Goal: Transaction & Acquisition: Purchase product/service

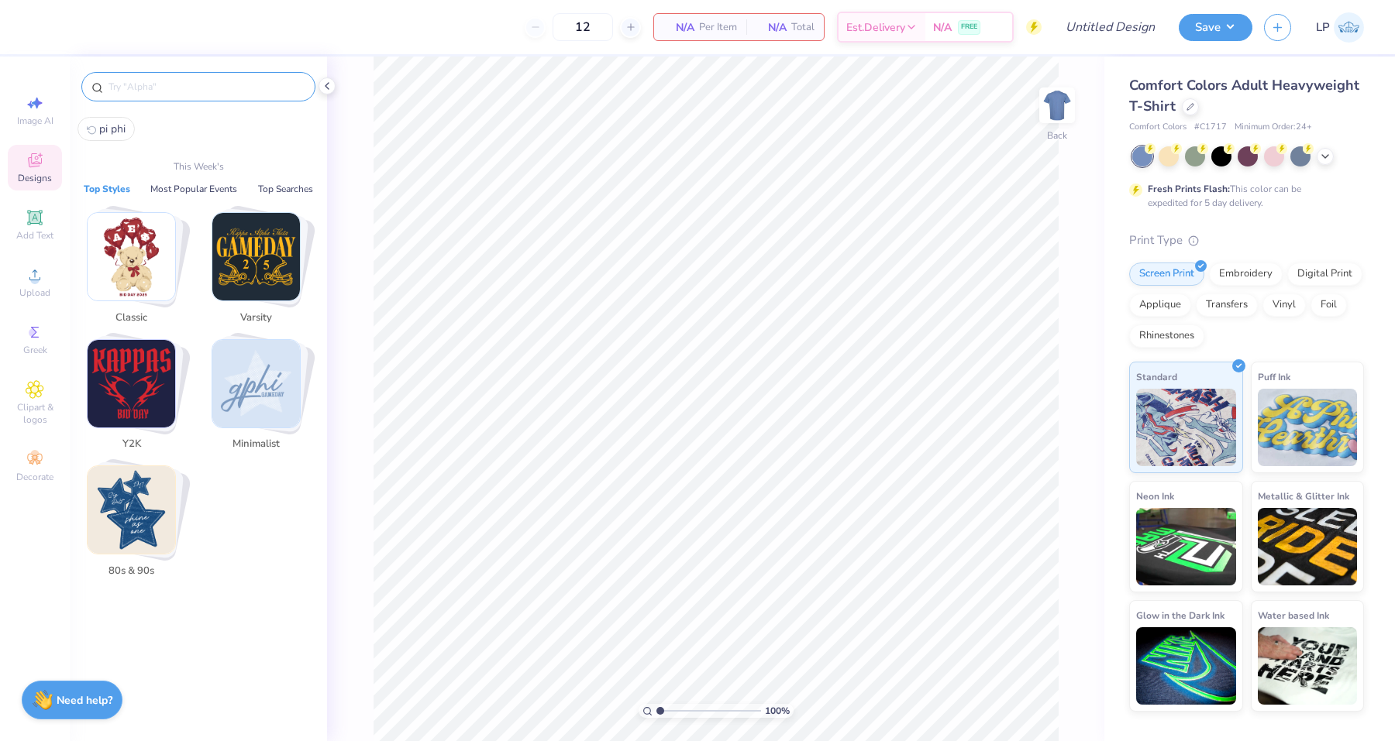
click at [133, 81] on input "text" at bounding box center [206, 86] width 198 height 15
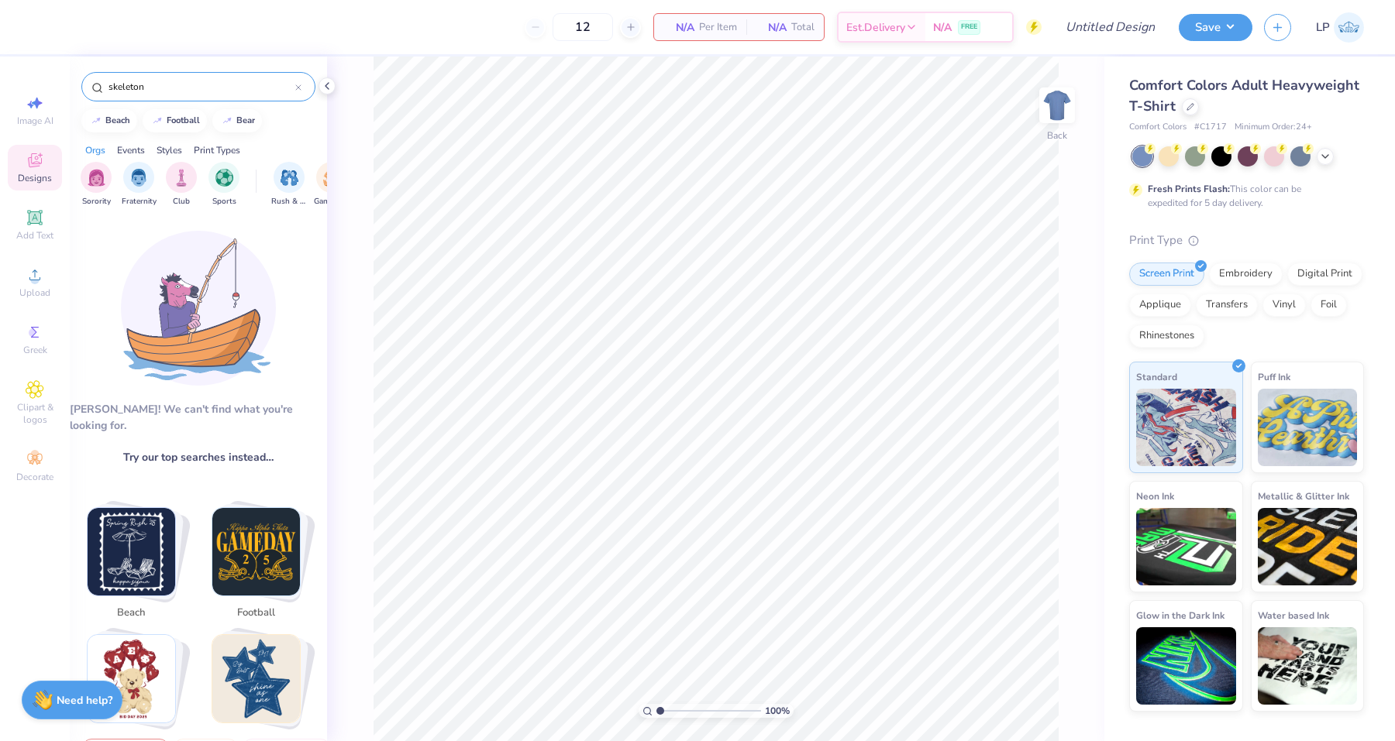
type input "skeleton"
click at [173, 151] on div "Styles" at bounding box center [170, 150] width 26 height 14
click at [33, 349] on span "Greek" at bounding box center [35, 350] width 24 height 12
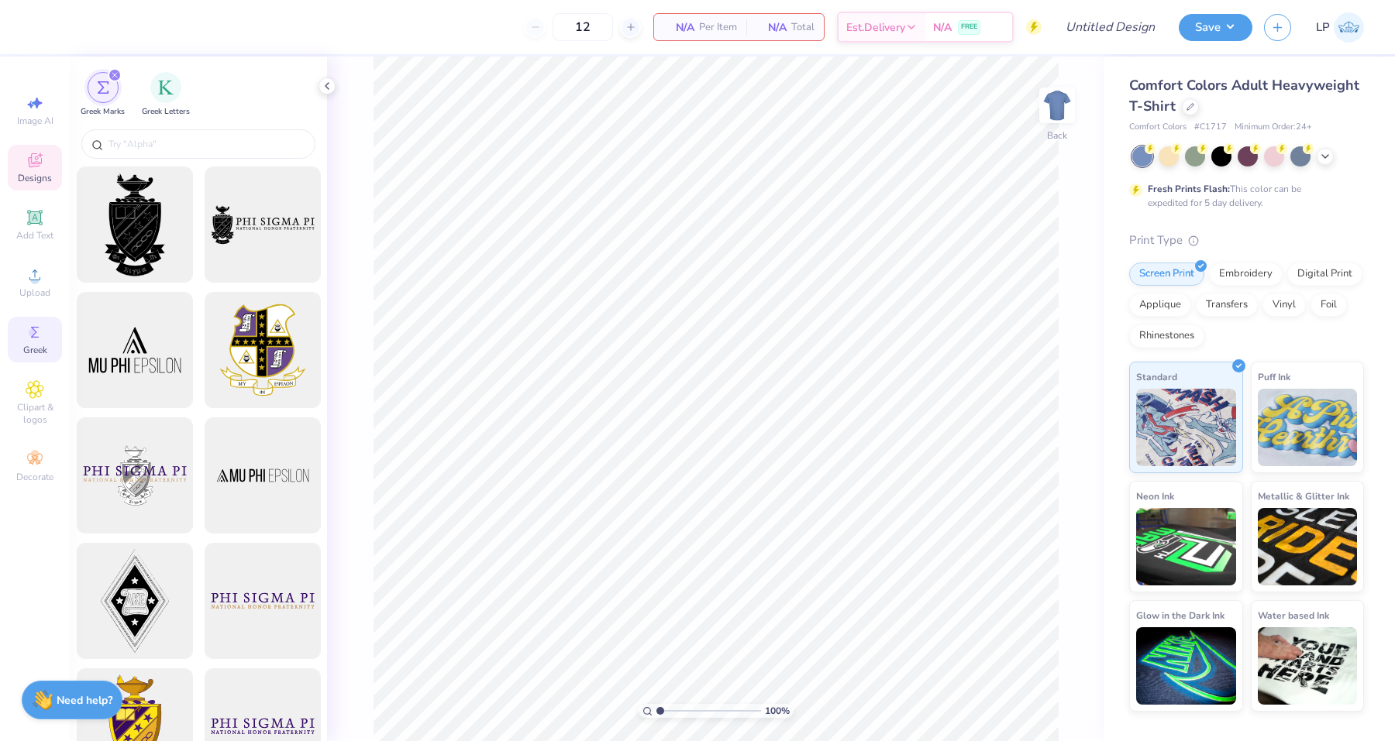
click at [40, 161] on icon at bounding box center [35, 160] width 19 height 19
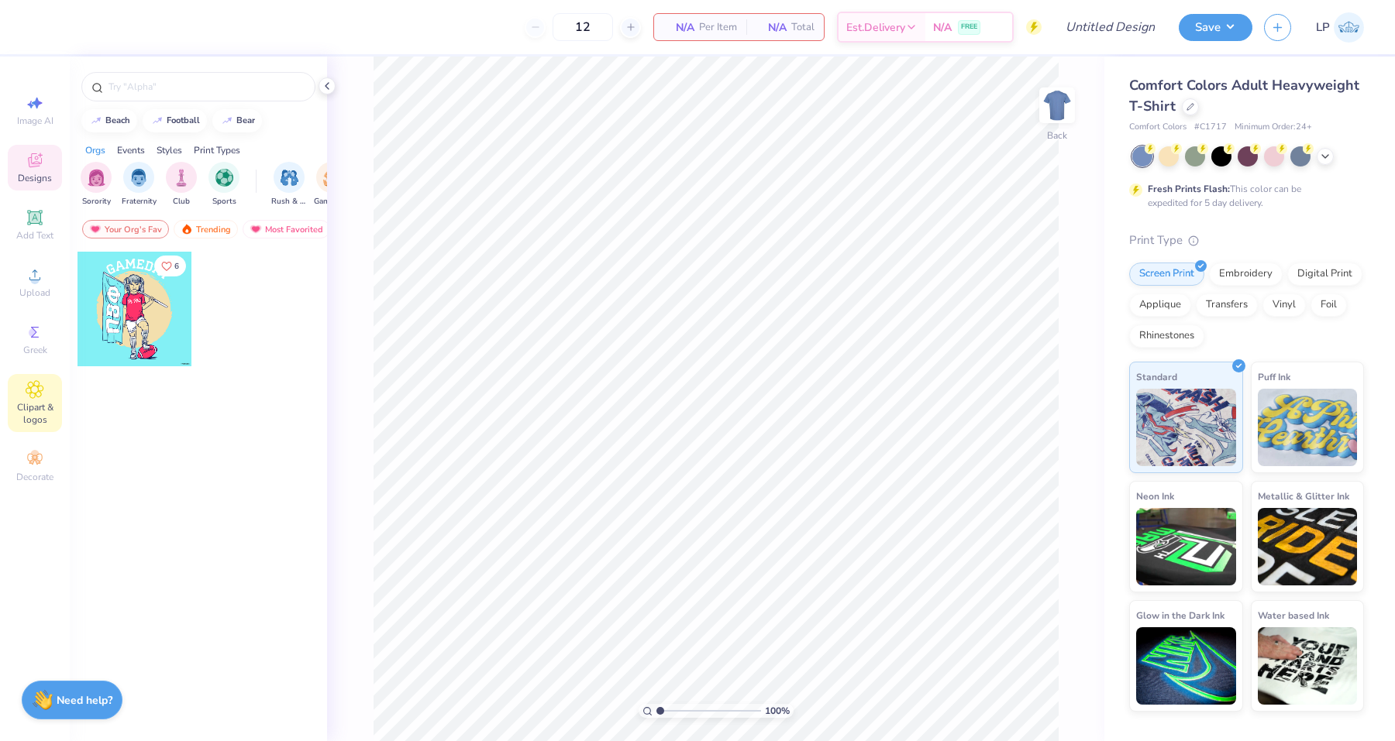
click at [44, 413] on span "Clipart & logos" at bounding box center [35, 413] width 54 height 25
click at [1188, 103] on icon at bounding box center [1190, 105] width 8 height 8
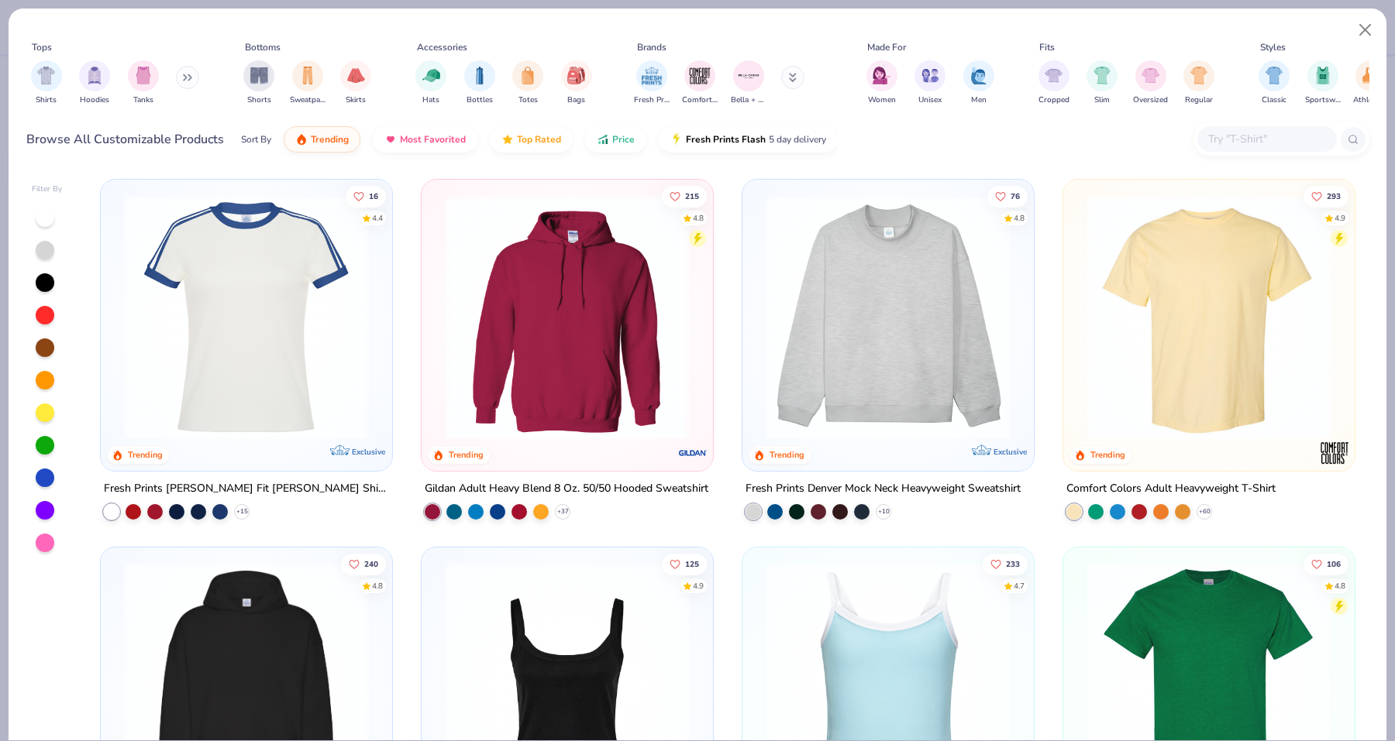
click at [1275, 139] on input "text" at bounding box center [1265, 139] width 119 height 18
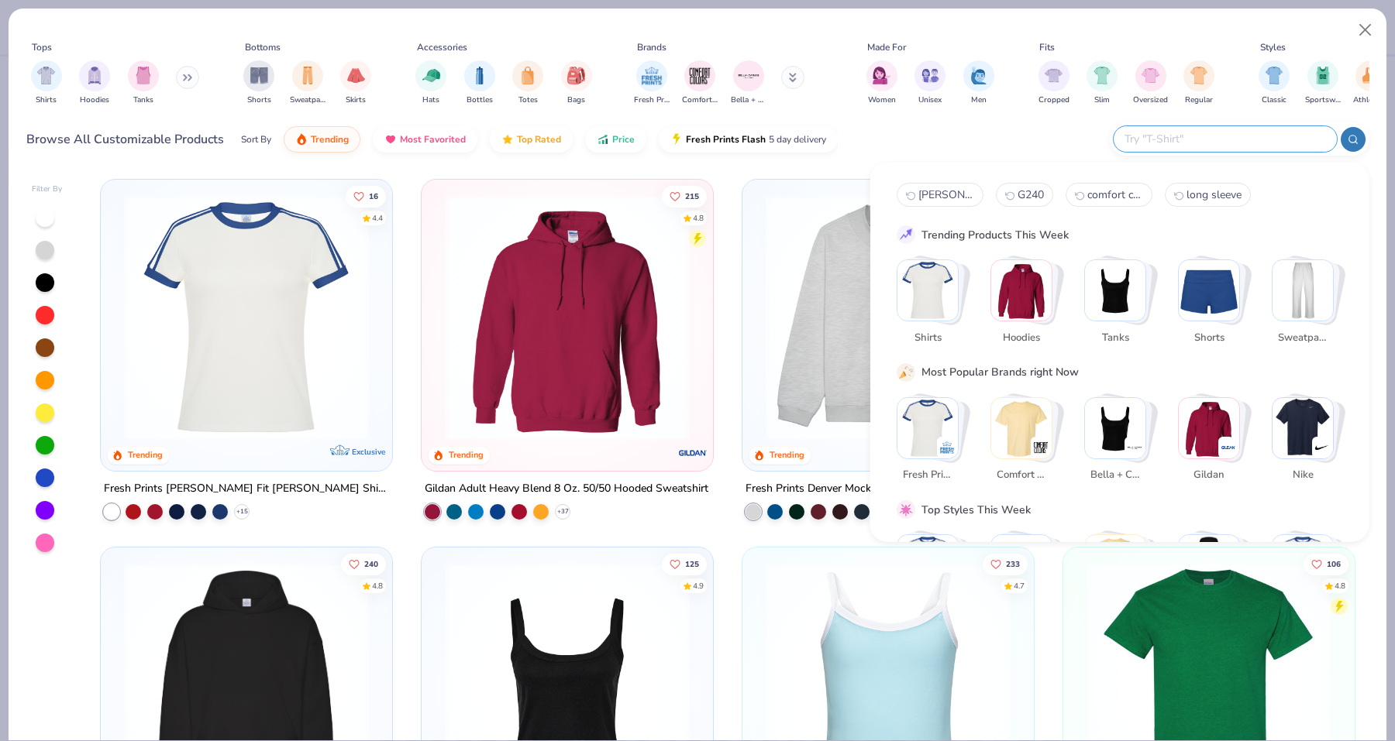
paste input "5000"
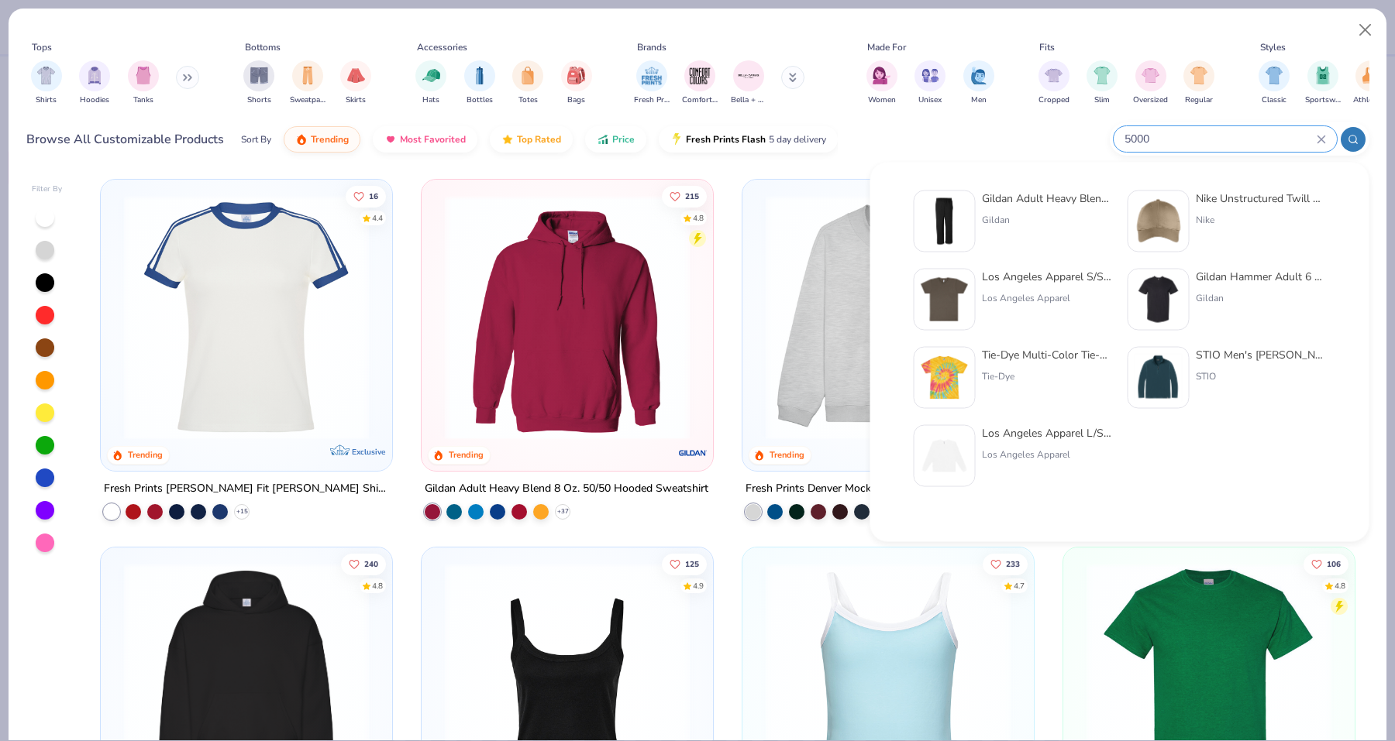
type input "5000"
click at [1253, 280] on div "Gildan Hammer Adult 6 Oz. T-Shirt" at bounding box center [1261, 277] width 130 height 16
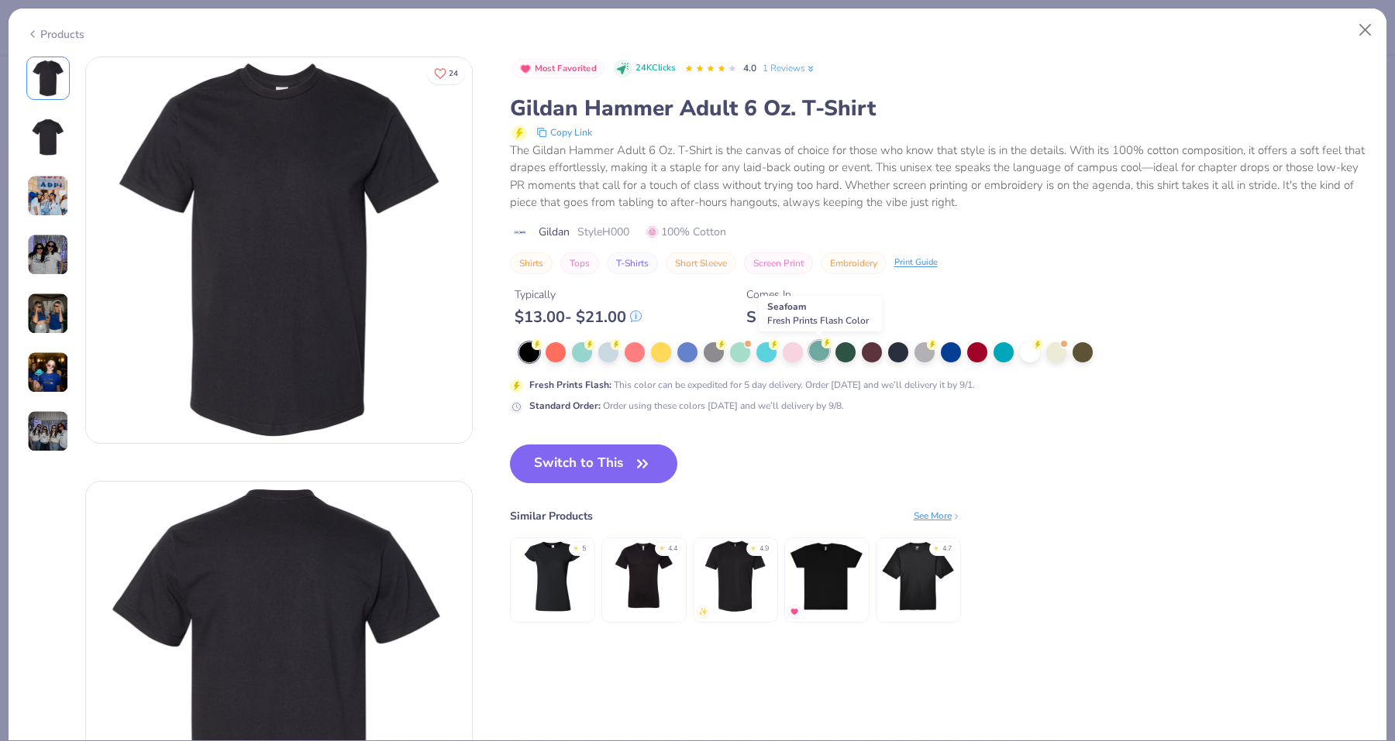
click at [817, 353] on div at bounding box center [819, 351] width 20 height 20
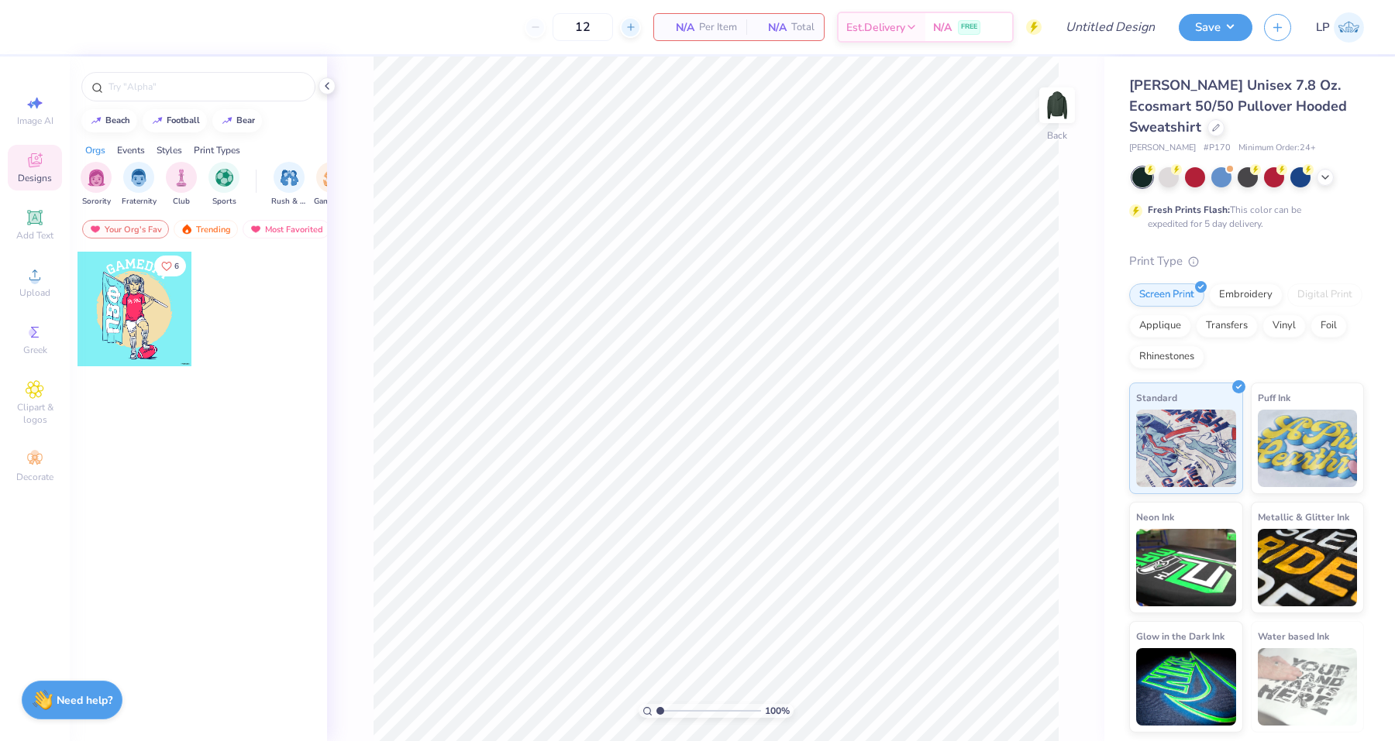
click at [625, 26] on icon at bounding box center [630, 27] width 11 height 11
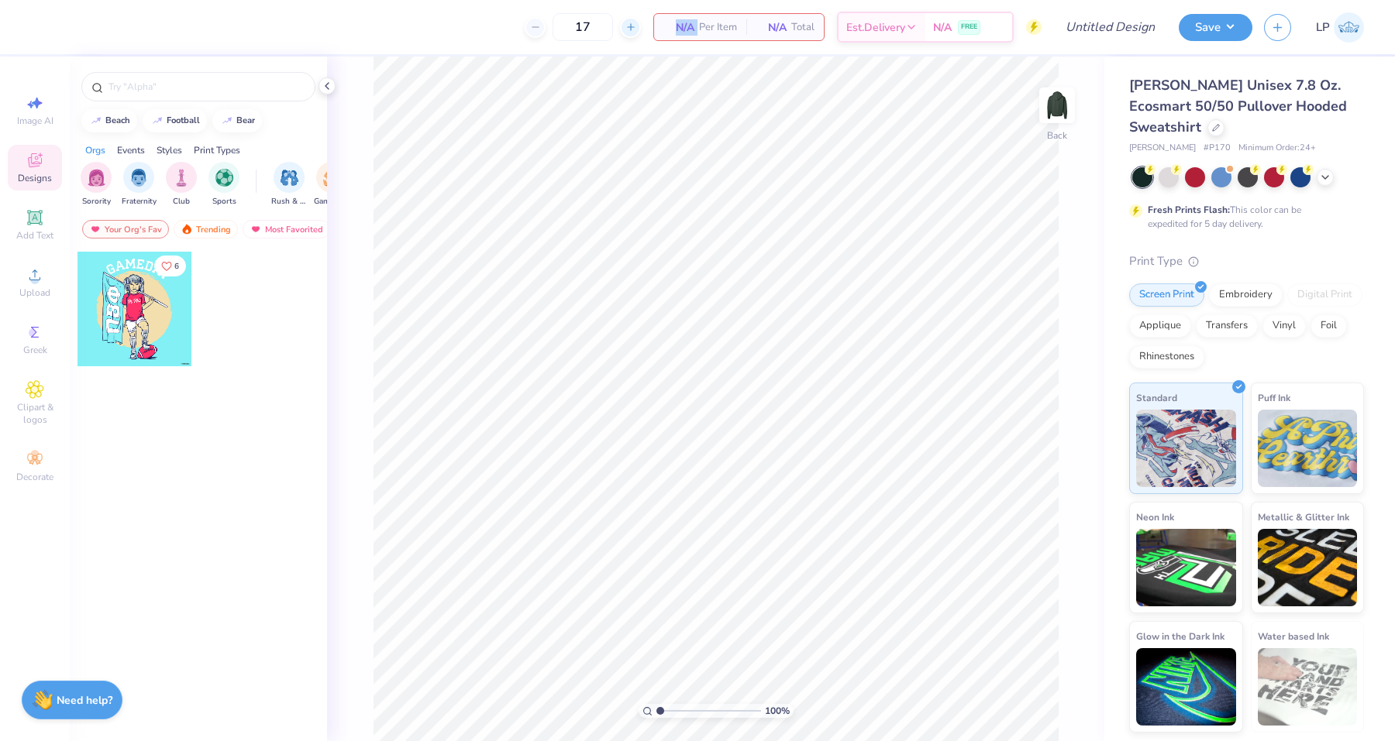
click at [625, 26] on icon at bounding box center [630, 27] width 11 height 11
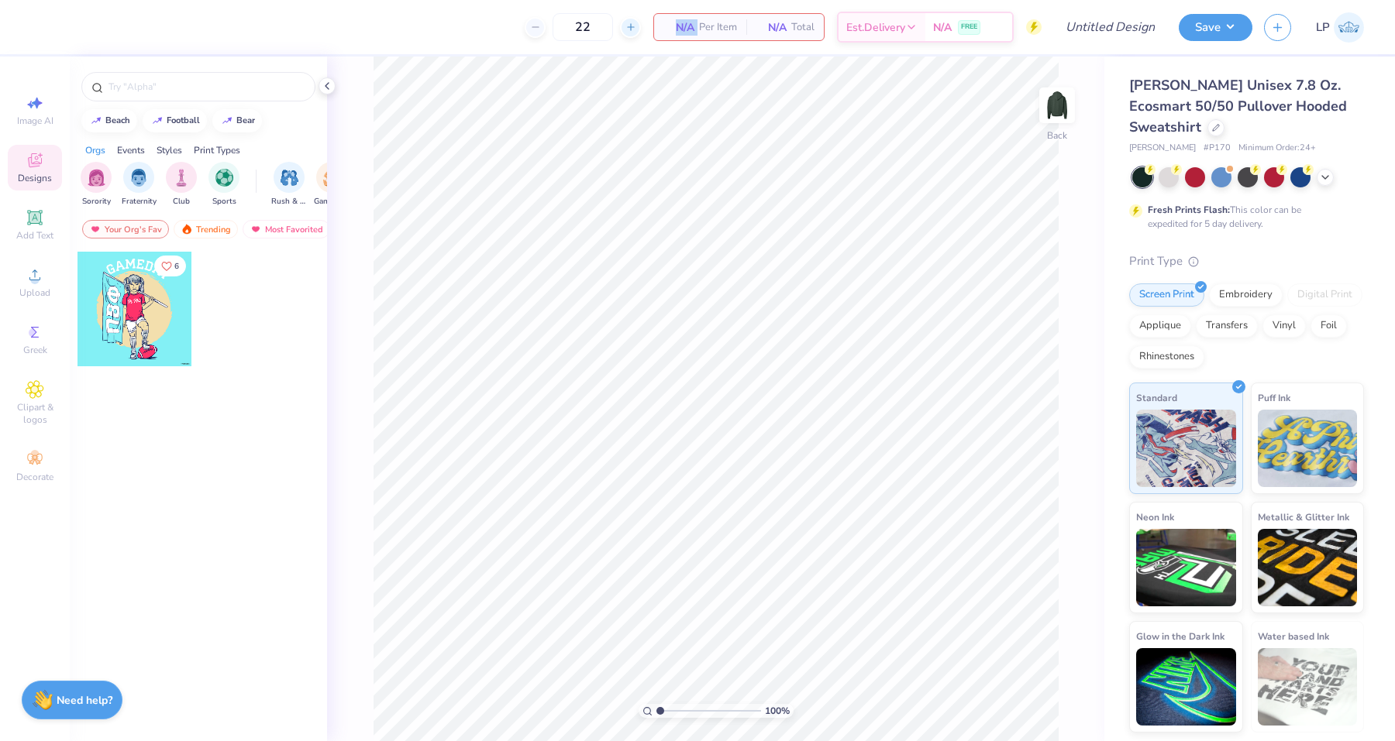
click at [625, 26] on icon at bounding box center [630, 27] width 11 height 11
click at [534, 28] on icon at bounding box center [535, 27] width 11 height 11
type input "24"
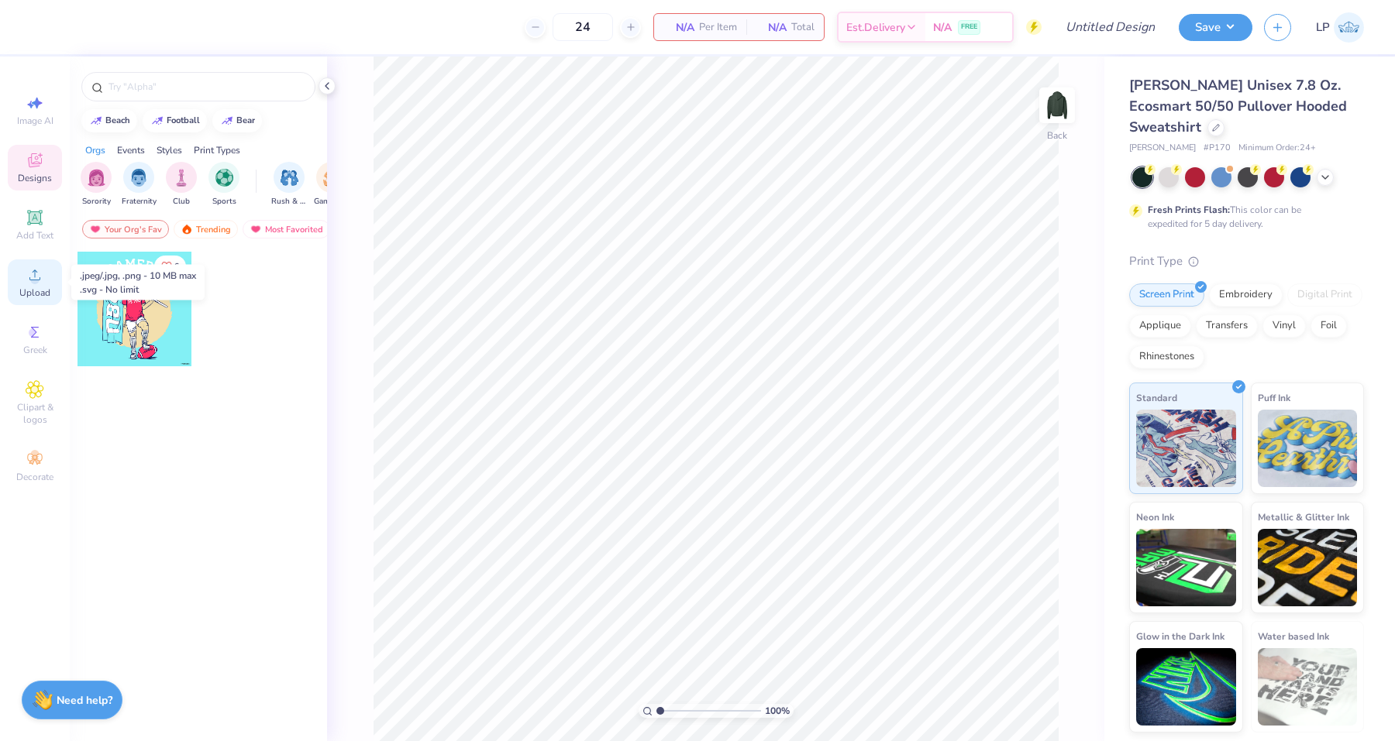
click at [46, 295] on span "Upload" at bounding box center [34, 293] width 31 height 12
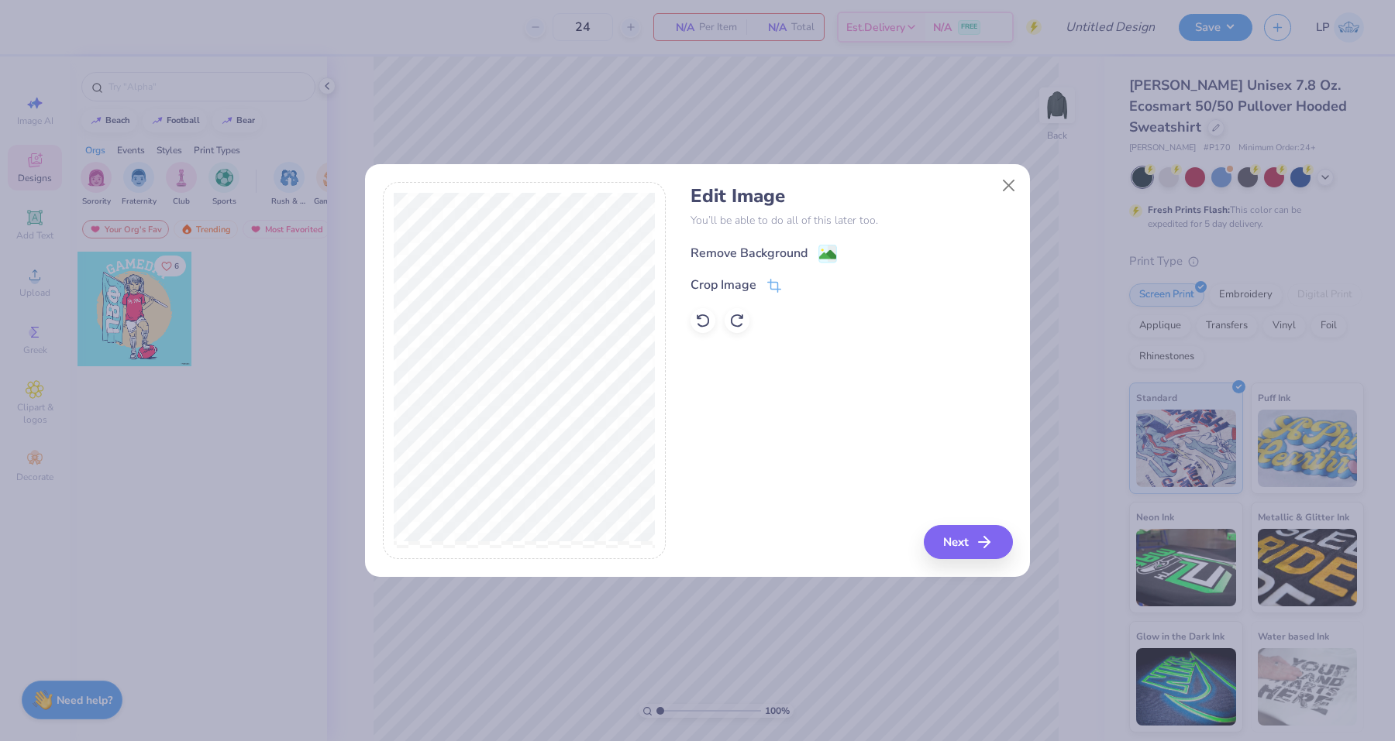
click at [816, 252] on div "Remove Background" at bounding box center [763, 253] width 146 height 19
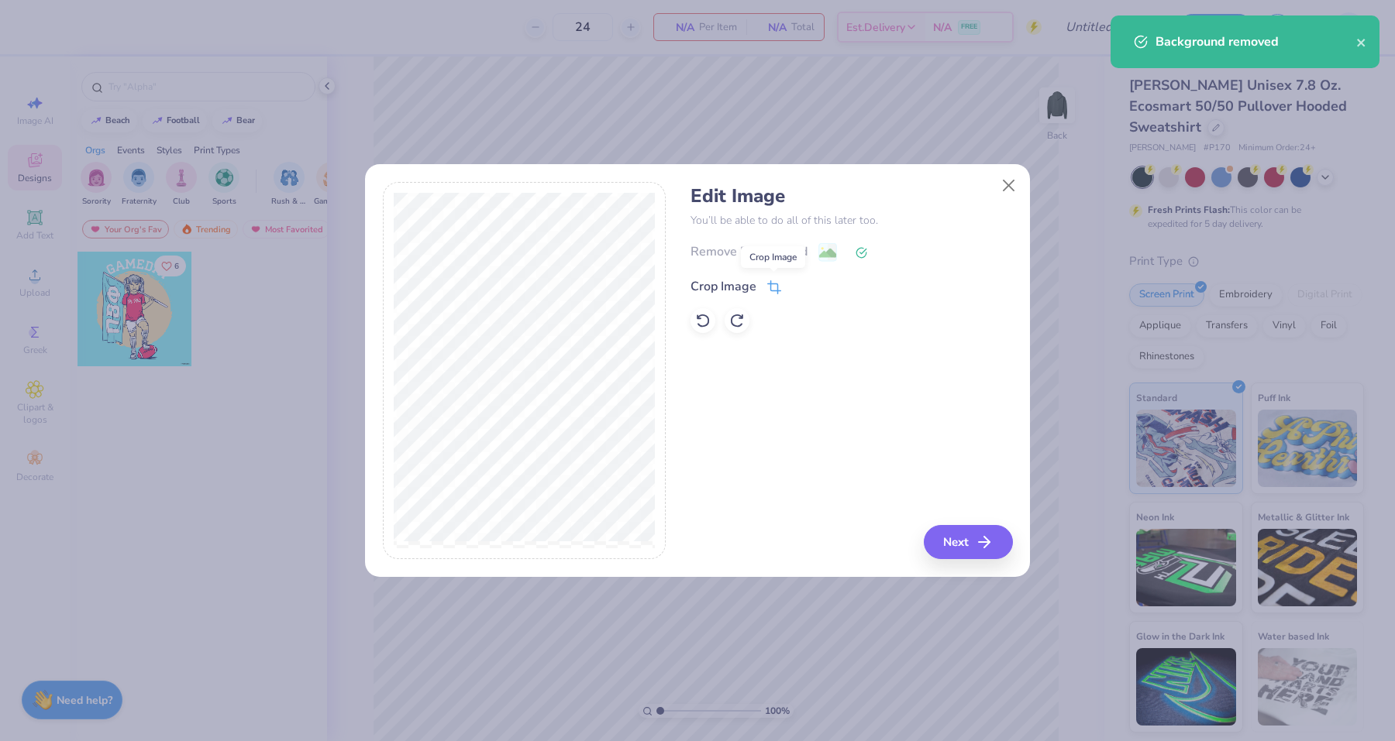
click at [769, 284] on icon at bounding box center [773, 289] width 10 height 10
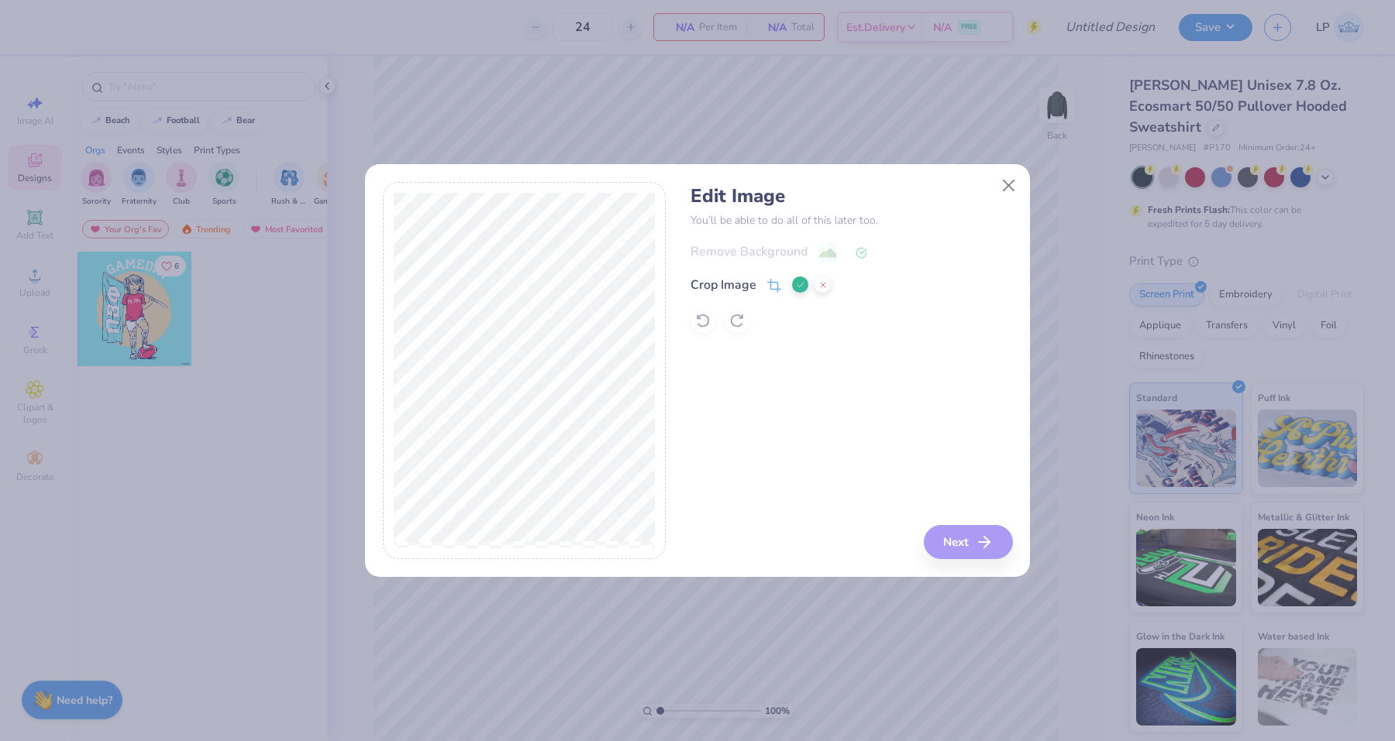
click at [819, 285] on icon at bounding box center [822, 284] width 9 height 9
click at [864, 250] on polyline at bounding box center [863, 251] width 6 height 5
click at [703, 322] on icon at bounding box center [702, 320] width 15 height 15
click at [779, 281] on icon at bounding box center [774, 287] width 14 height 14
click at [800, 287] on icon at bounding box center [800, 284] width 9 height 9
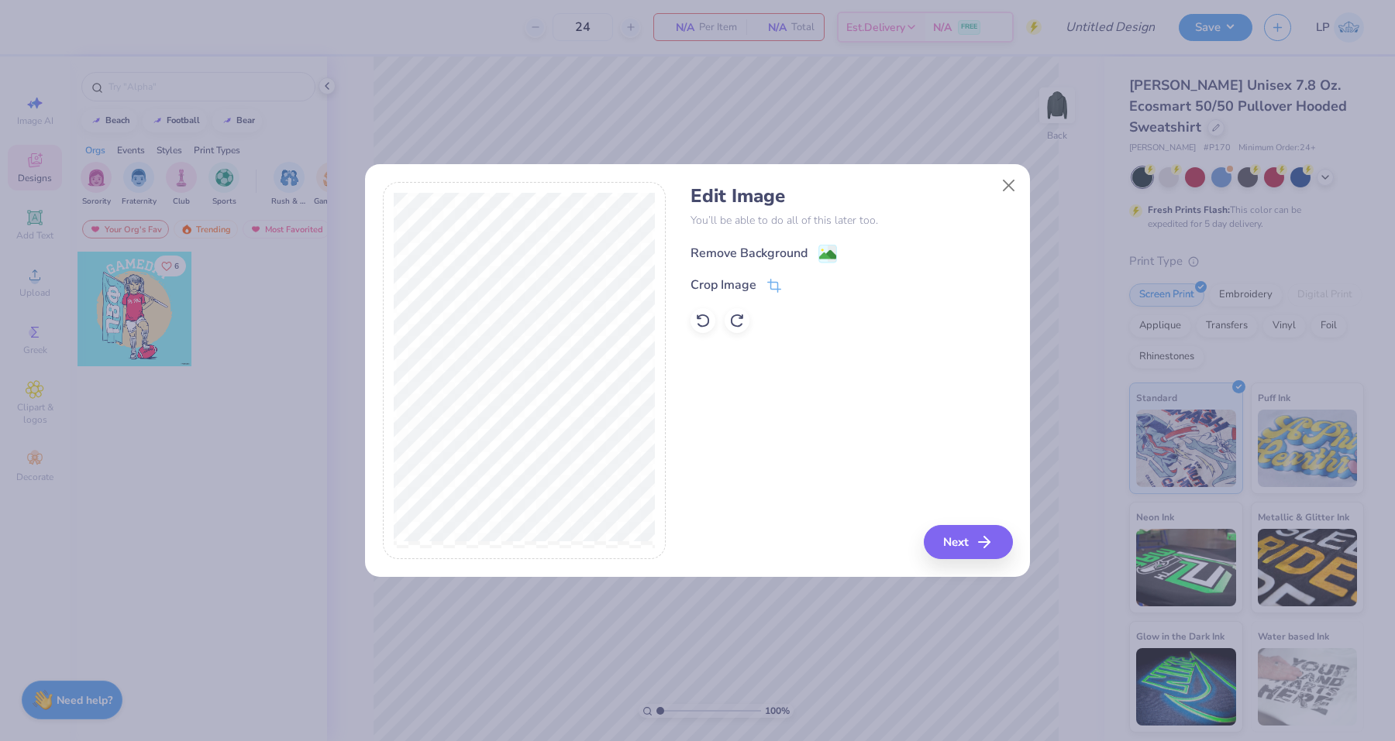
click at [836, 249] on icon at bounding box center [827, 254] width 19 height 19
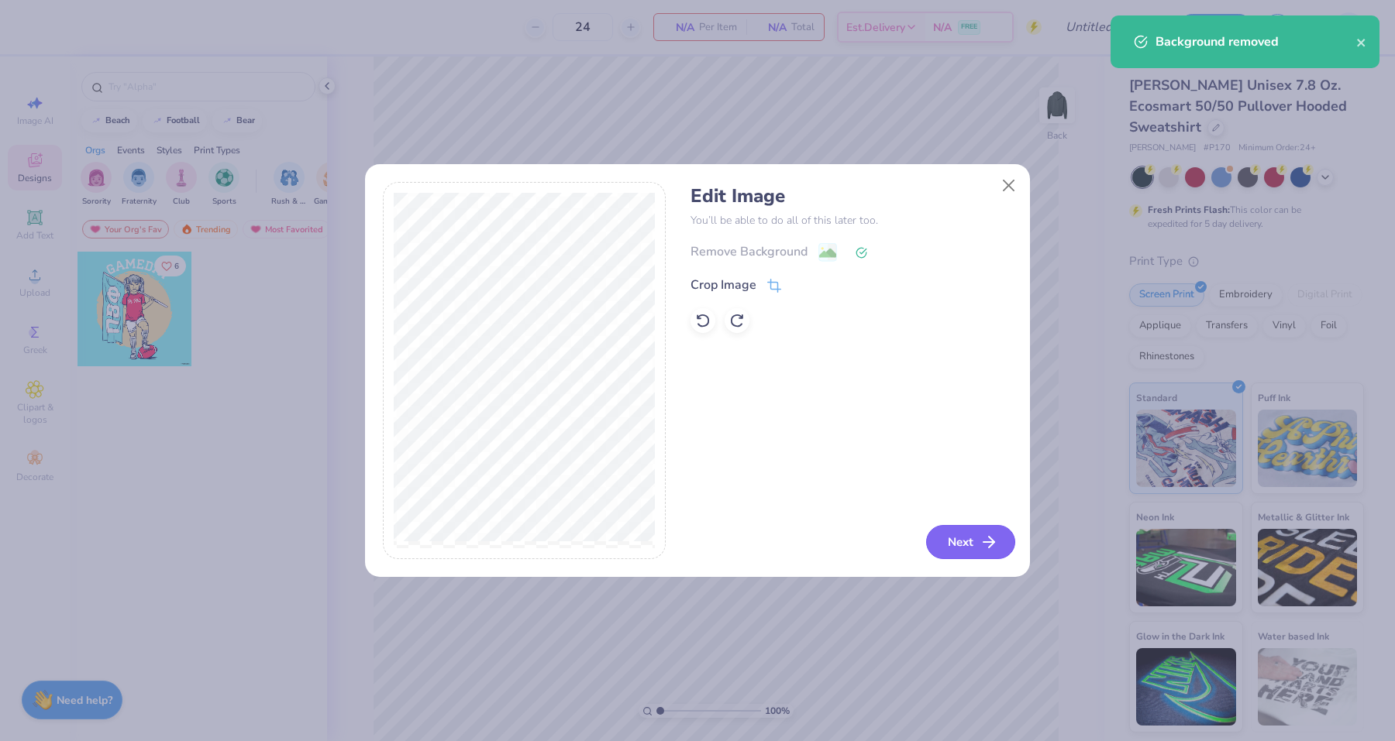
click at [979, 539] on icon "button" at bounding box center [988, 542] width 19 height 19
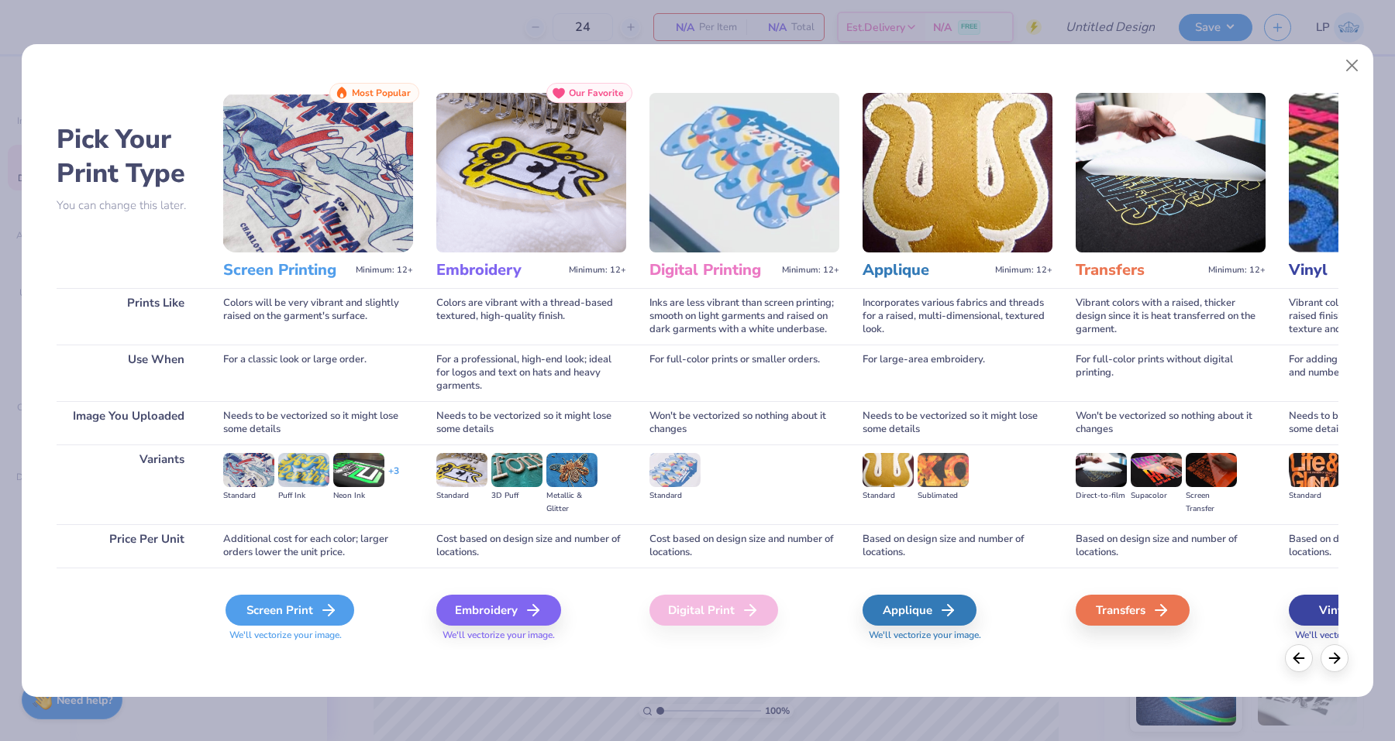
click at [318, 616] on div "Screen Print" at bounding box center [289, 610] width 129 height 31
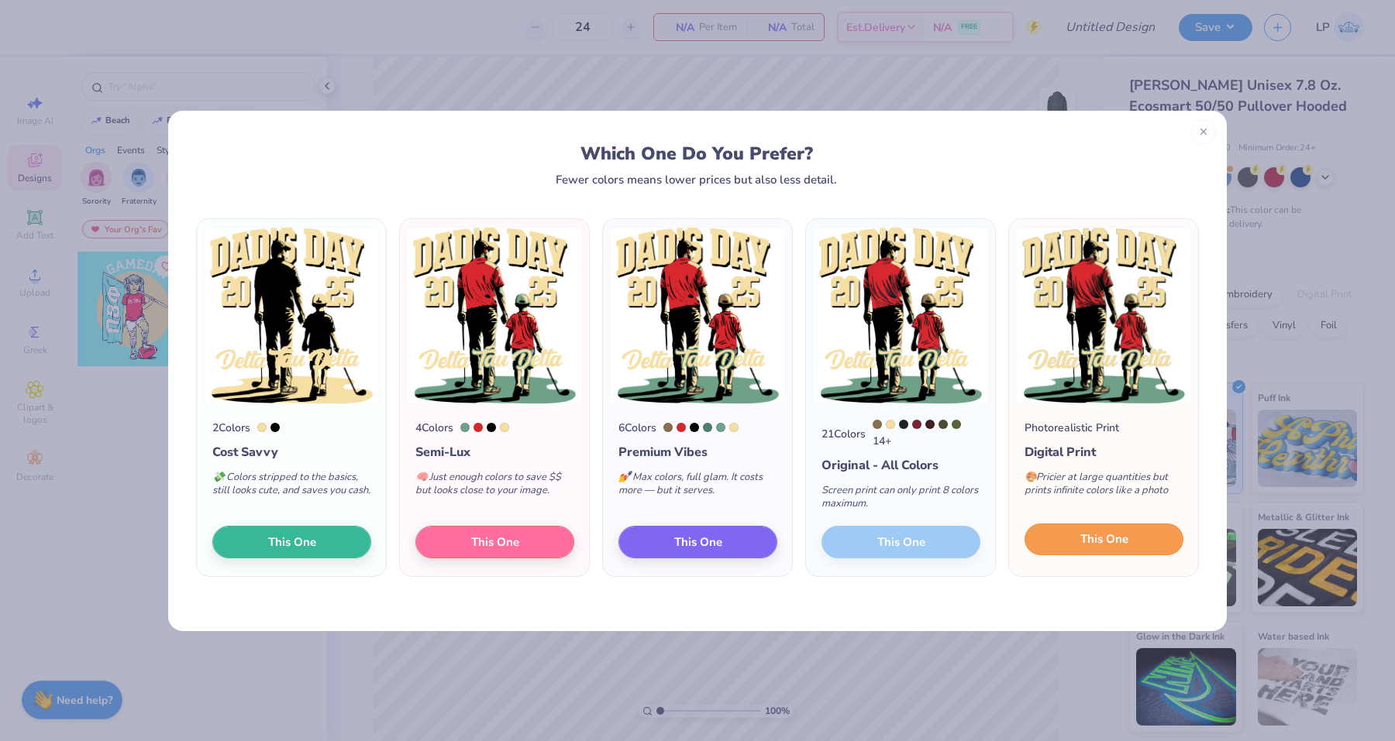
click at [1158, 538] on button "This One" at bounding box center [1103, 540] width 159 height 33
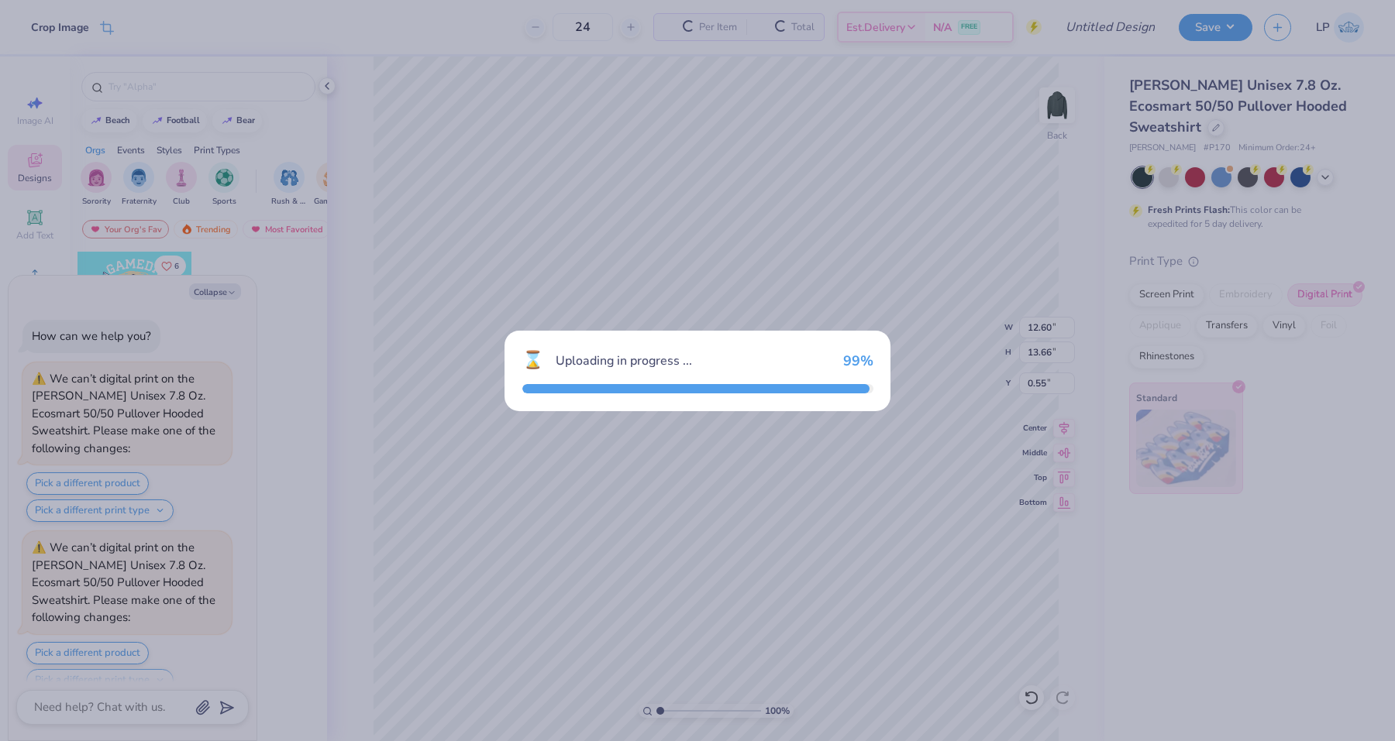
scroll to position [191, 0]
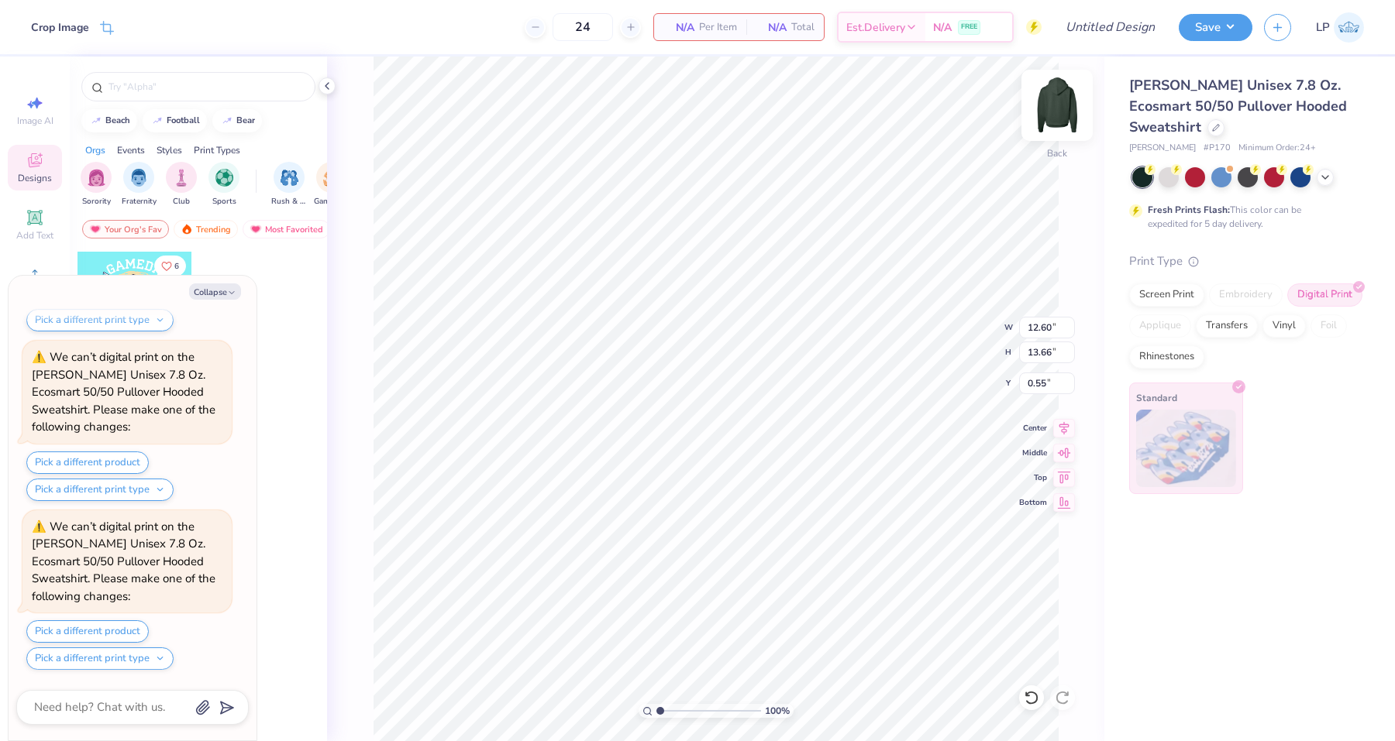
click at [1057, 114] on img at bounding box center [1057, 105] width 62 height 62
click at [1075, 93] on img at bounding box center [1057, 105] width 62 height 62
click at [1064, 114] on img at bounding box center [1057, 105] width 62 height 62
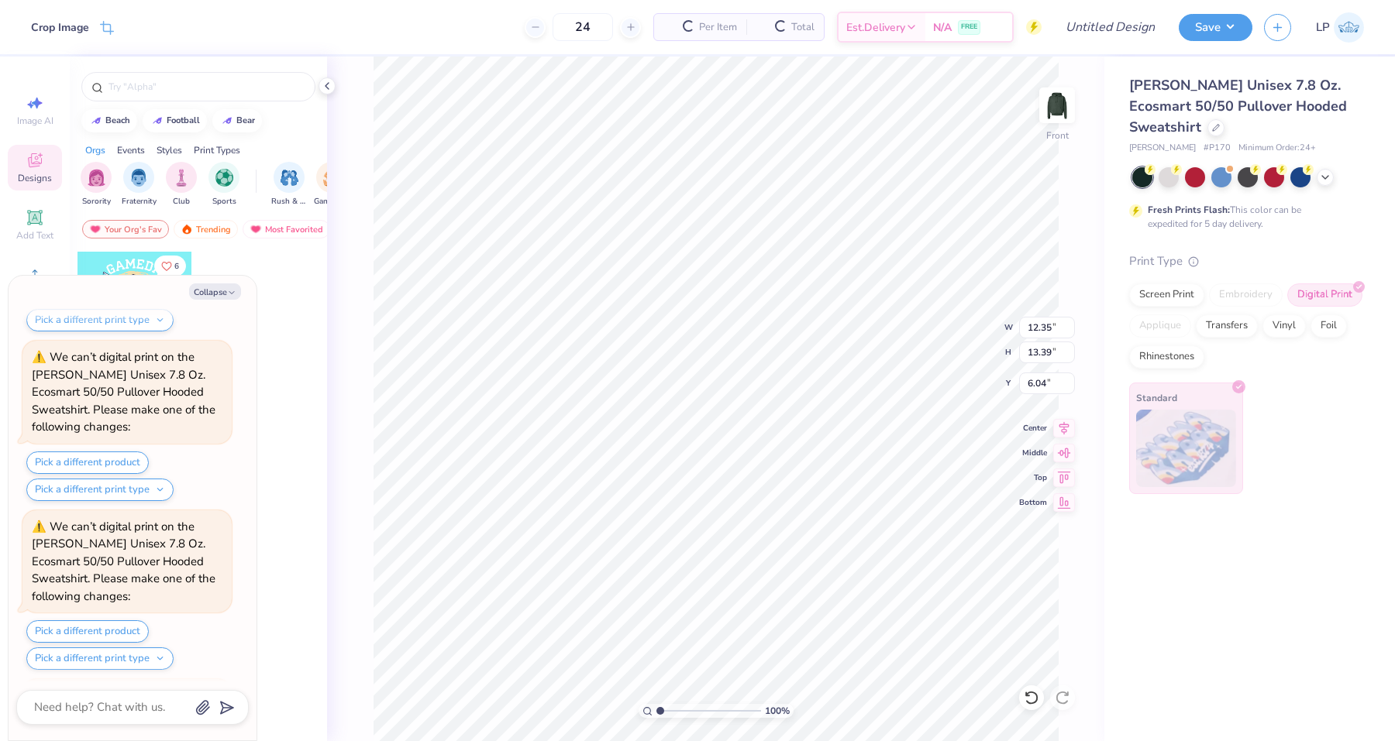
scroll to position [1714, 0]
type textarea "x"
type input "6.00"
type textarea "x"
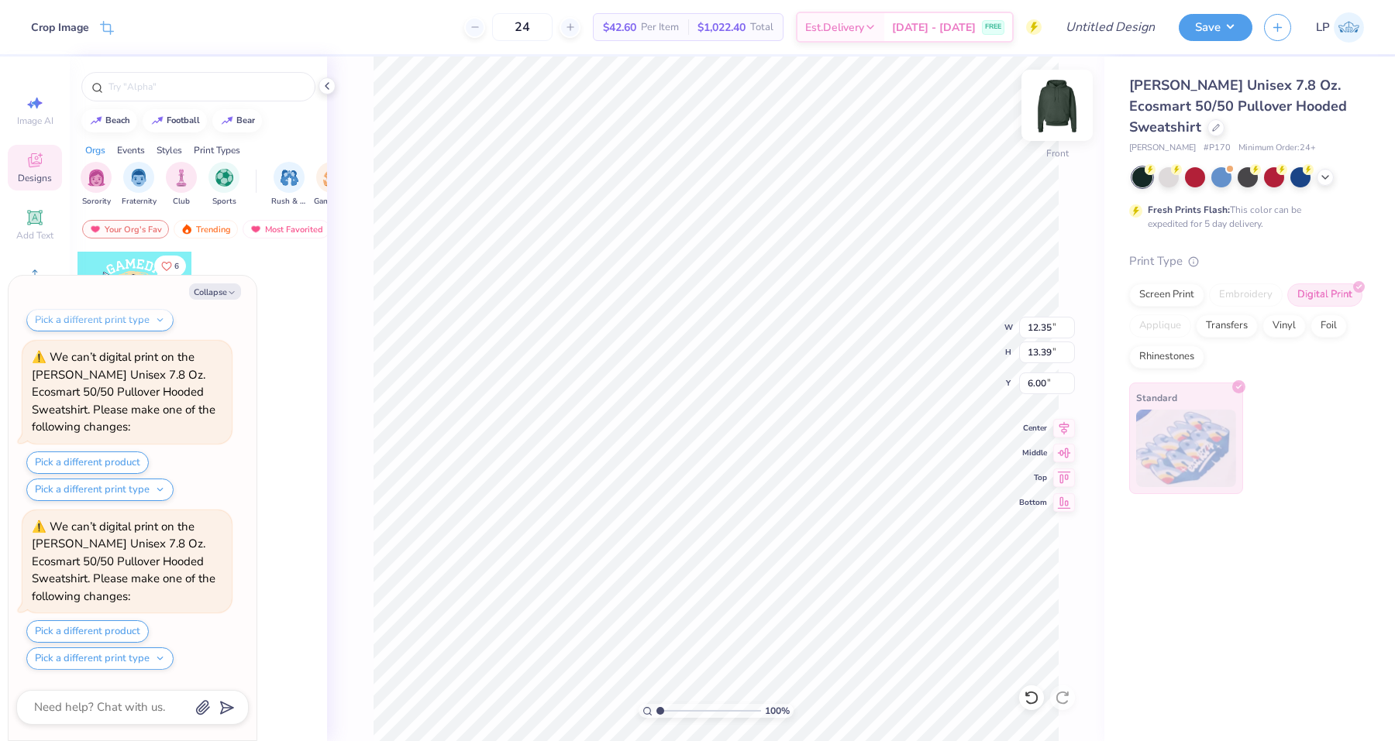
type input "13.51"
type input "14.65"
click at [1177, 295] on div "Screen Print" at bounding box center [1166, 292] width 75 height 23
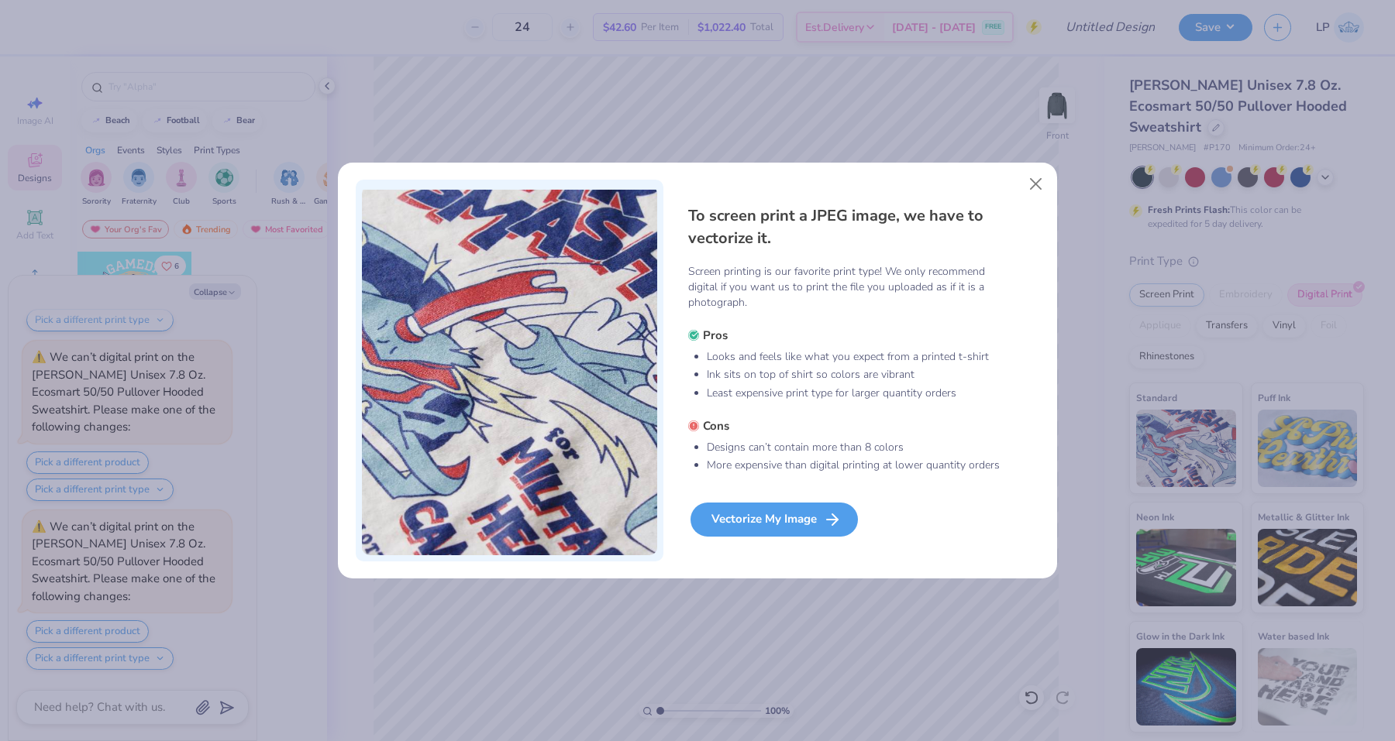
click at [797, 528] on div "Vectorize My Image" at bounding box center [773, 520] width 167 height 34
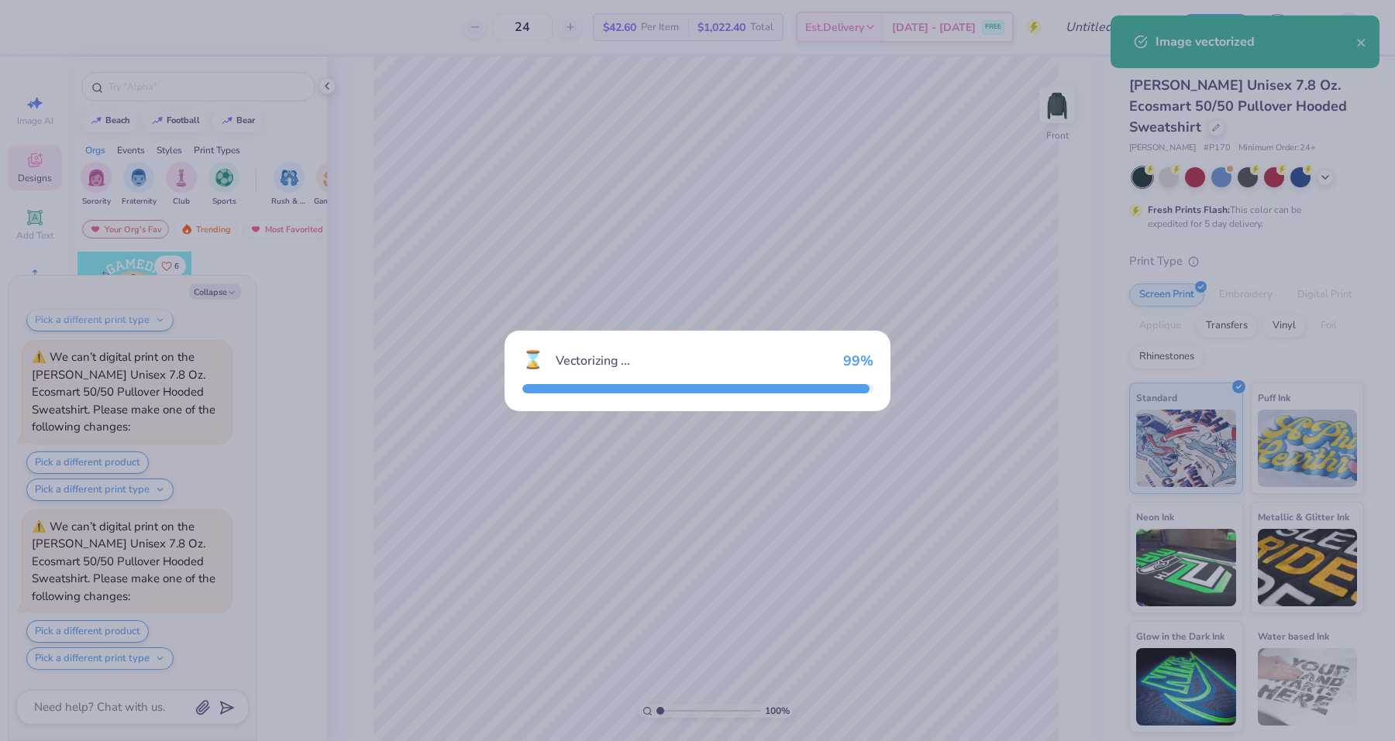
scroll to position [2689, 0]
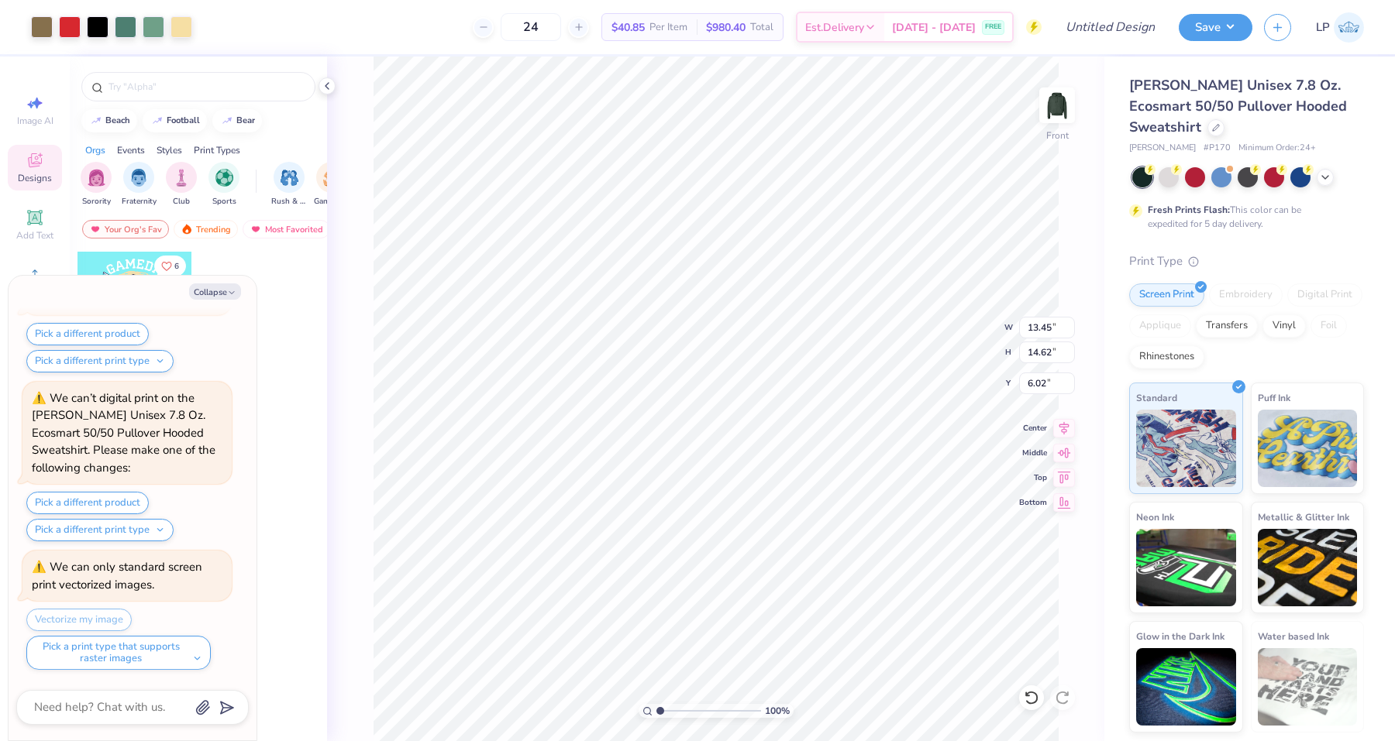
type textarea "x"
type input "6.00"
click at [589, 26] on div at bounding box center [578, 27] width 21 height 21
click at [584, 26] on icon at bounding box center [578, 27] width 11 height 11
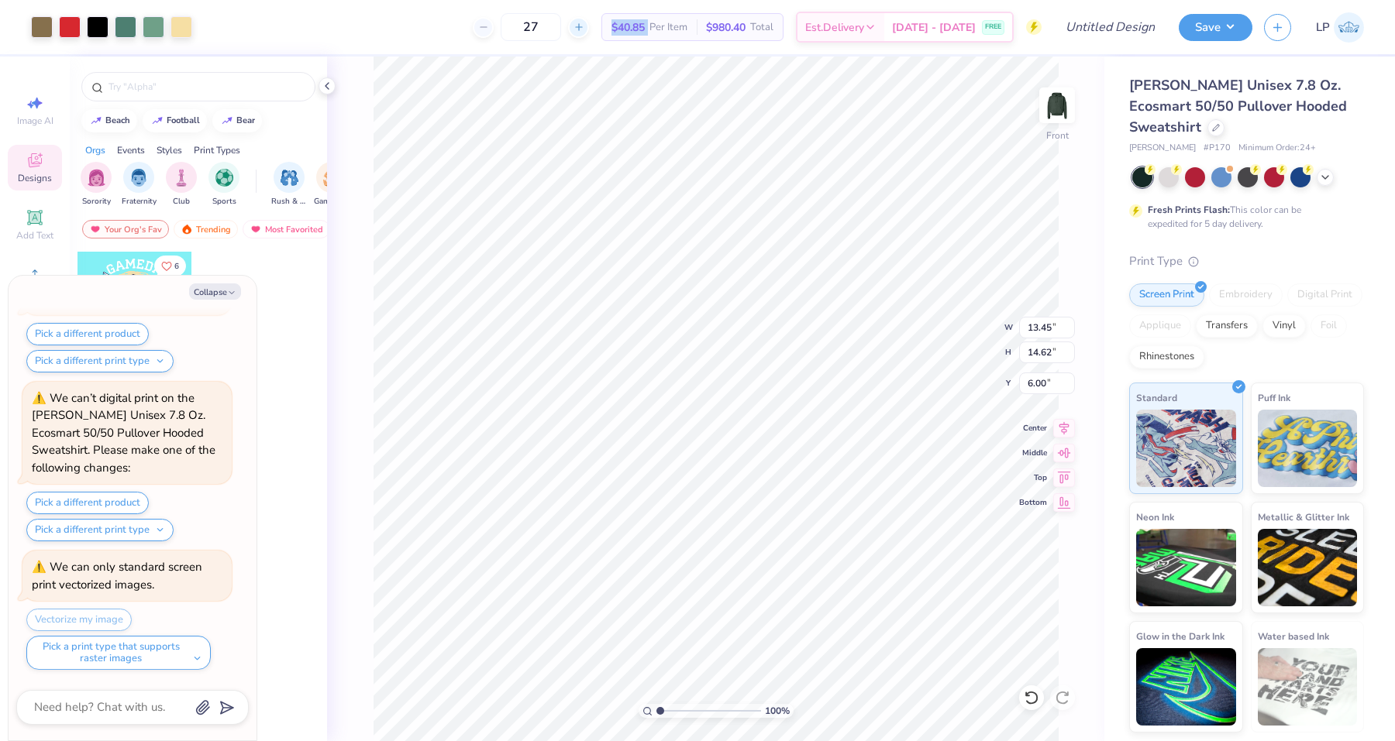
click at [584, 26] on icon at bounding box center [578, 27] width 11 height 11
type input "28"
click at [1057, 94] on img at bounding box center [1057, 105] width 62 height 62
click at [1207, 129] on div at bounding box center [1215, 126] width 17 height 17
type textarea "x"
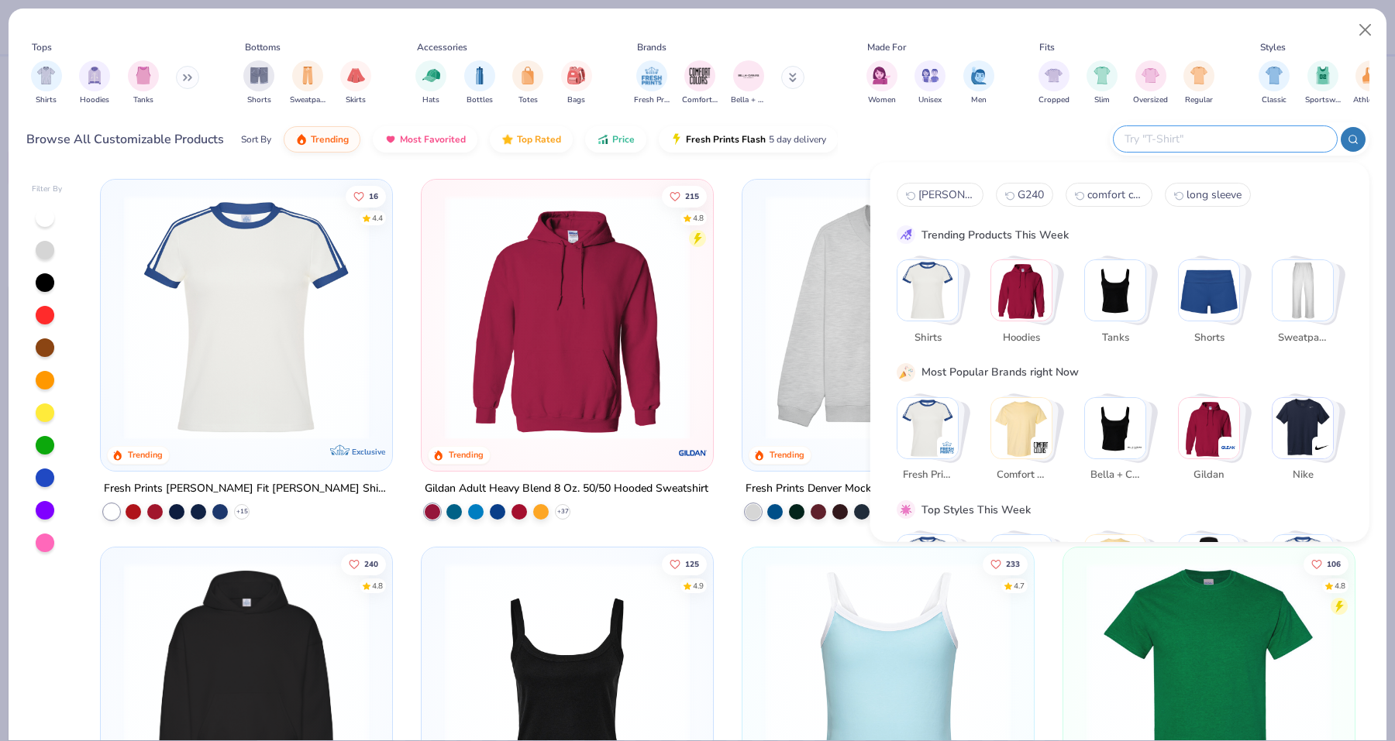
click at [1261, 134] on input "text" at bounding box center [1224, 139] width 203 height 18
paste input "1717"
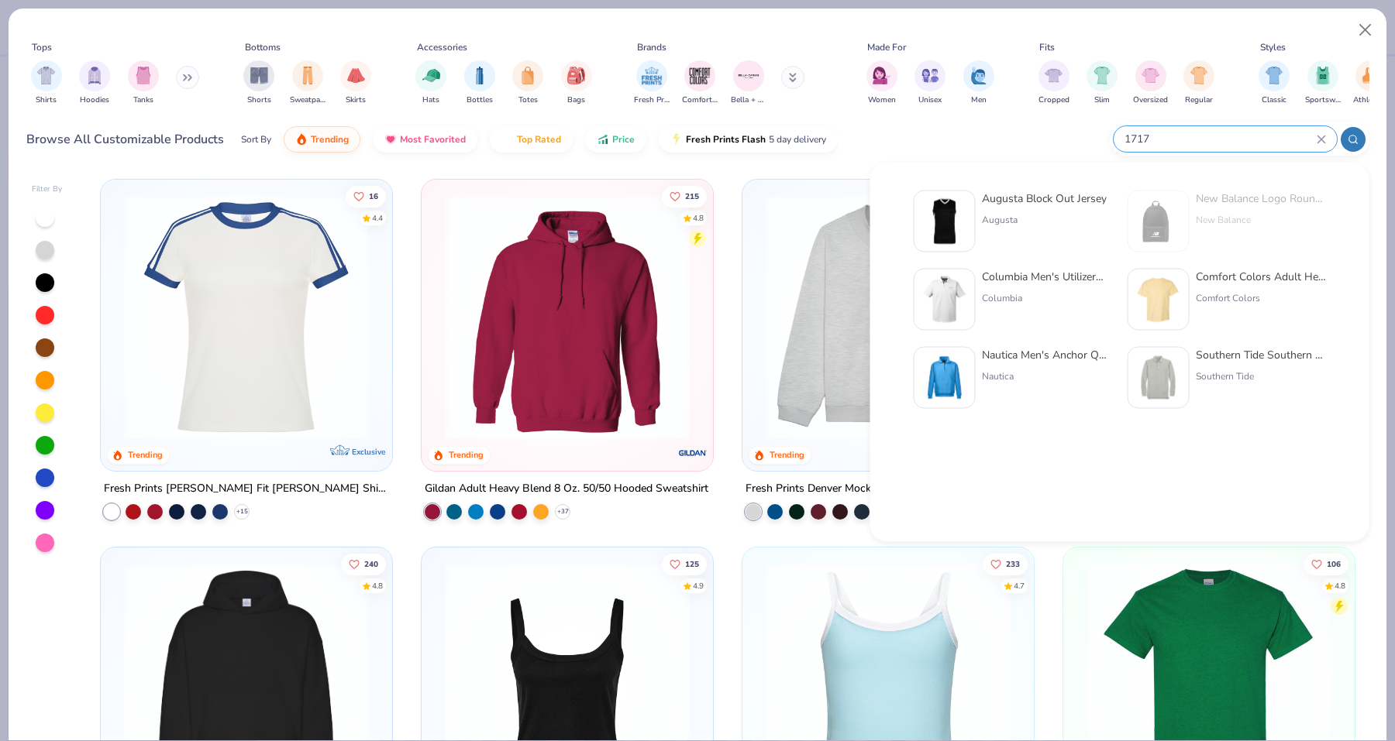
type input "1717"
click at [1207, 280] on div "Comfort Colors Adult Heavyweight T-Shirt" at bounding box center [1261, 277] width 130 height 16
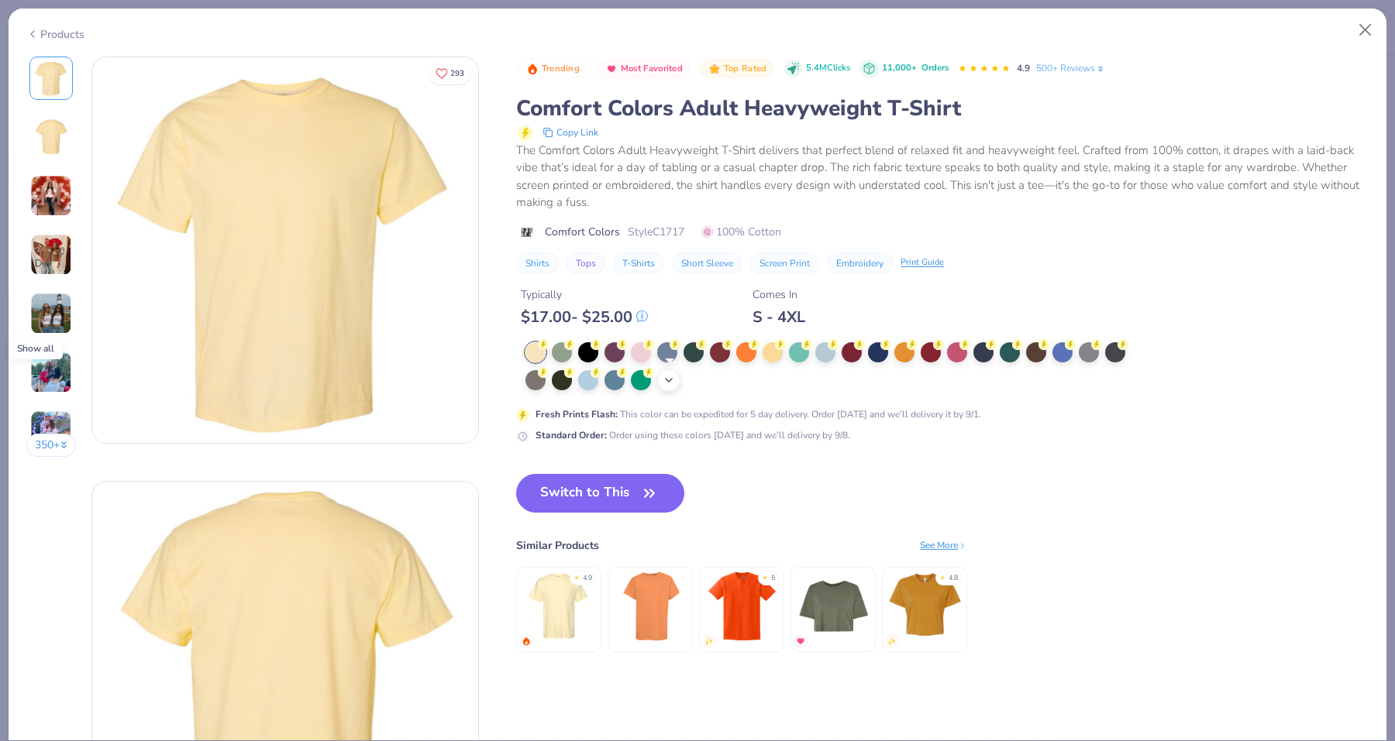
click at [666, 375] on icon at bounding box center [668, 380] width 12 height 12
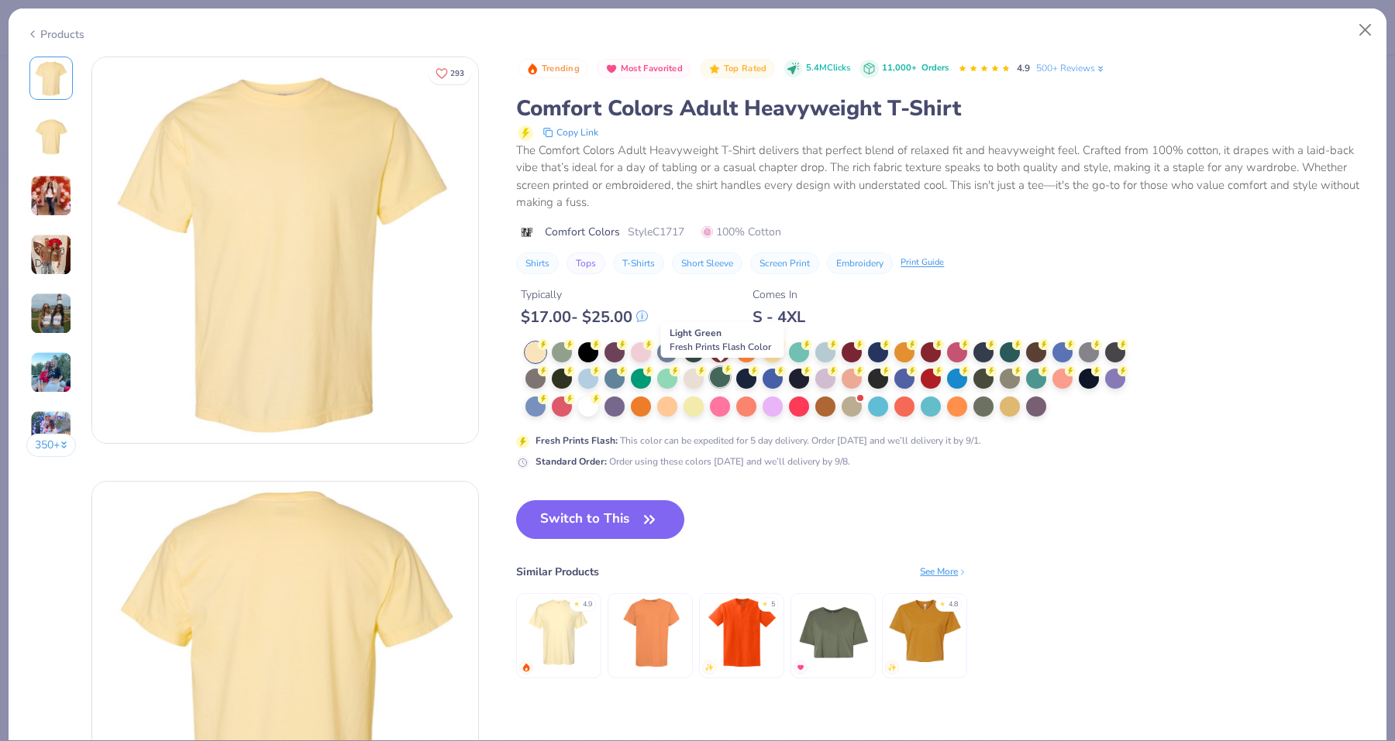
click at [723, 380] on div at bounding box center [720, 377] width 20 height 20
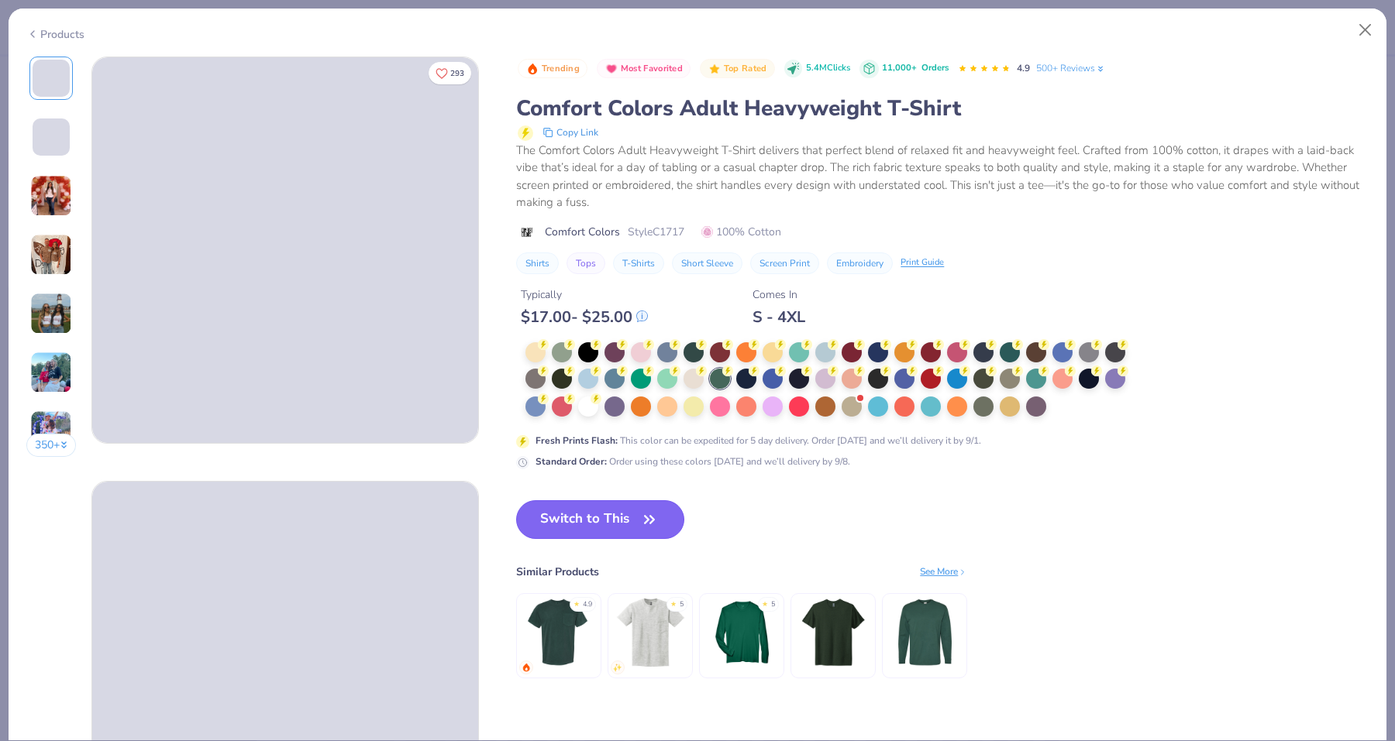
click at [607, 521] on button "Switch to This" at bounding box center [600, 520] width 168 height 39
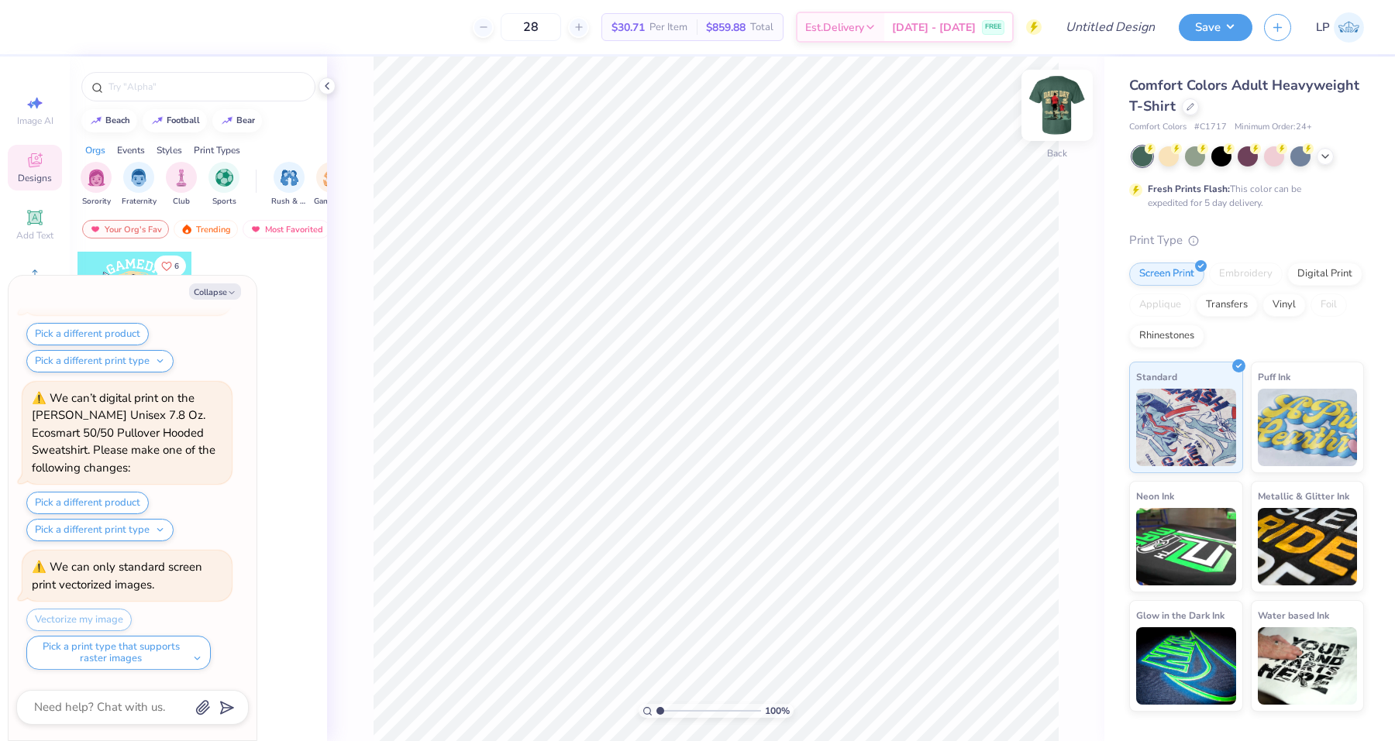
click at [1051, 93] on img at bounding box center [1057, 105] width 62 height 62
type textarea "x"
type input "6.44"
type textarea "x"
type input "11.14"
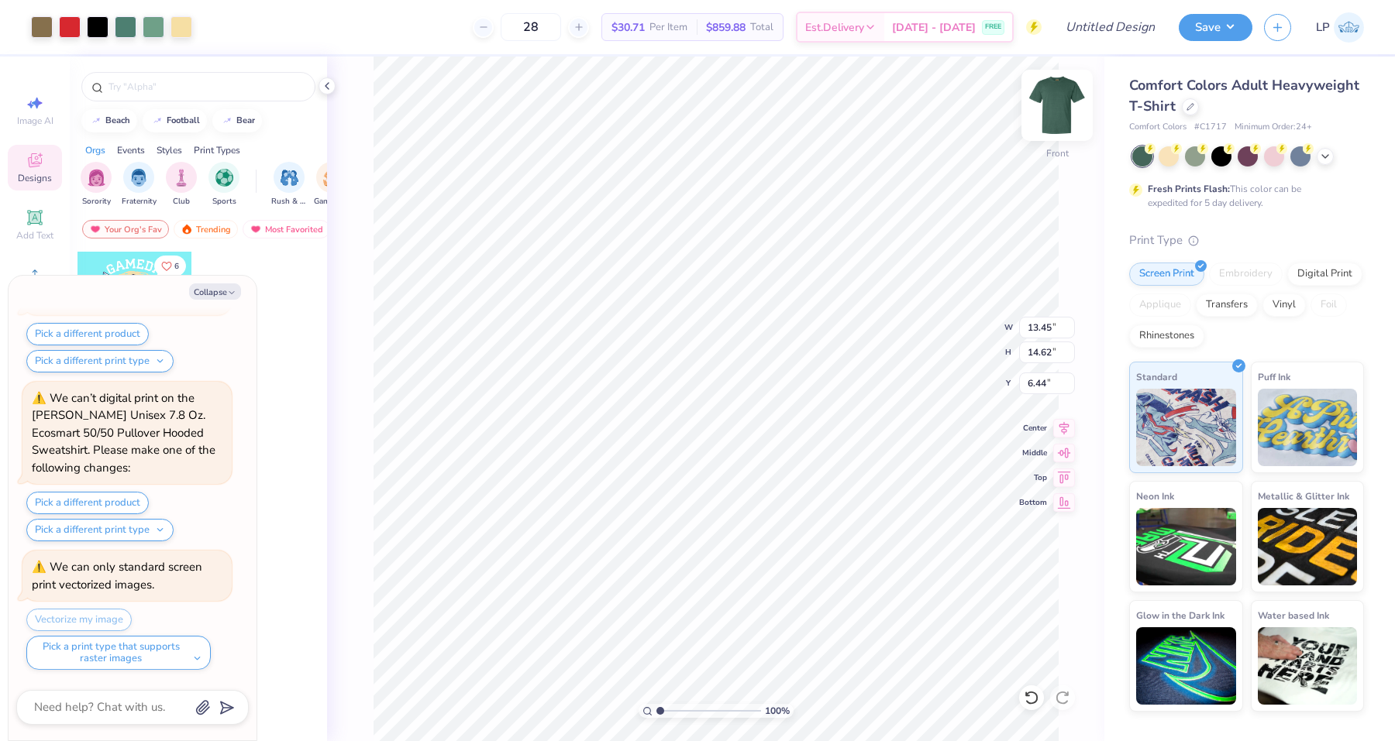
type input "12.11"
type input "8.95"
type textarea "x"
type input "5.83"
click at [1187, 98] on div at bounding box center [1190, 105] width 17 height 17
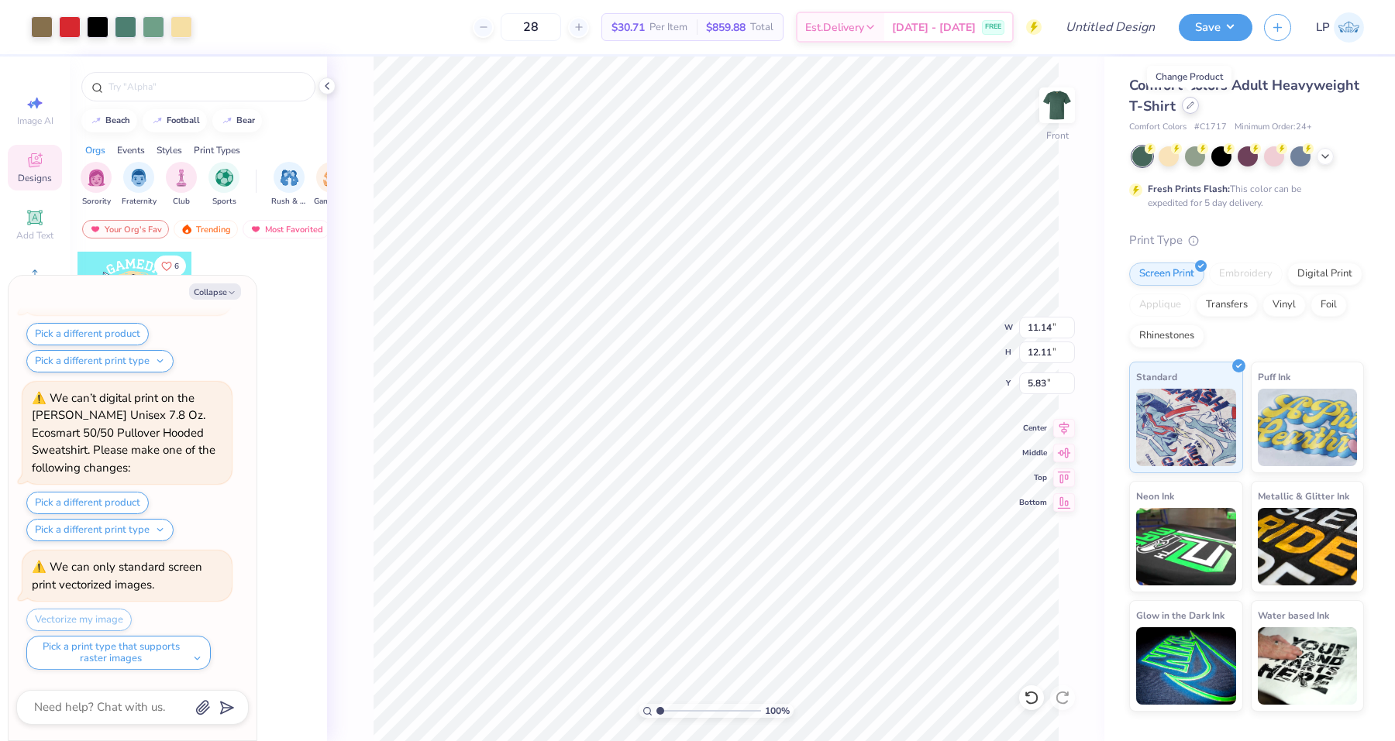
type textarea "x"
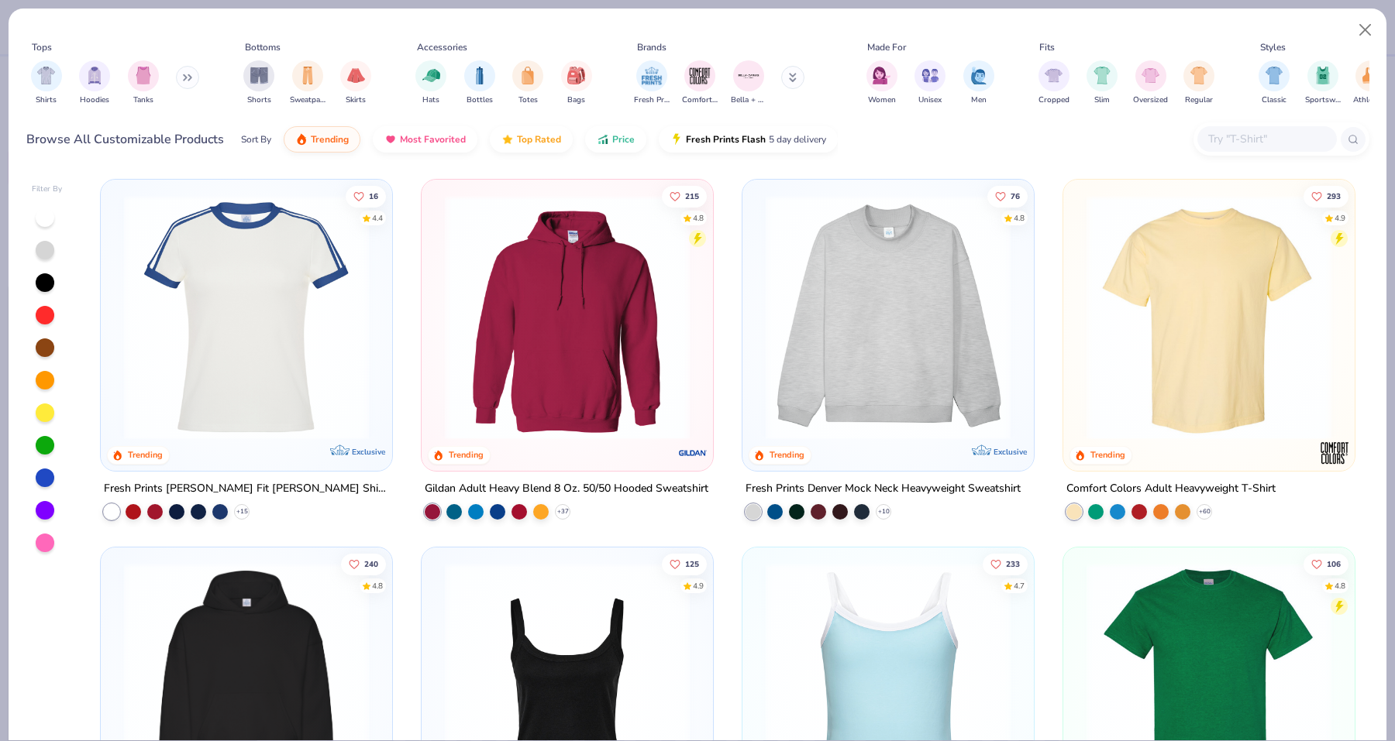
click at [1222, 148] on div at bounding box center [1266, 139] width 139 height 26
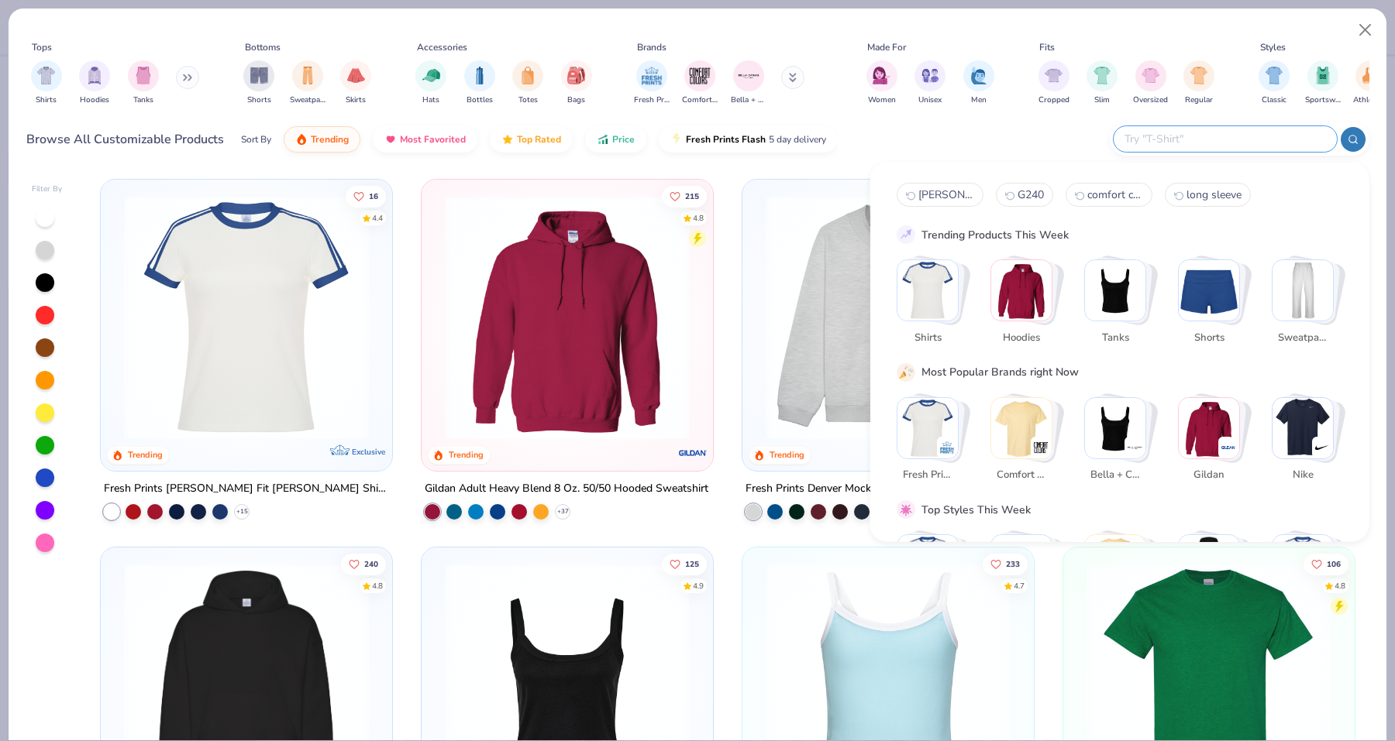
paste input "G500"
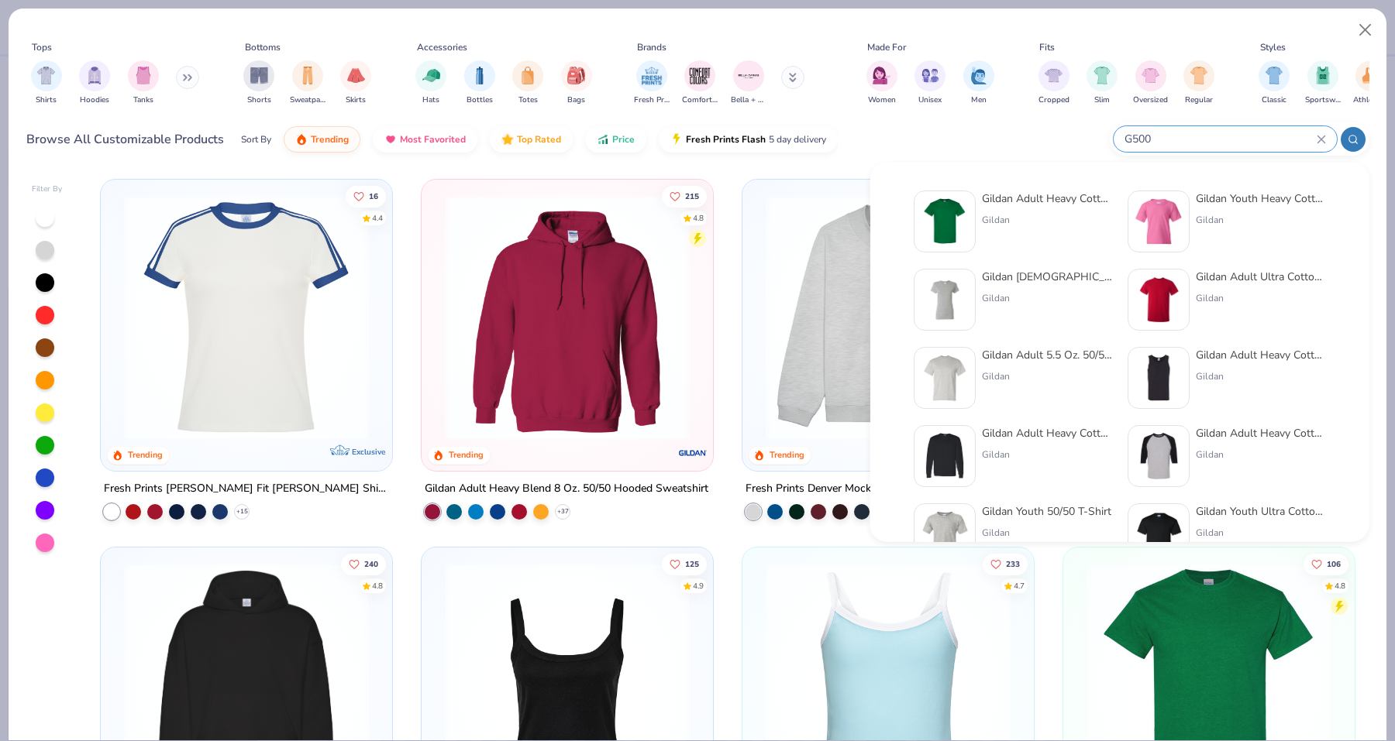
type input "G500"
click at [1031, 196] on div "Gildan Adult Heavy Cotton T-Shirt" at bounding box center [1047, 199] width 130 height 16
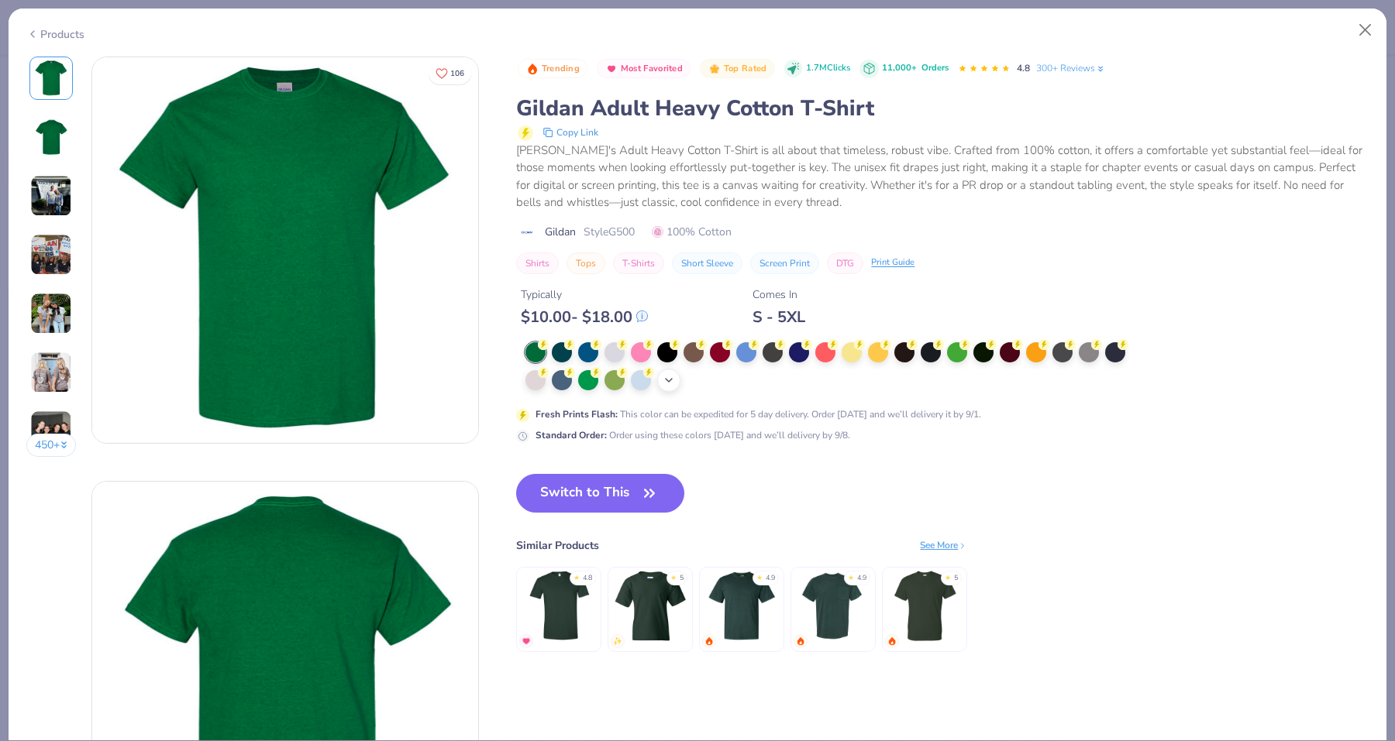
click at [662, 377] on div "+ 22" at bounding box center [668, 380] width 23 height 23
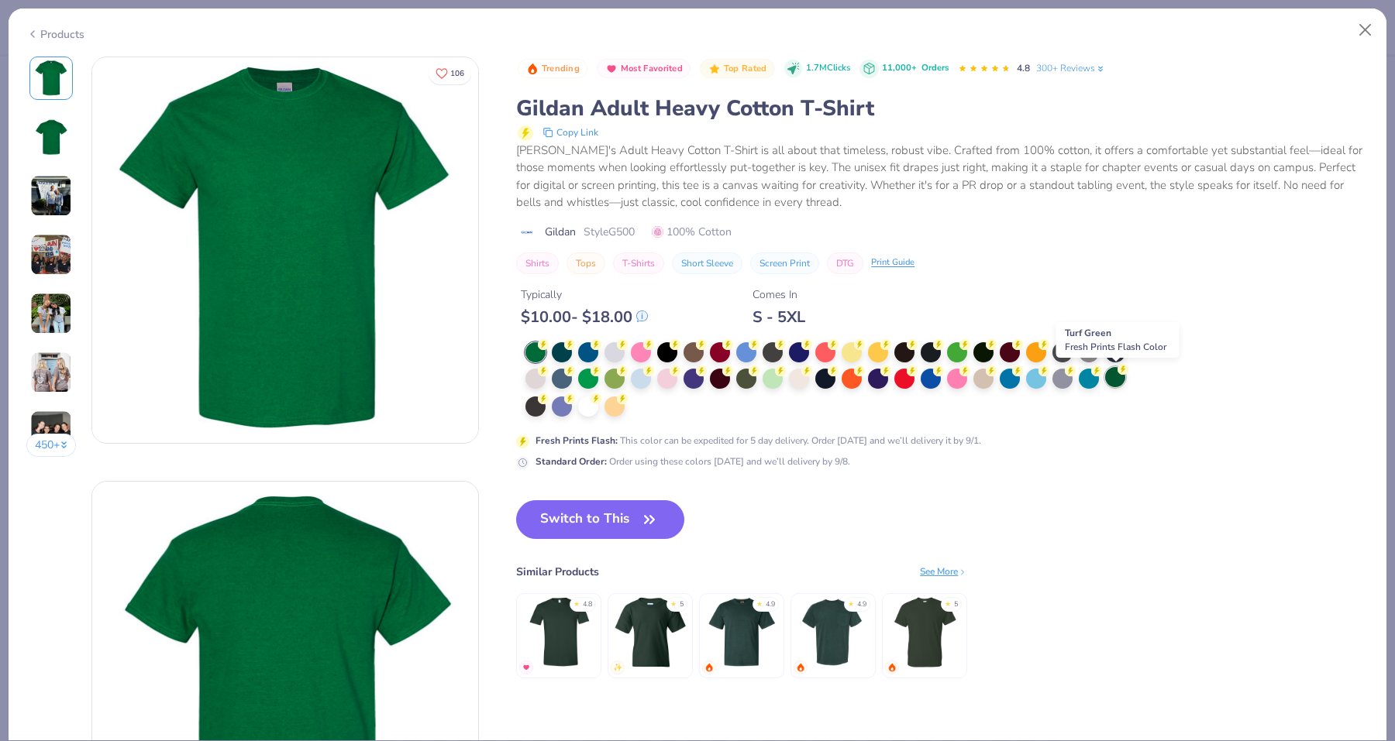
click at [1110, 377] on div at bounding box center [1115, 377] width 20 height 20
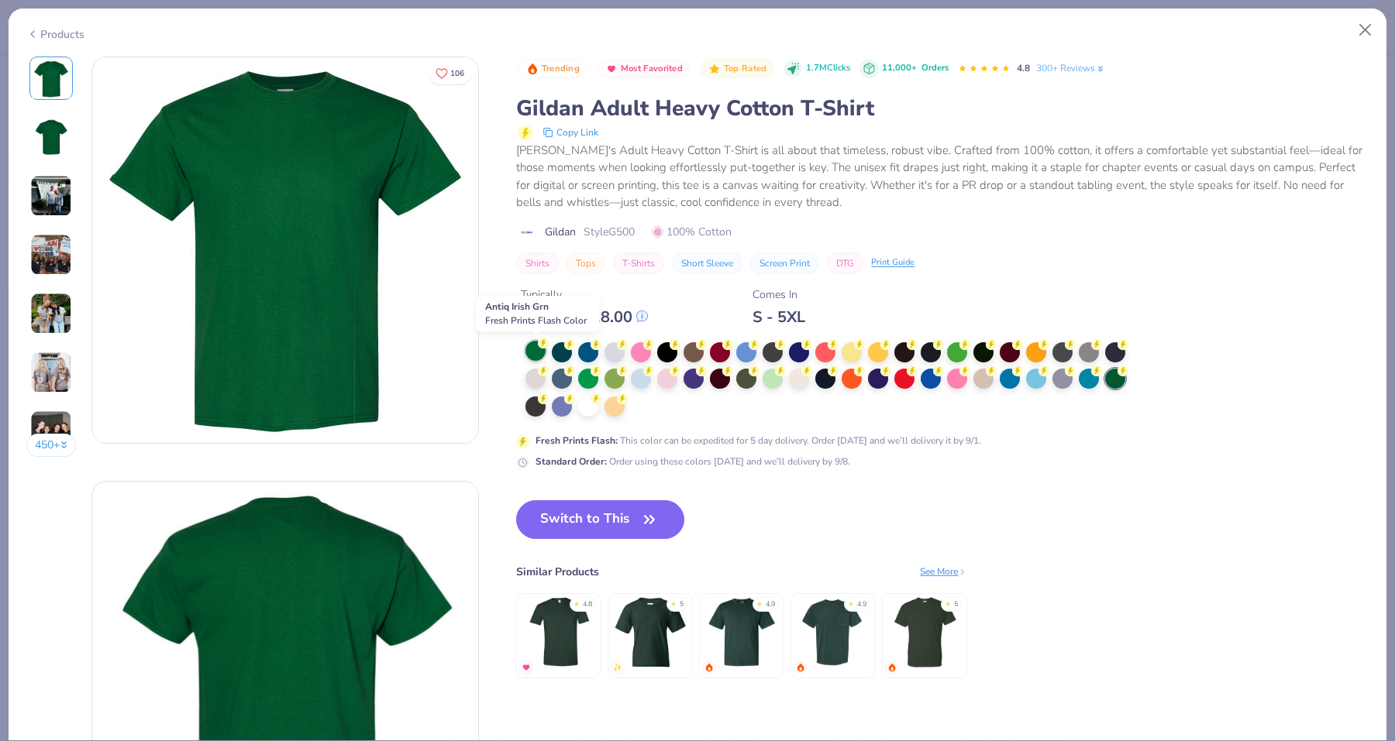
click at [542, 353] on div at bounding box center [535, 351] width 20 height 20
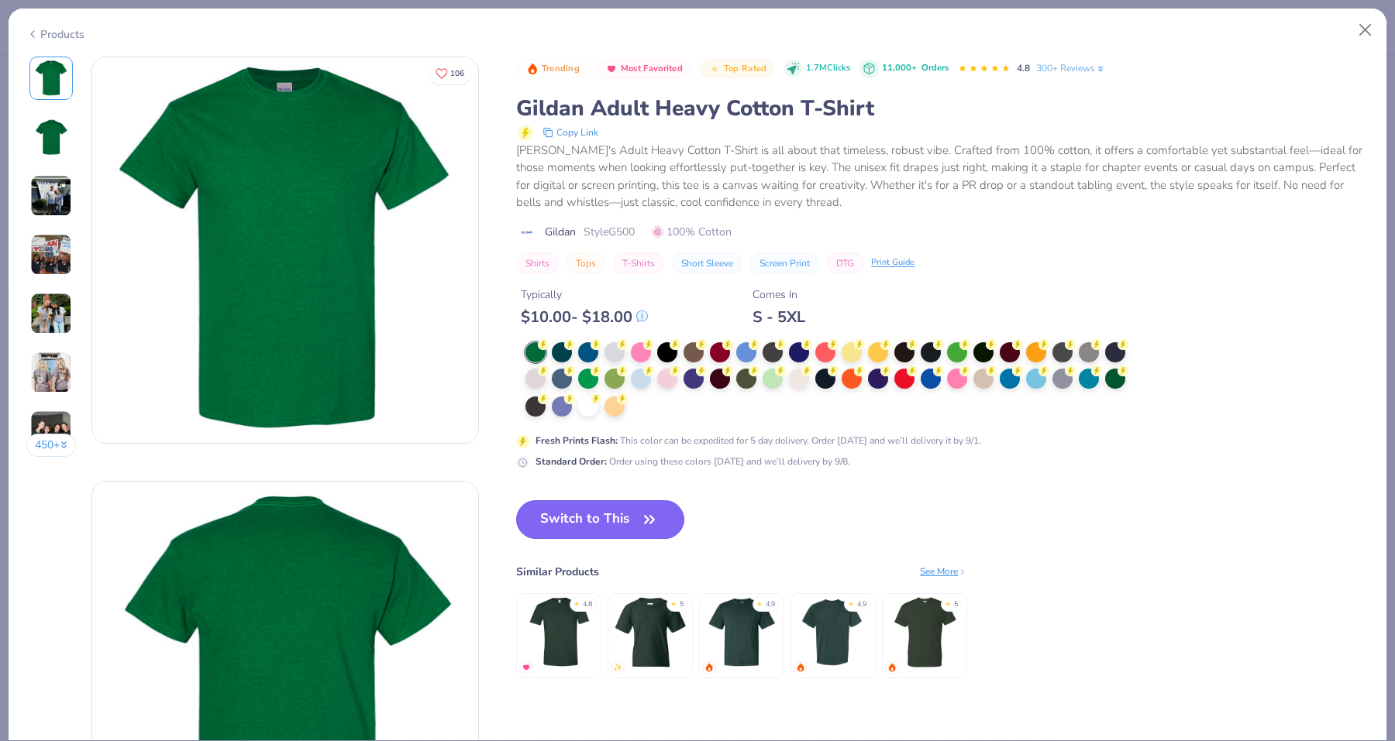
click at [625, 505] on button "Switch to This" at bounding box center [600, 520] width 168 height 39
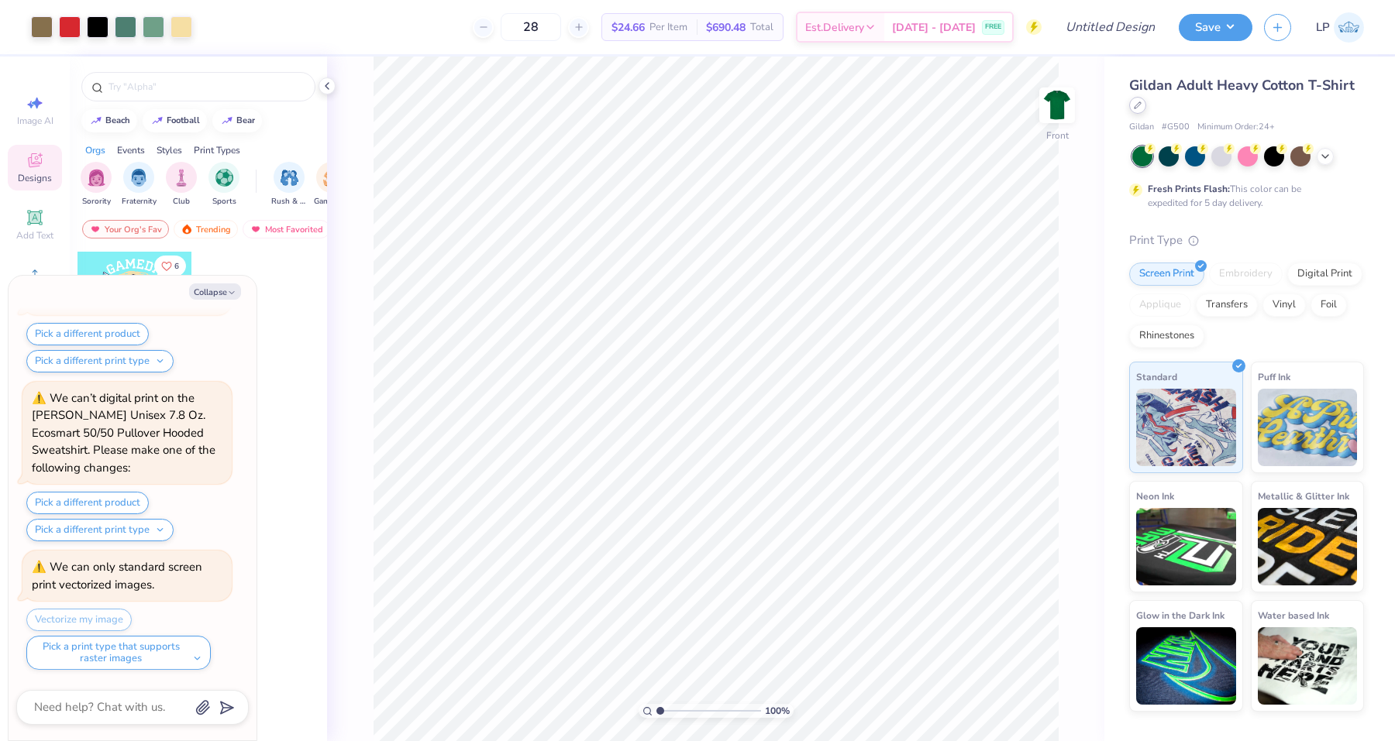
click at [1140, 105] on icon at bounding box center [1138, 105] width 8 height 8
type textarea "x"
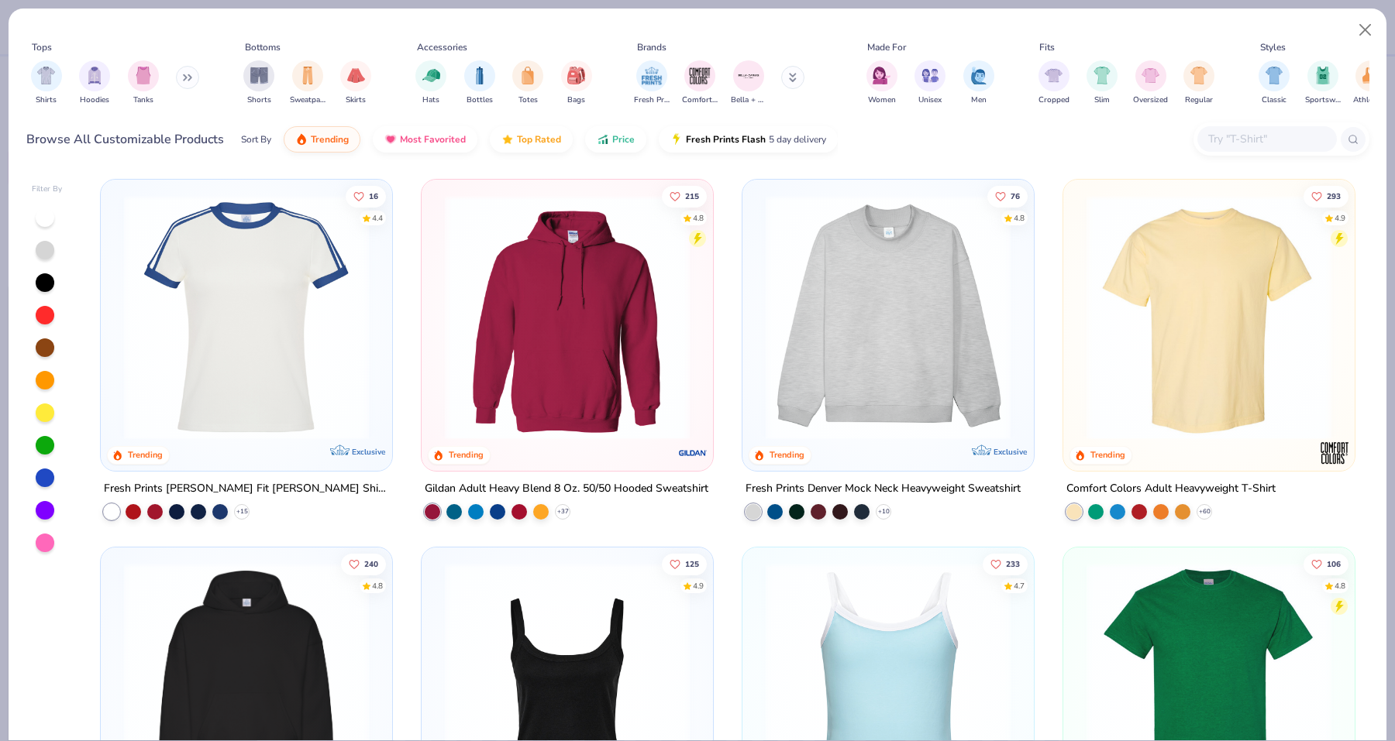
click at [1266, 128] on div at bounding box center [1266, 139] width 139 height 26
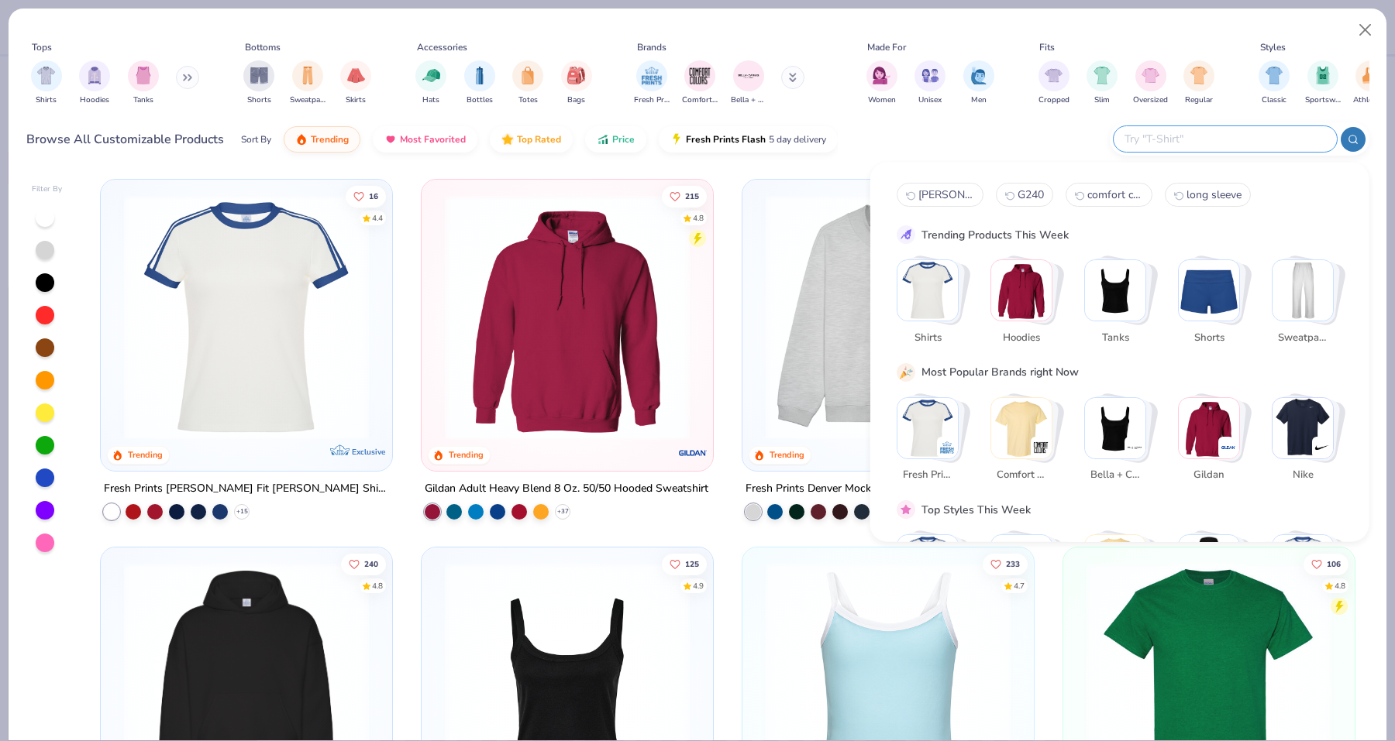
paste input "G800"
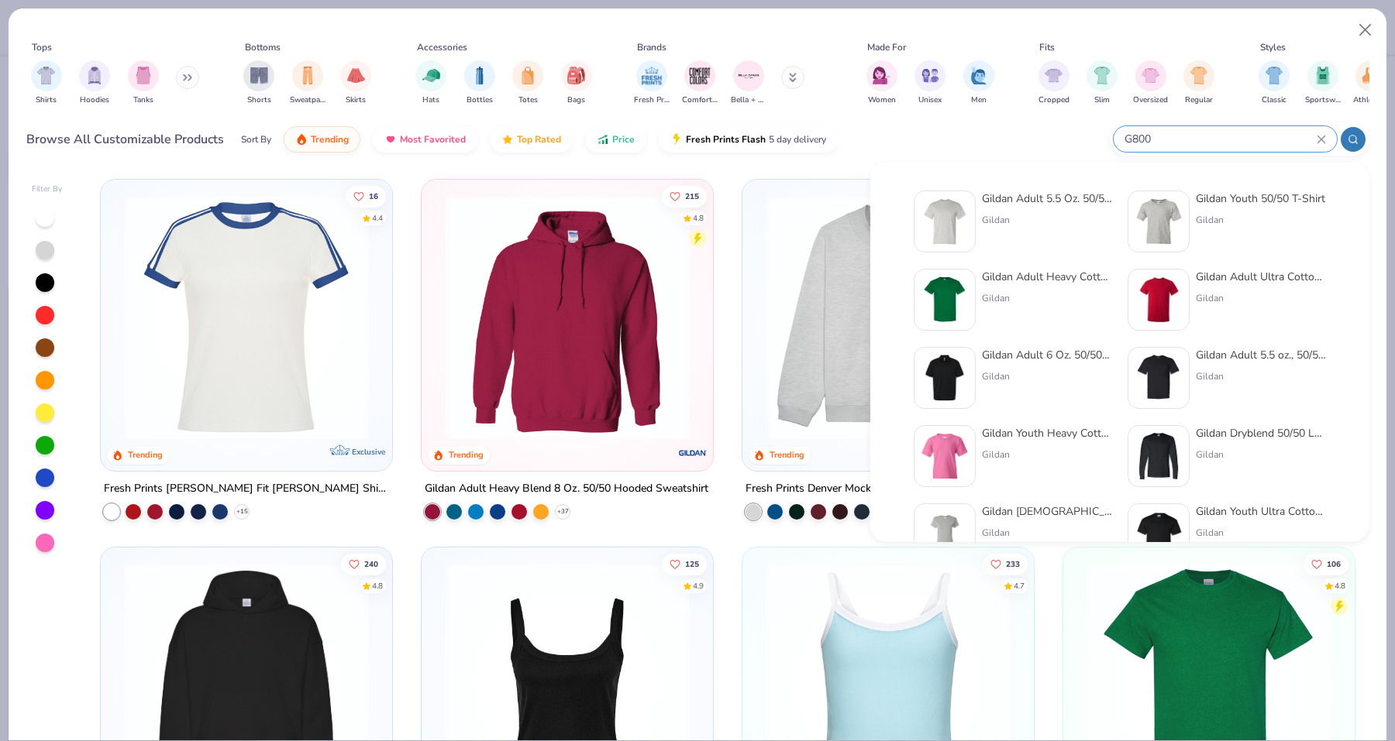
type input "G800"
click at [1053, 197] on div "Gildan Adult 5.5 Oz. 50/50 T-Shirt" at bounding box center [1047, 199] width 130 height 16
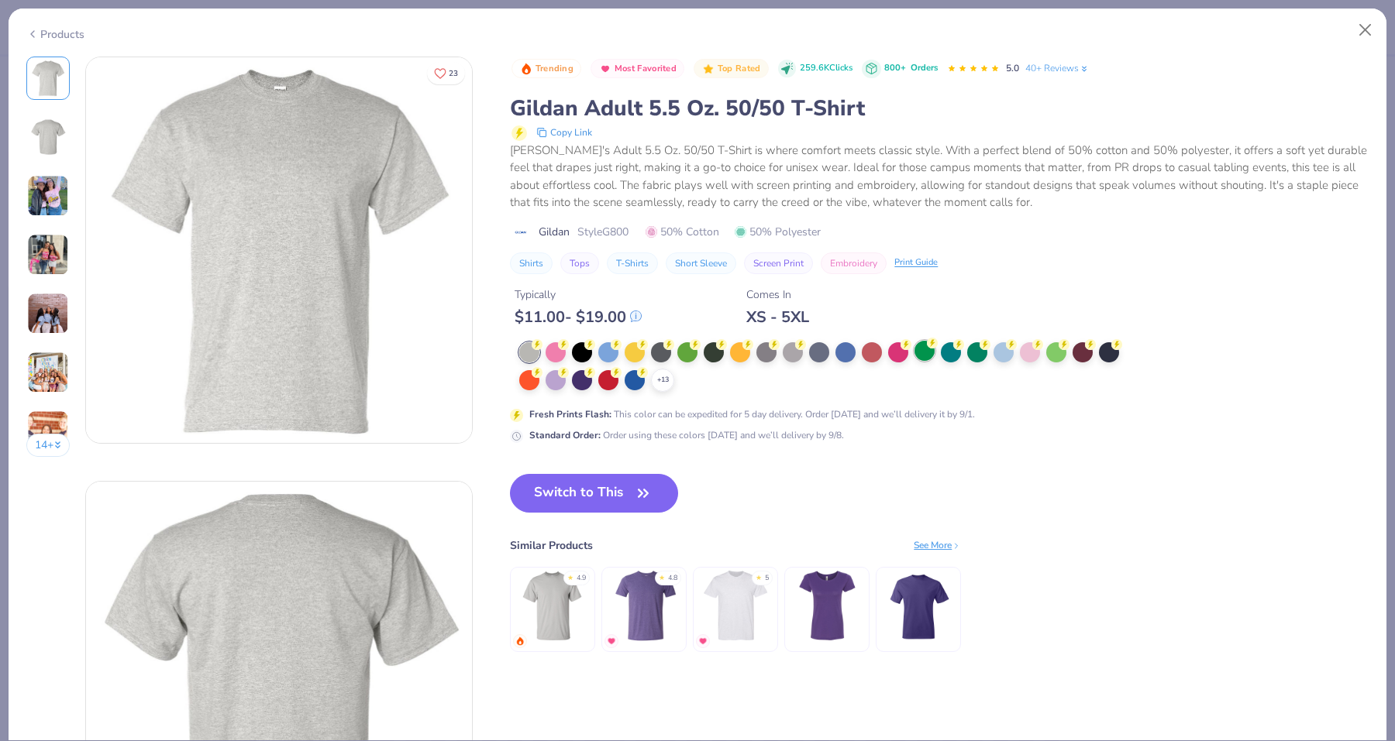
click at [924, 356] on div at bounding box center [924, 351] width 20 height 20
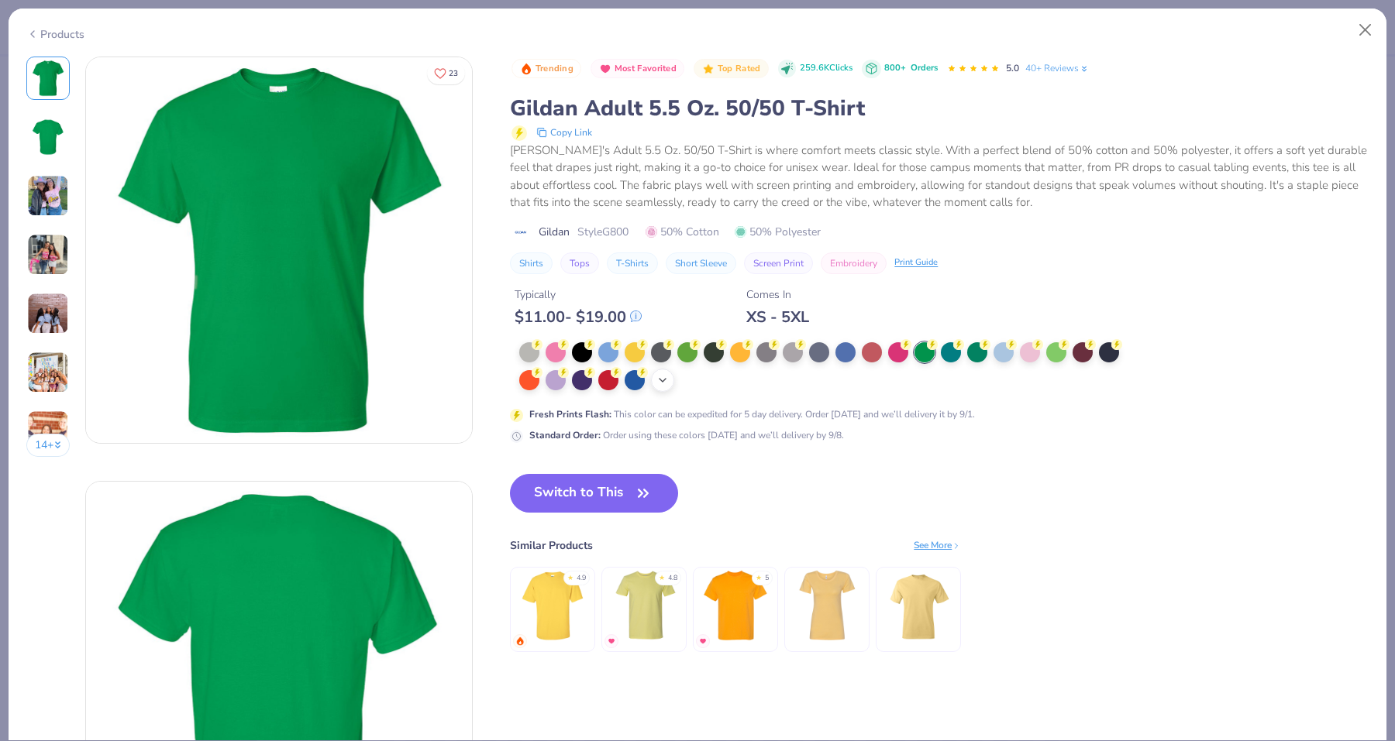
click at [660, 381] on icon at bounding box center [662, 380] width 12 height 12
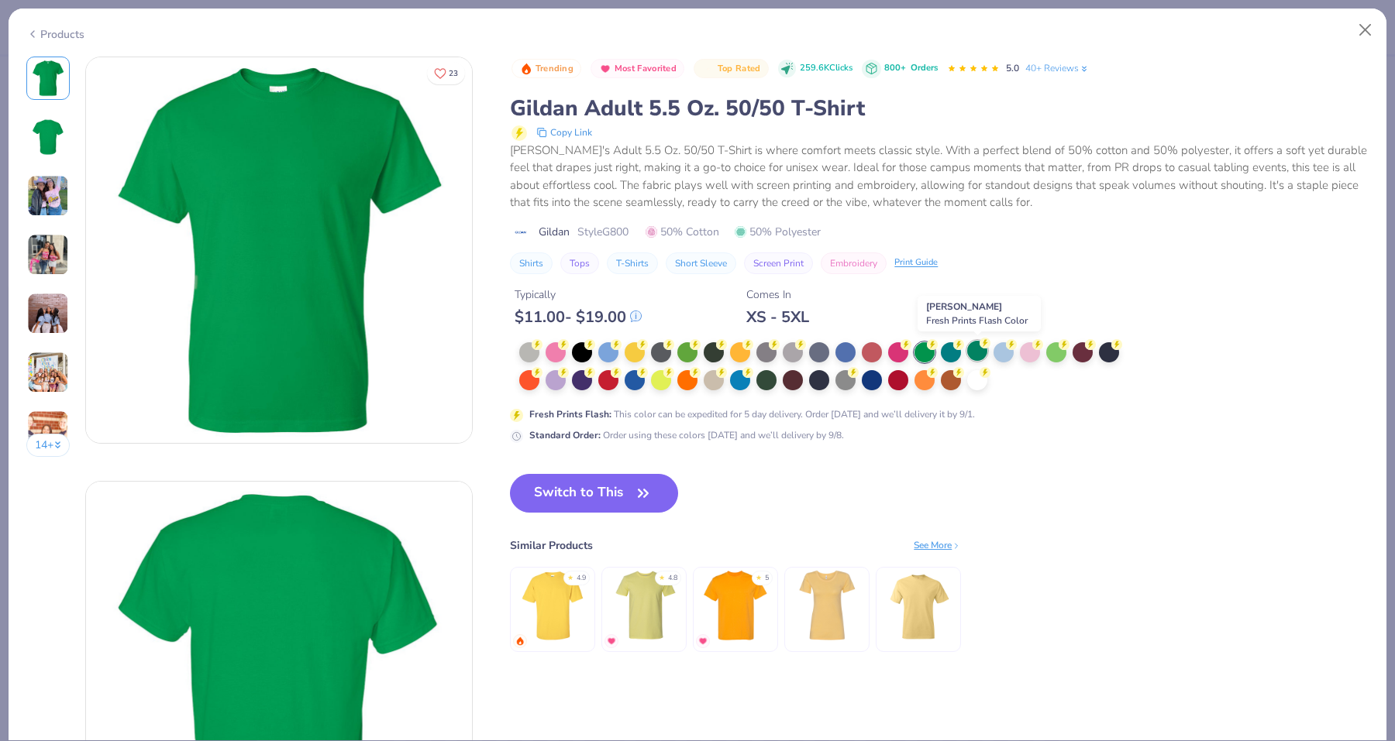
click at [983, 360] on div at bounding box center [977, 351] width 20 height 20
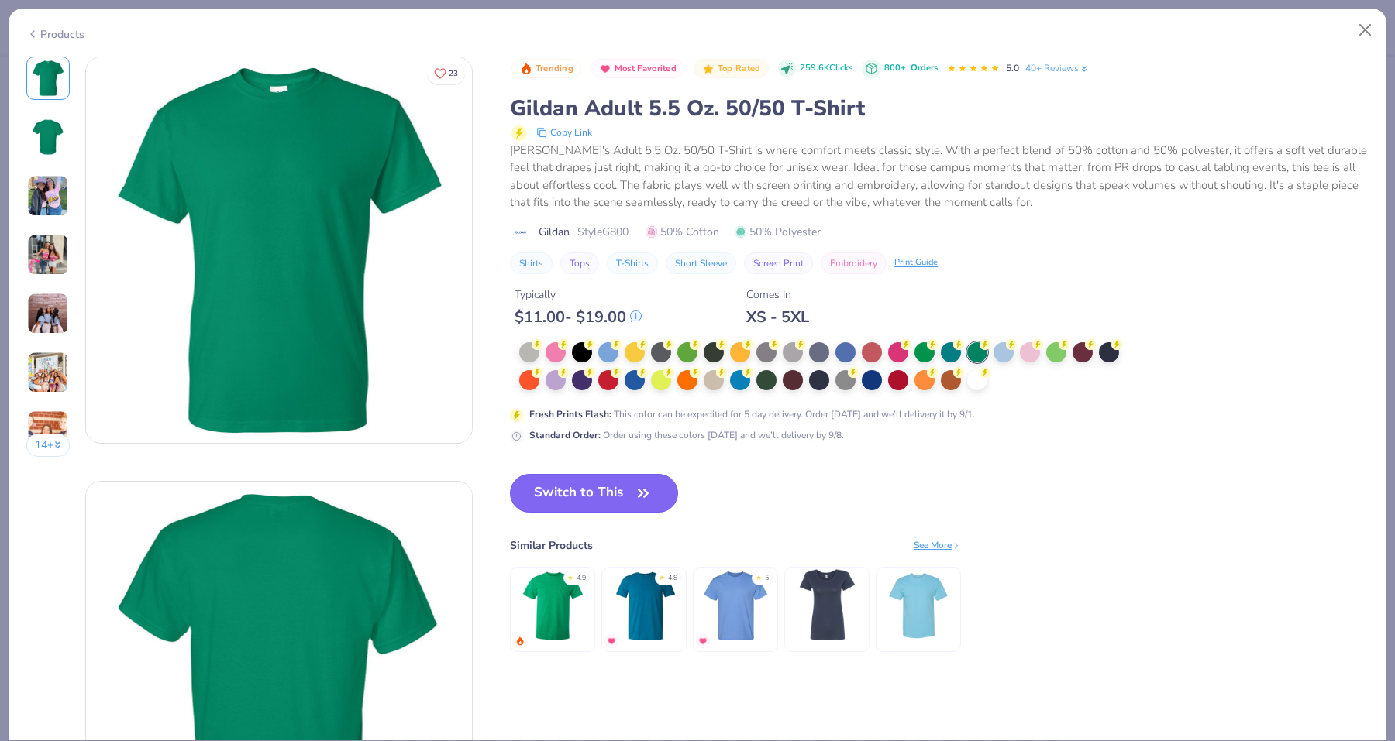
click at [598, 485] on button "Switch to This" at bounding box center [594, 493] width 168 height 39
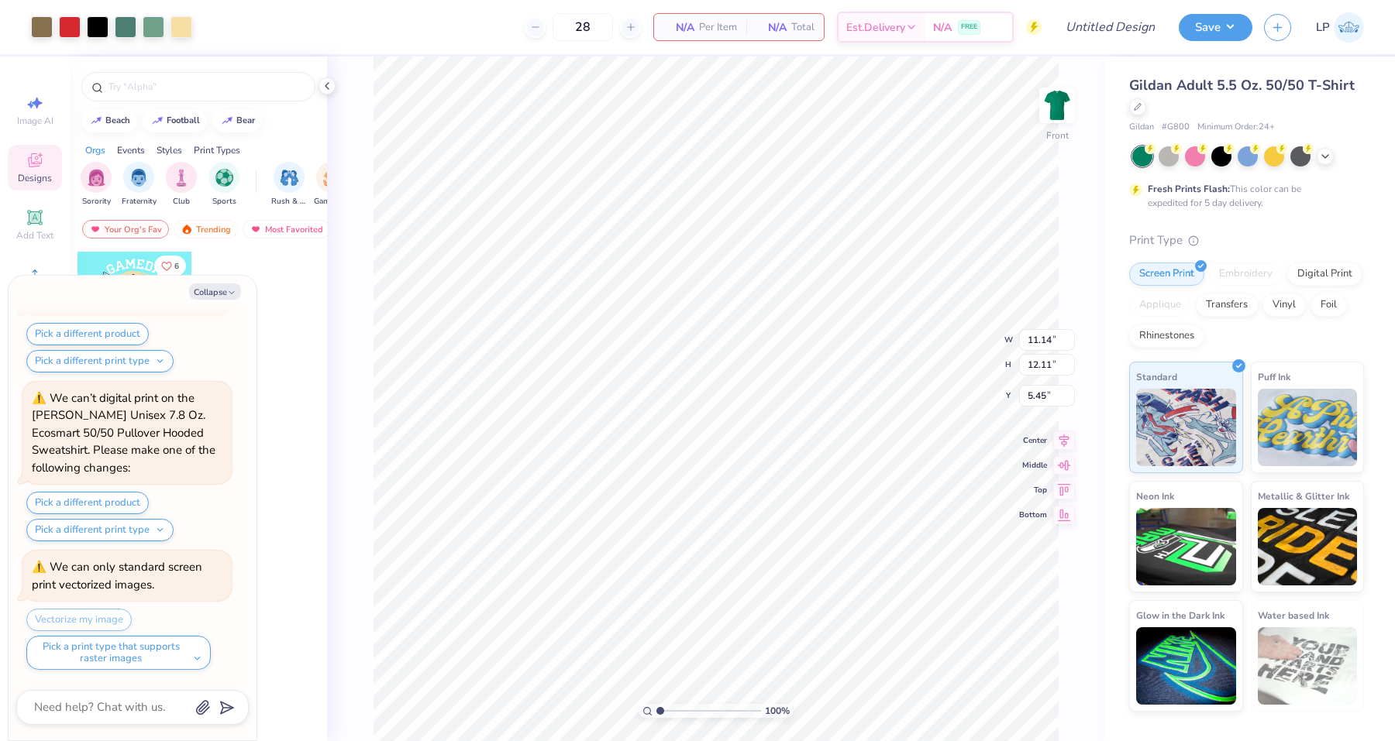
type textarea "x"
type input "3.00"
click at [1069, 105] on img at bounding box center [1057, 105] width 62 height 62
click at [228, 291] on icon "button" at bounding box center [231, 292] width 9 height 9
type textarea "x"
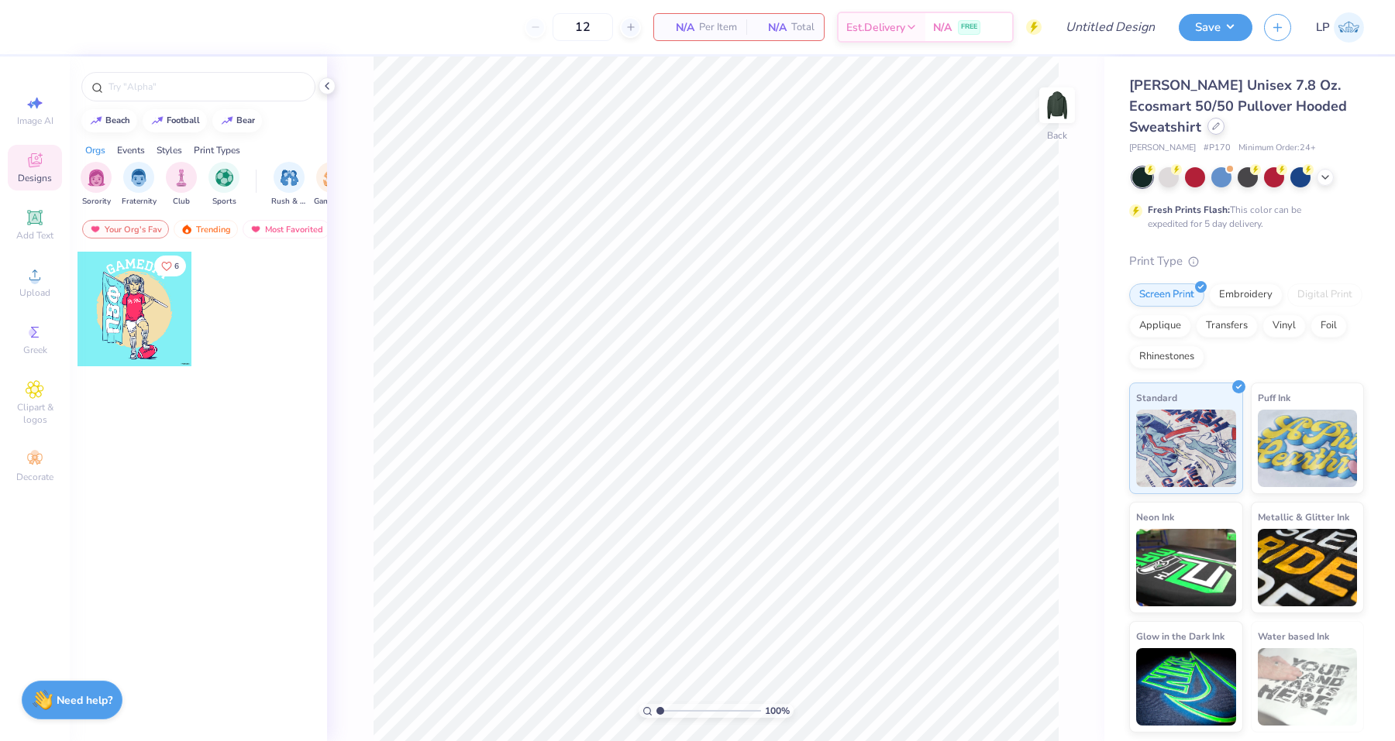
click at [1212, 124] on icon at bounding box center [1216, 126] width 8 height 8
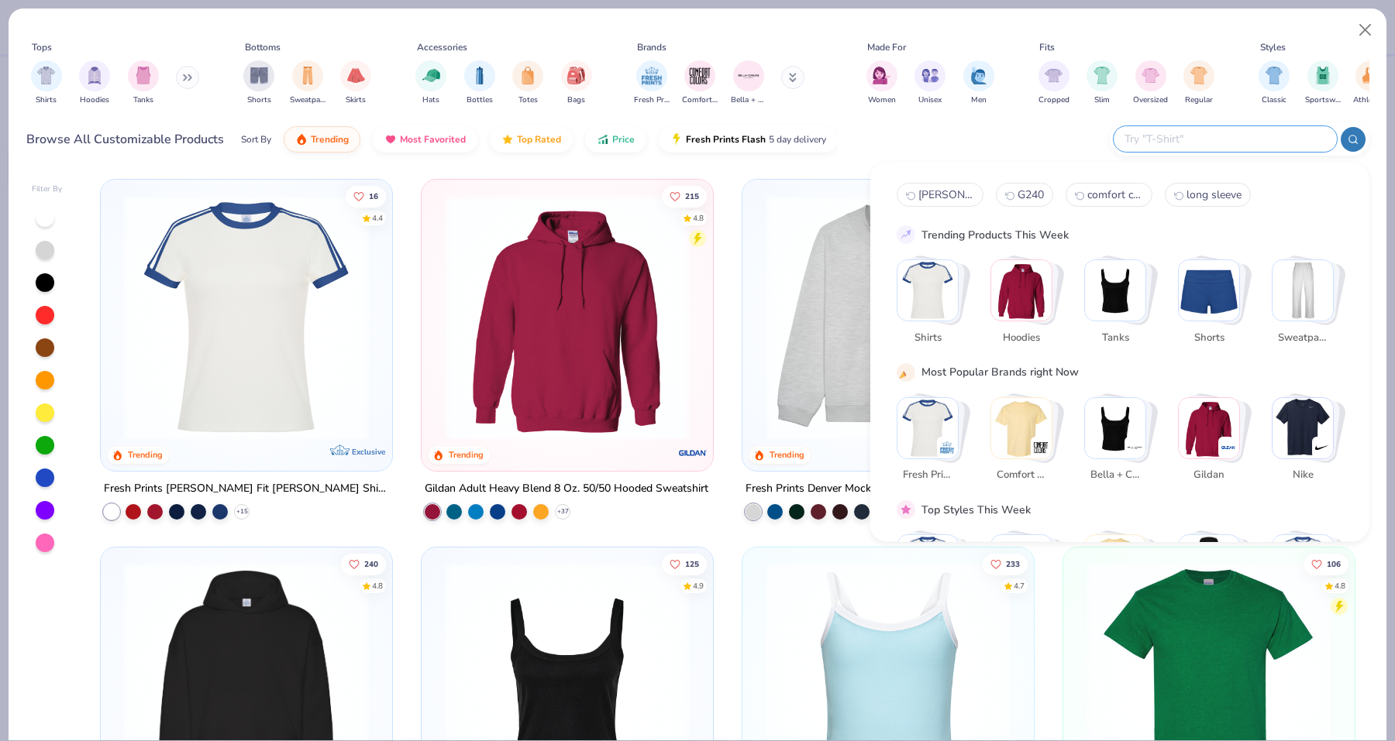
click at [1255, 135] on input "text" at bounding box center [1224, 139] width 203 height 18
paste input "G800"
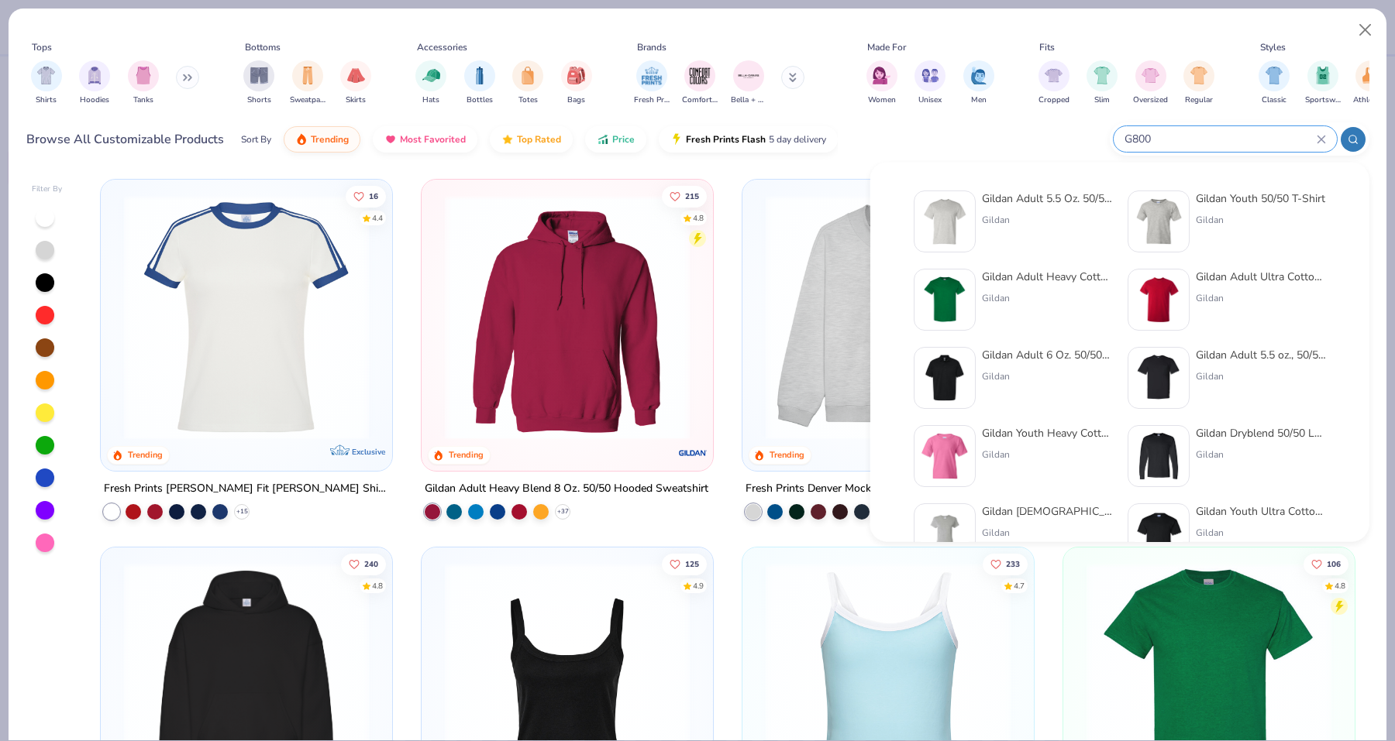
type input "G800"
click at [1034, 216] on div "Gildan" at bounding box center [1047, 220] width 130 height 14
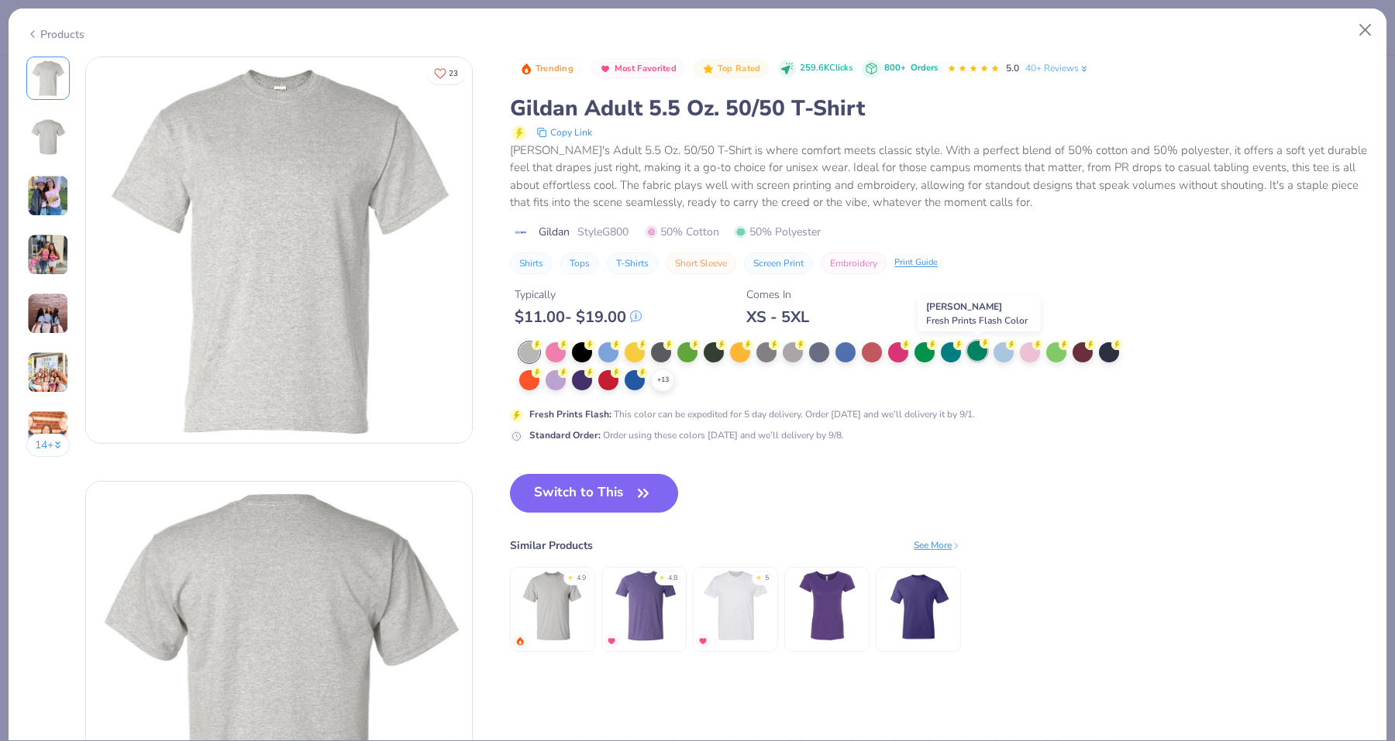
click at [986, 356] on div at bounding box center [977, 351] width 20 height 20
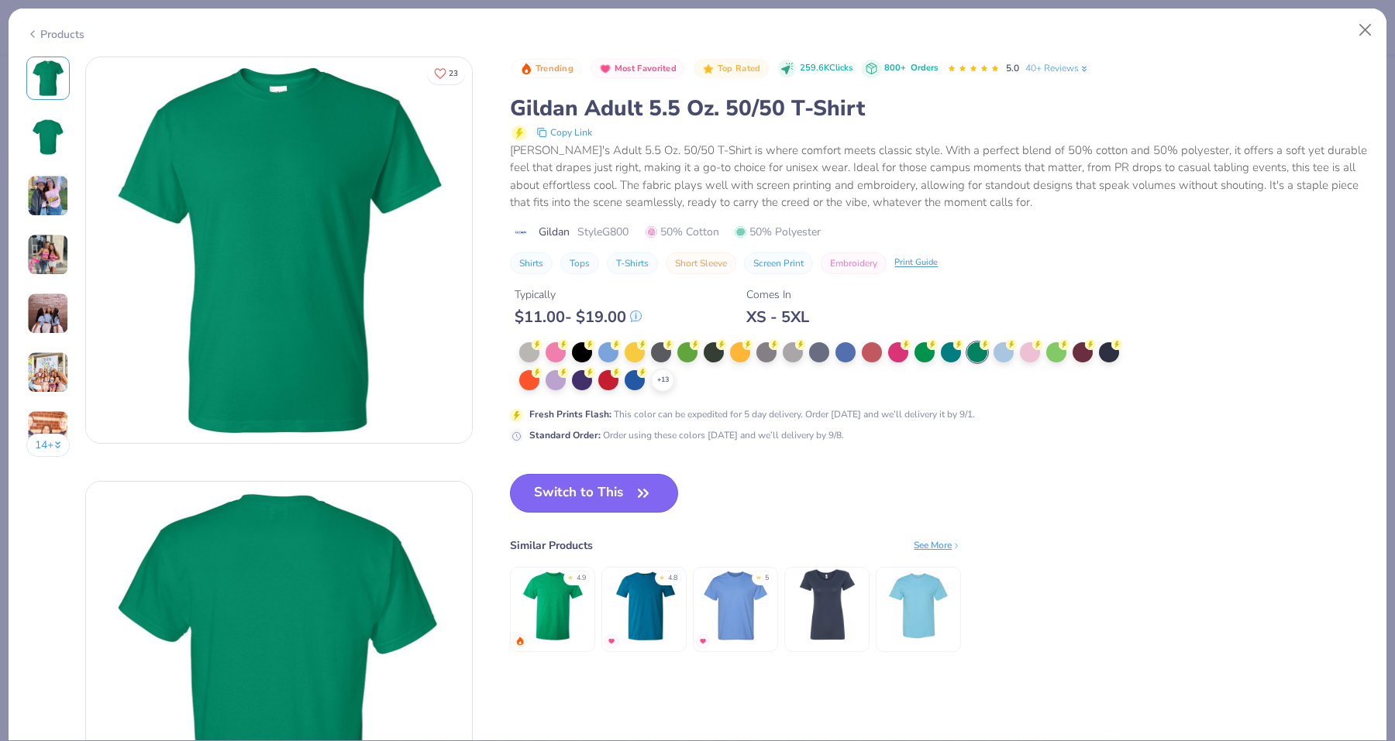
click at [632, 489] on button "Switch to This" at bounding box center [594, 493] width 168 height 39
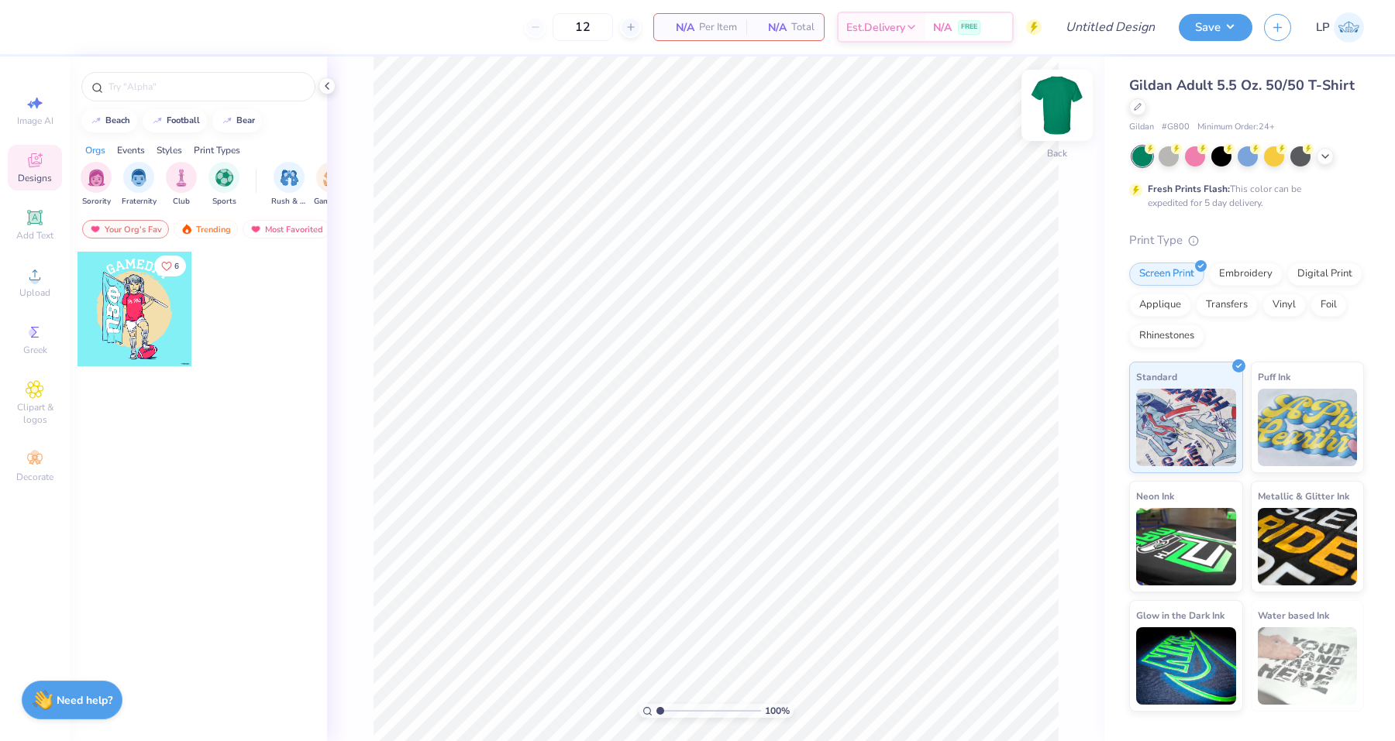
click at [1052, 97] on img at bounding box center [1057, 105] width 62 height 62
click at [1134, 108] on icon at bounding box center [1137, 105] width 6 height 6
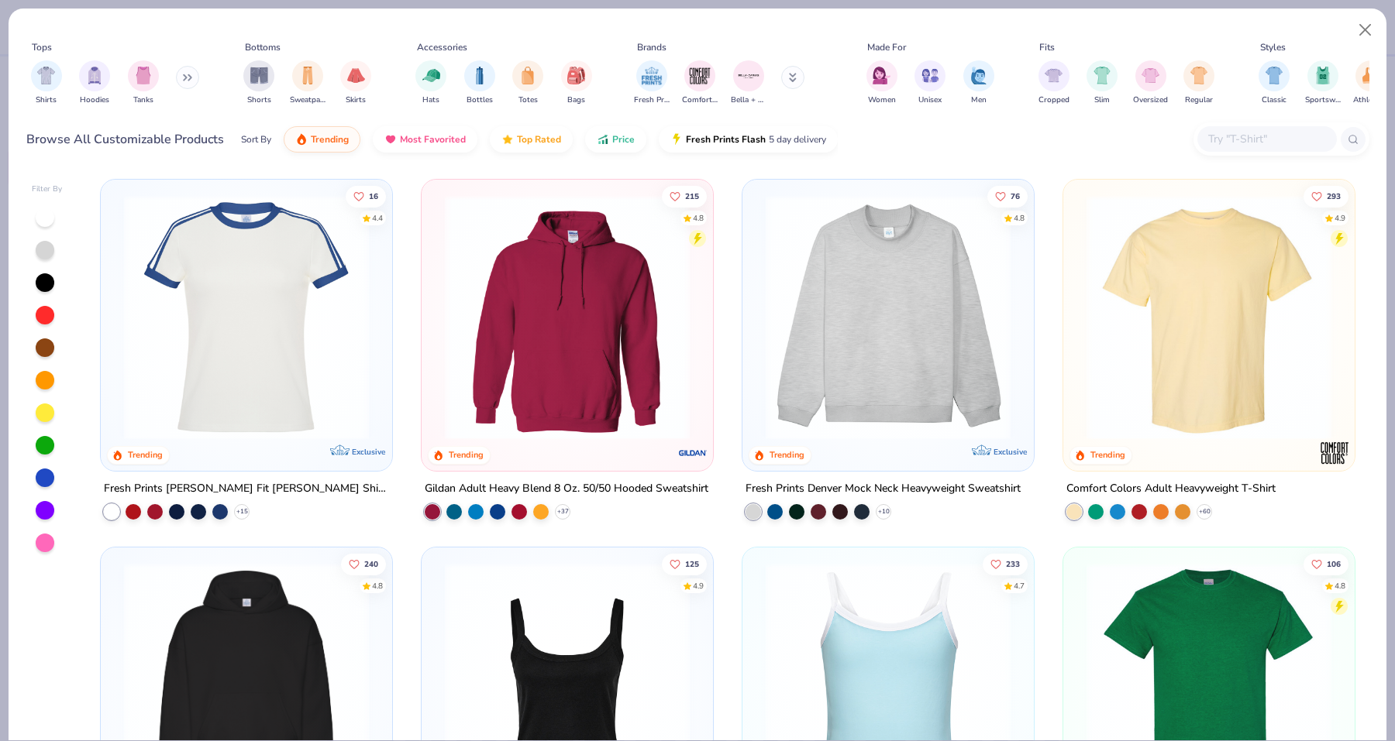
click at [1227, 145] on input "text" at bounding box center [1265, 139] width 119 height 18
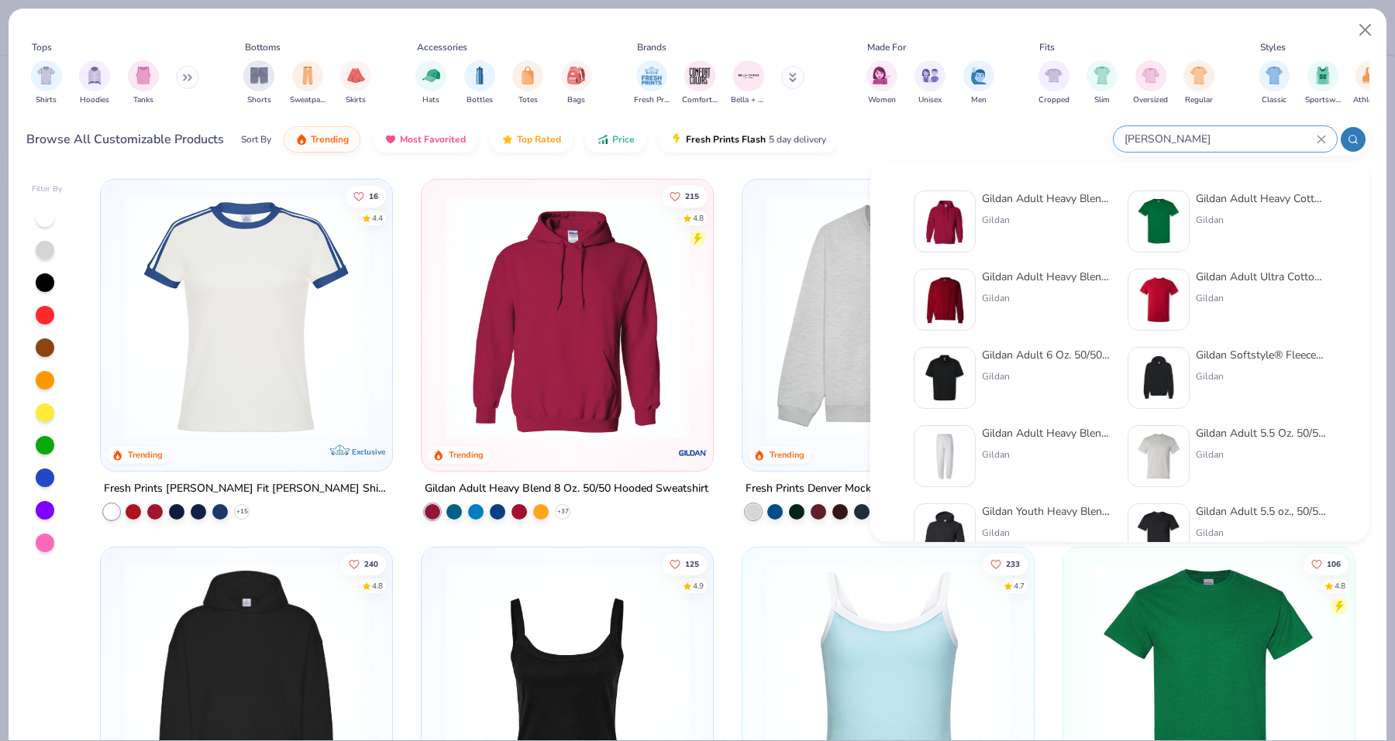
type input "gilden"
click at [1247, 200] on div "Gildan Adult Heavy Cotton T-Shirt" at bounding box center [1261, 199] width 130 height 16
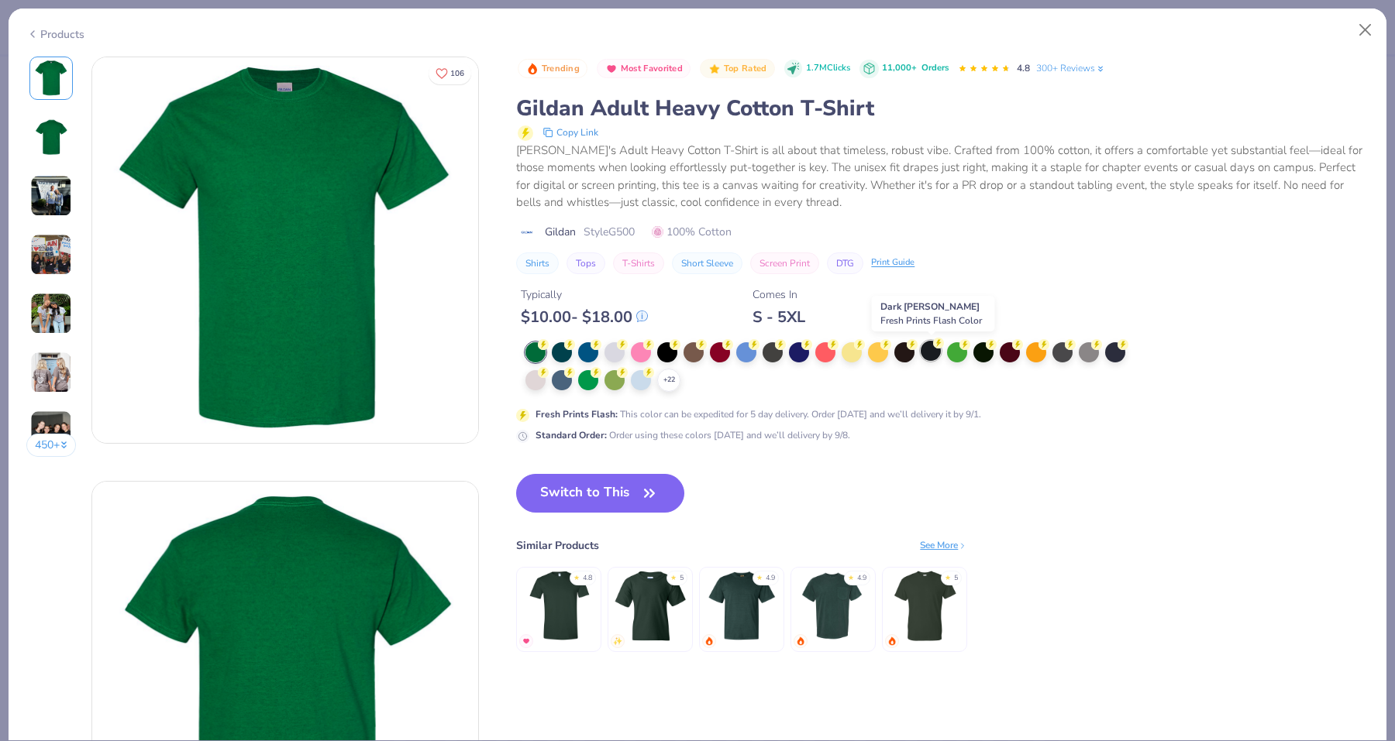
click at [928, 353] on div at bounding box center [930, 351] width 20 height 20
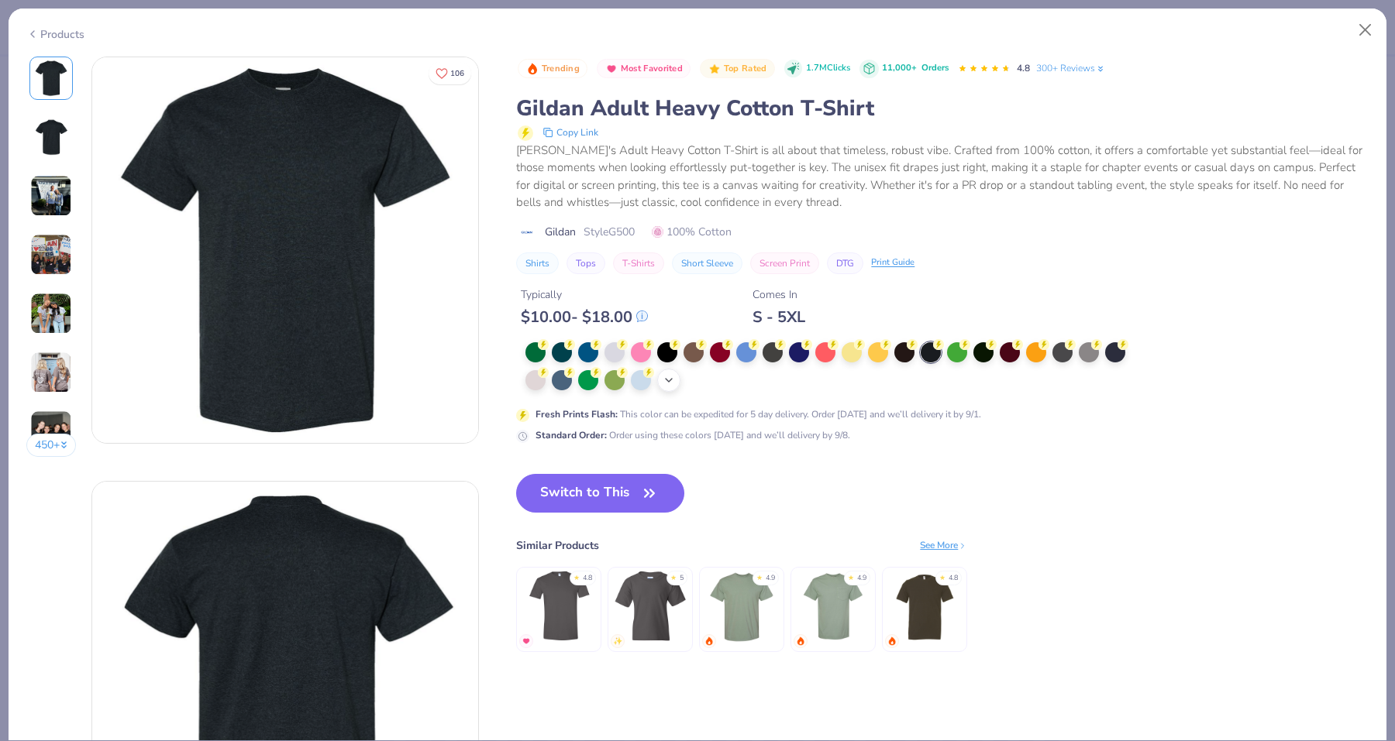
click at [667, 382] on icon at bounding box center [668, 380] width 12 height 12
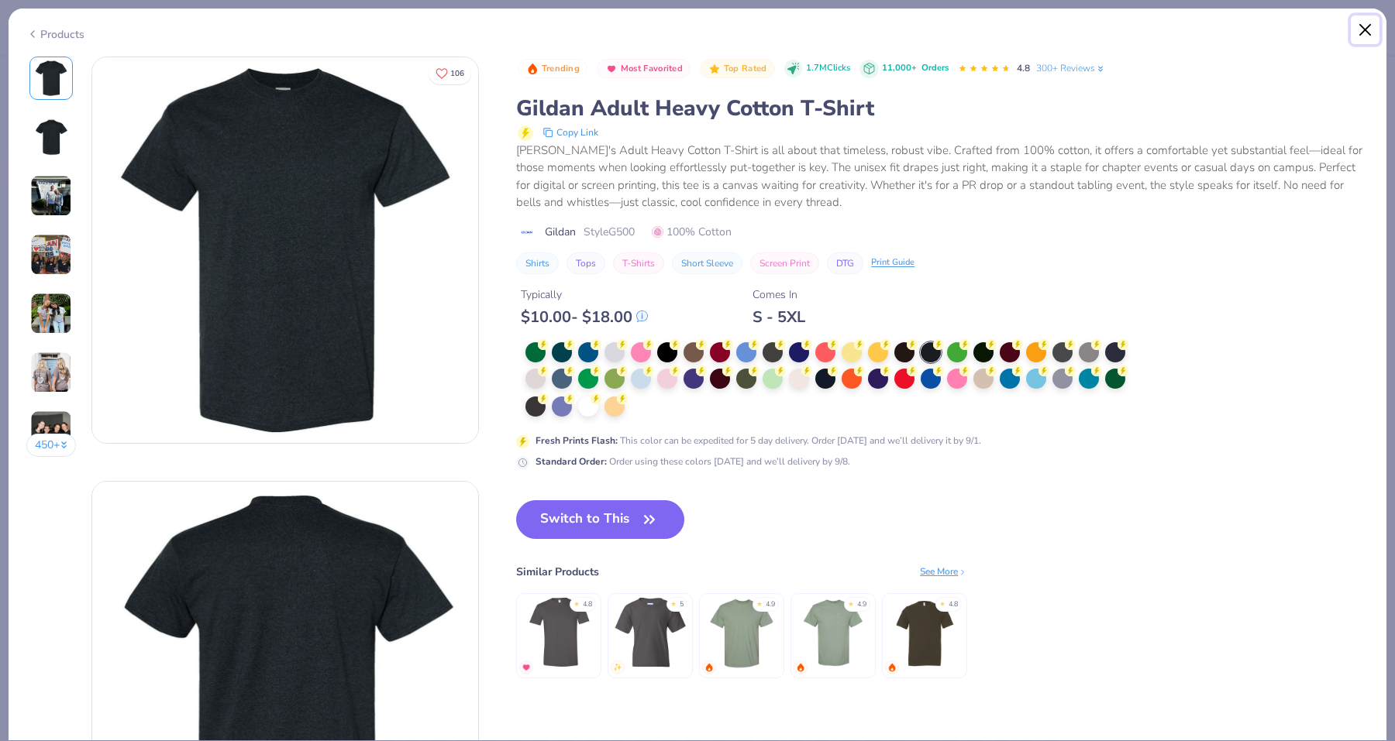
click at [1368, 28] on button "Close" at bounding box center [1364, 29] width 29 height 29
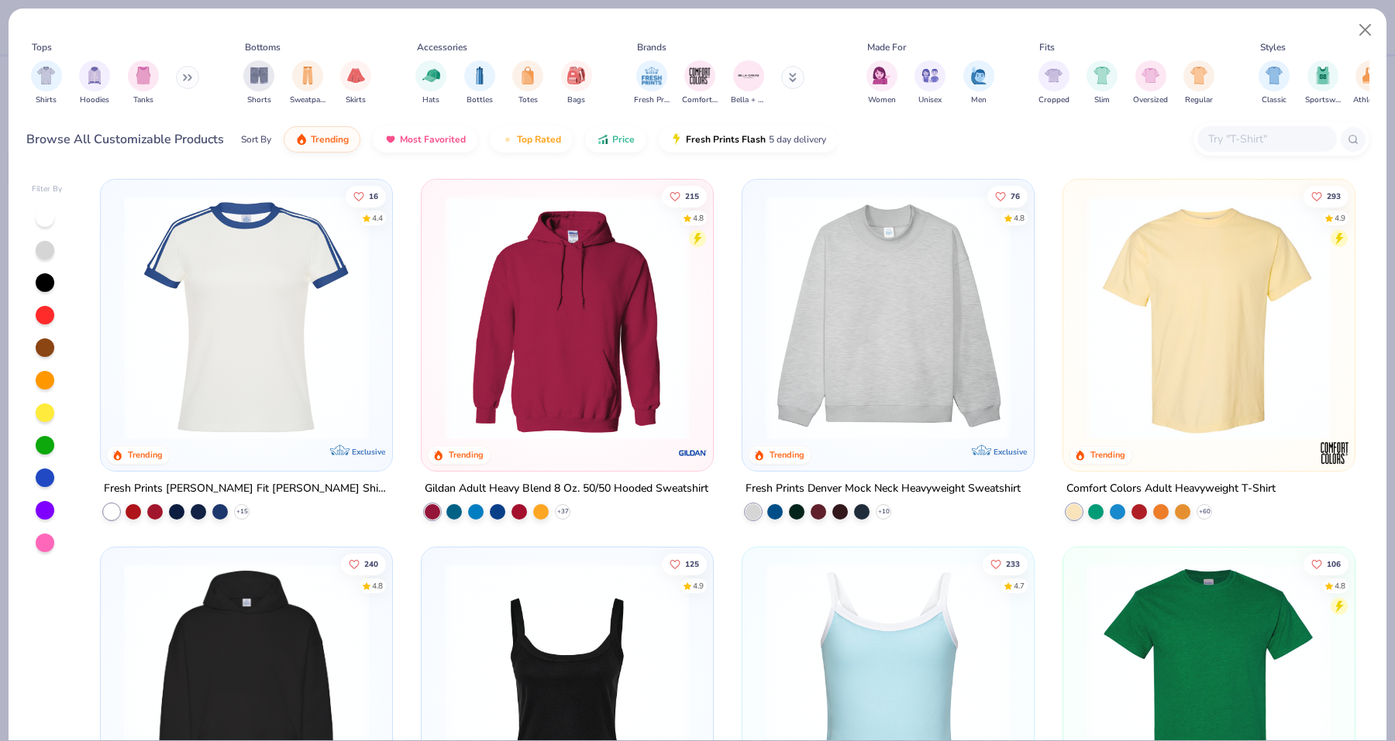
click at [1225, 136] on input "text" at bounding box center [1265, 139] width 119 height 18
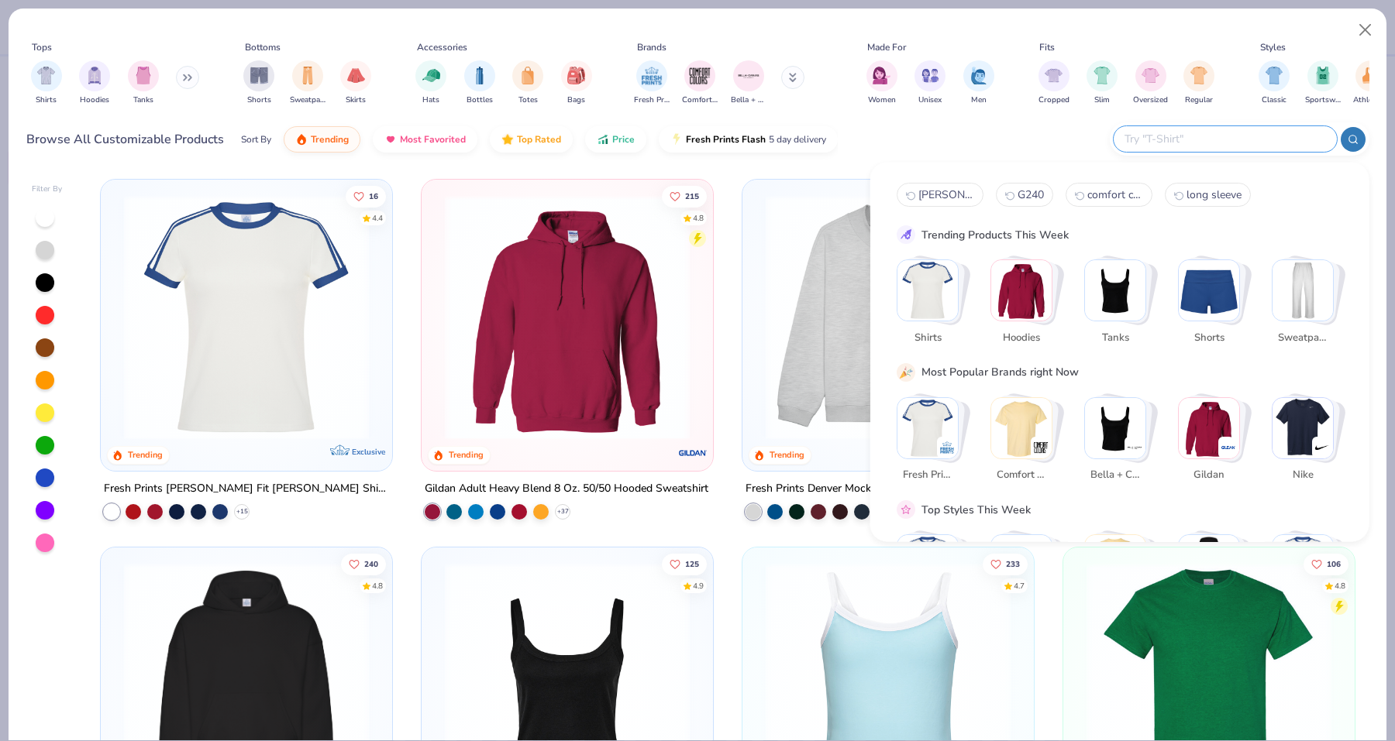
paste input "G800"
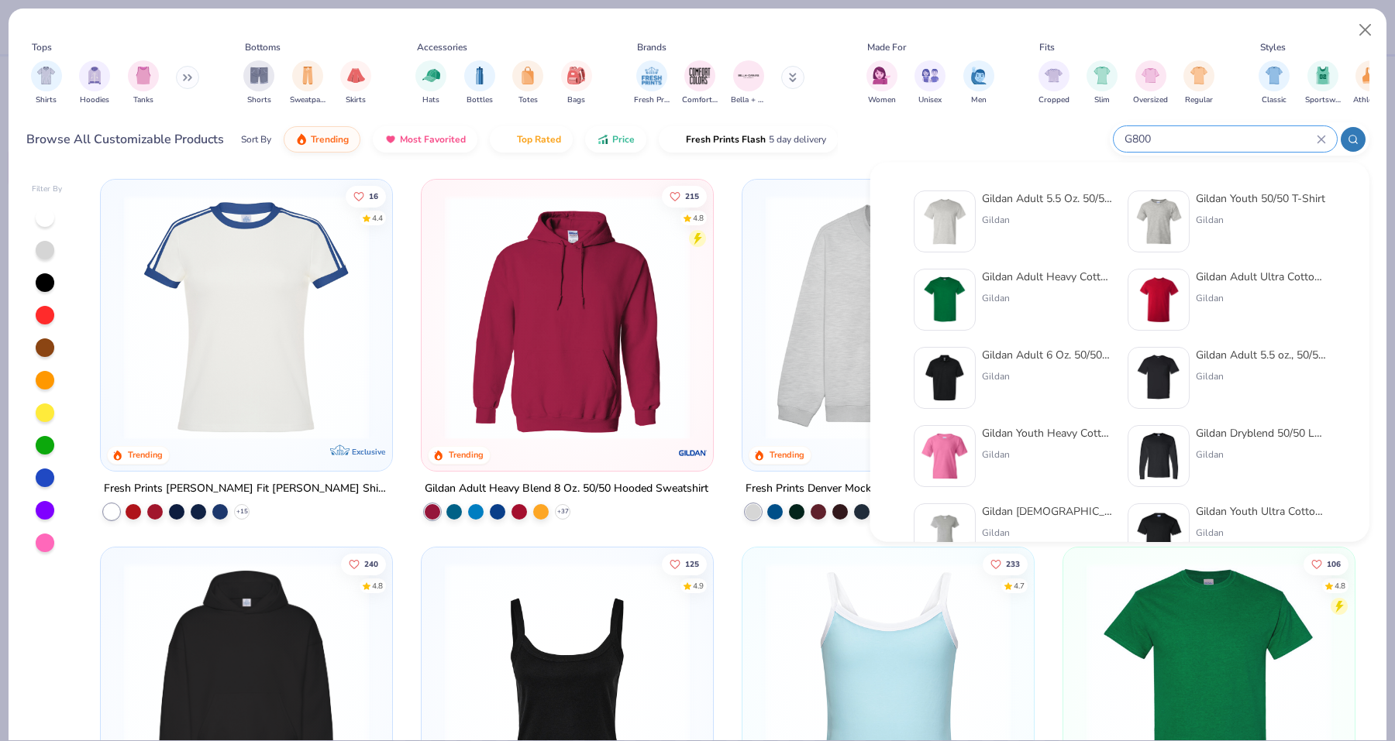
type input "G800"
click at [974, 281] on div at bounding box center [944, 300] width 62 height 62
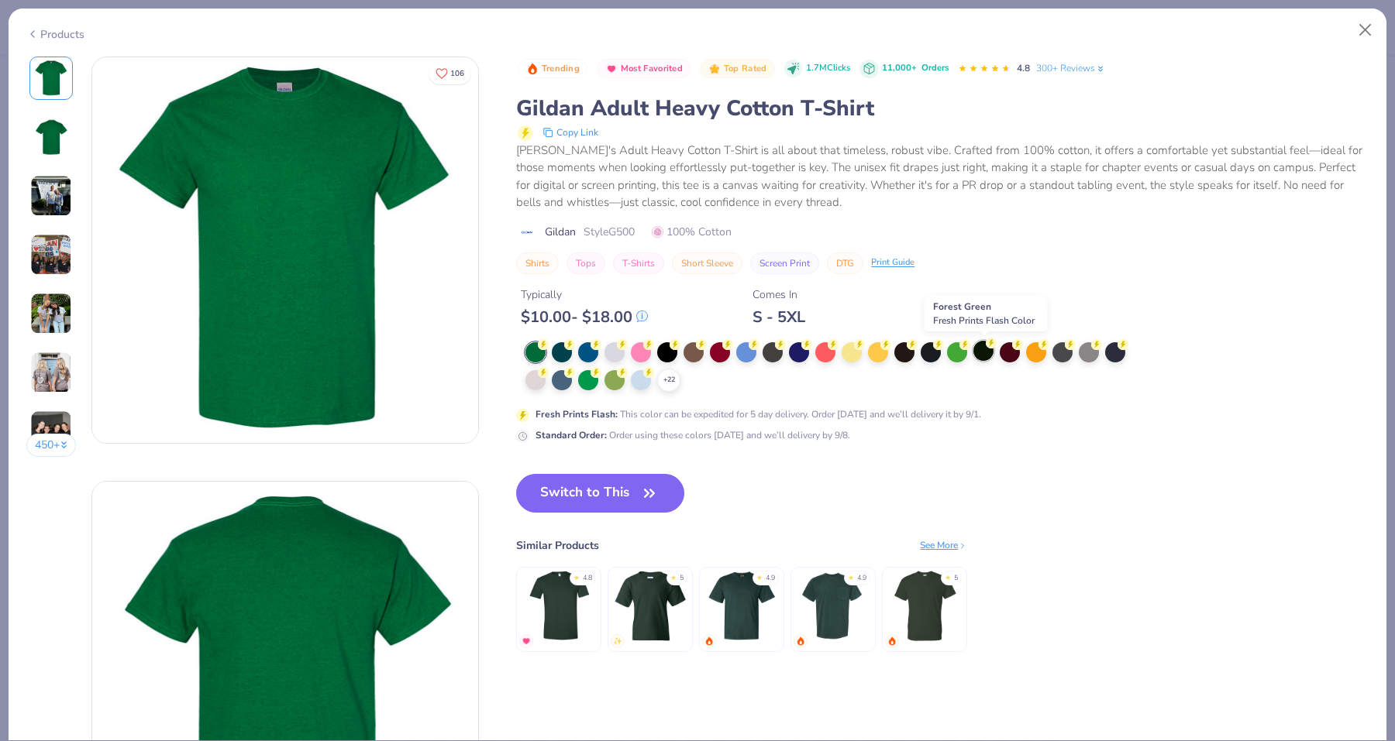
click at [987, 356] on div at bounding box center [983, 351] width 20 height 20
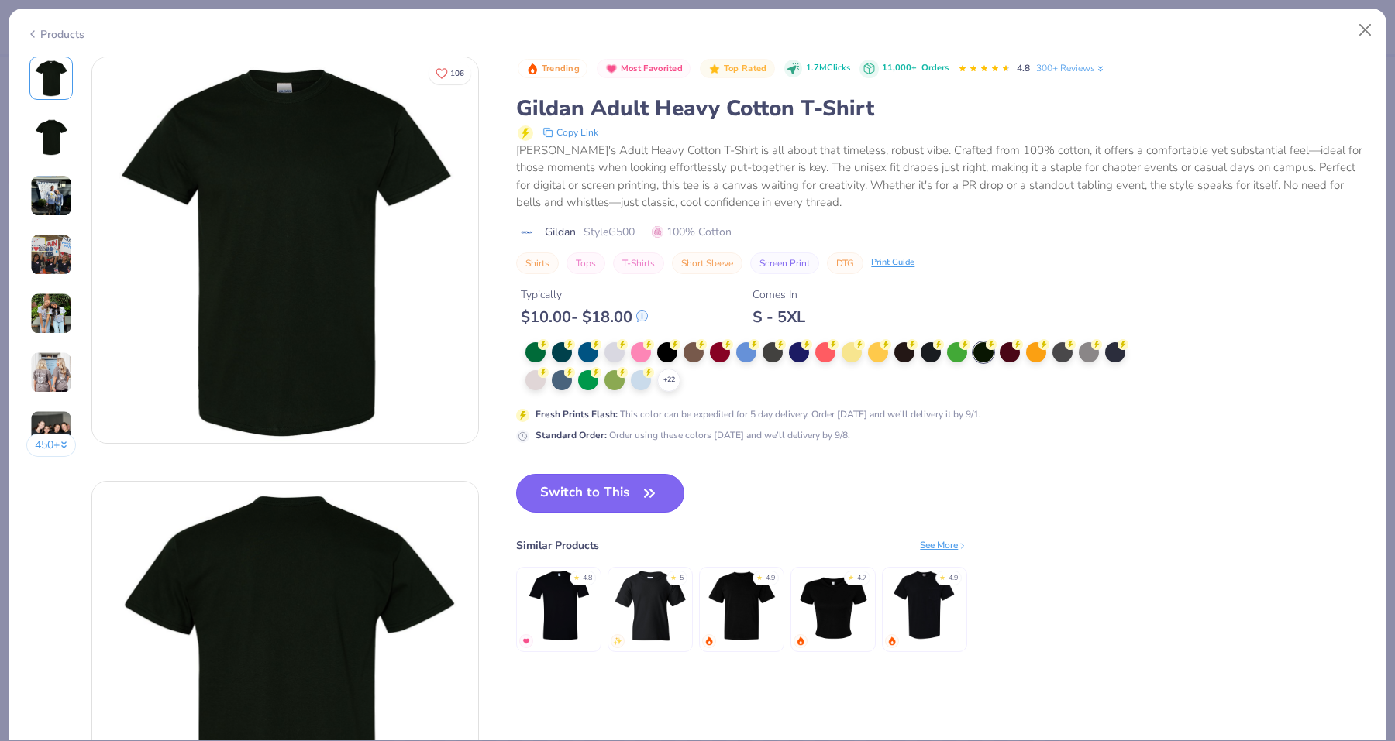
click at [612, 489] on button "Switch to This" at bounding box center [600, 493] width 168 height 39
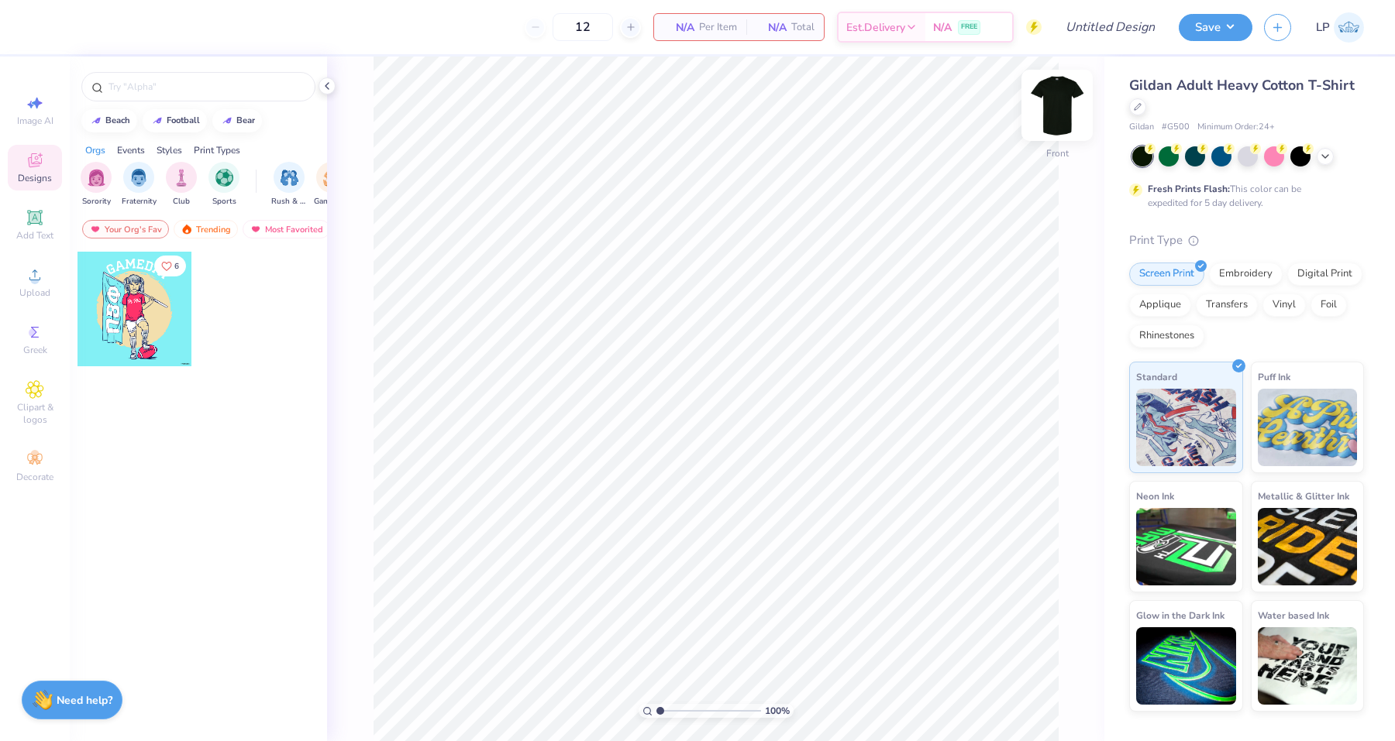
click at [1053, 106] on img at bounding box center [1057, 105] width 62 height 62
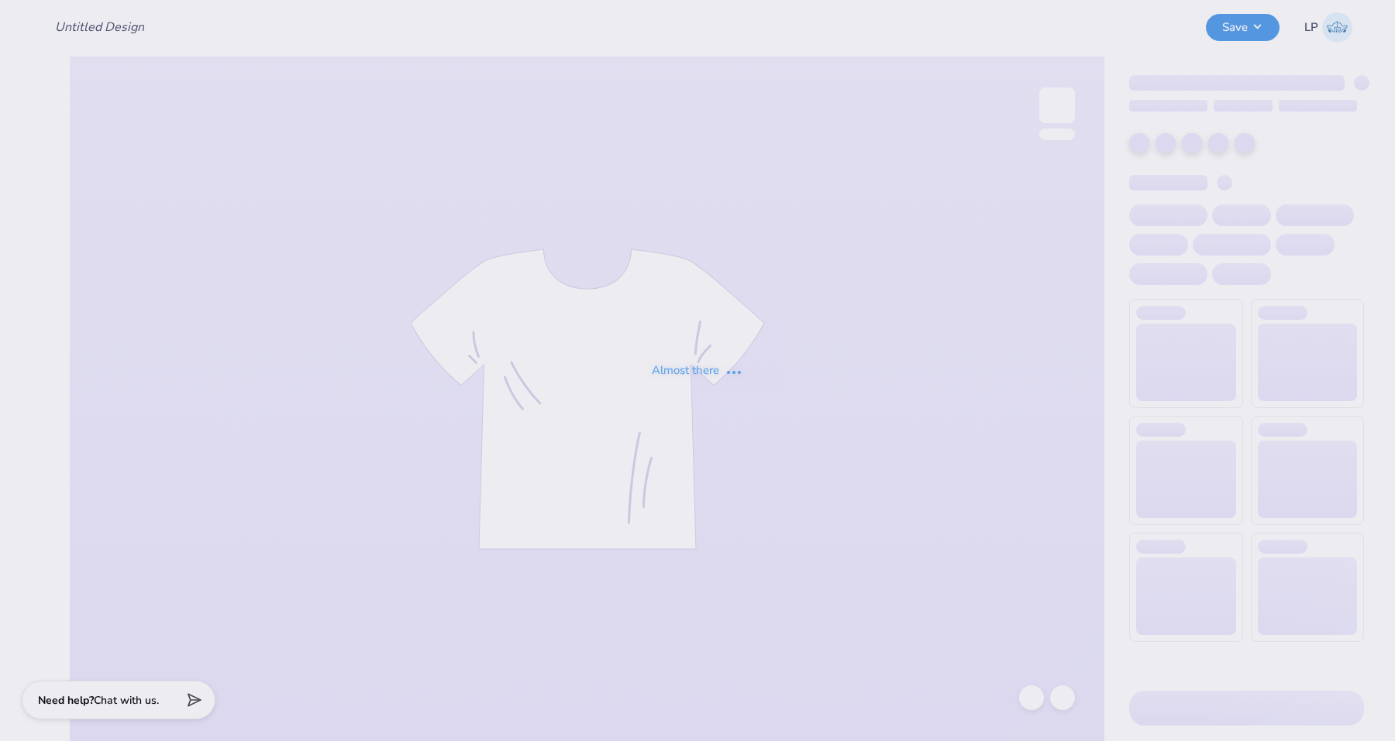
type input "Delt Dads Weekend Proof #6"
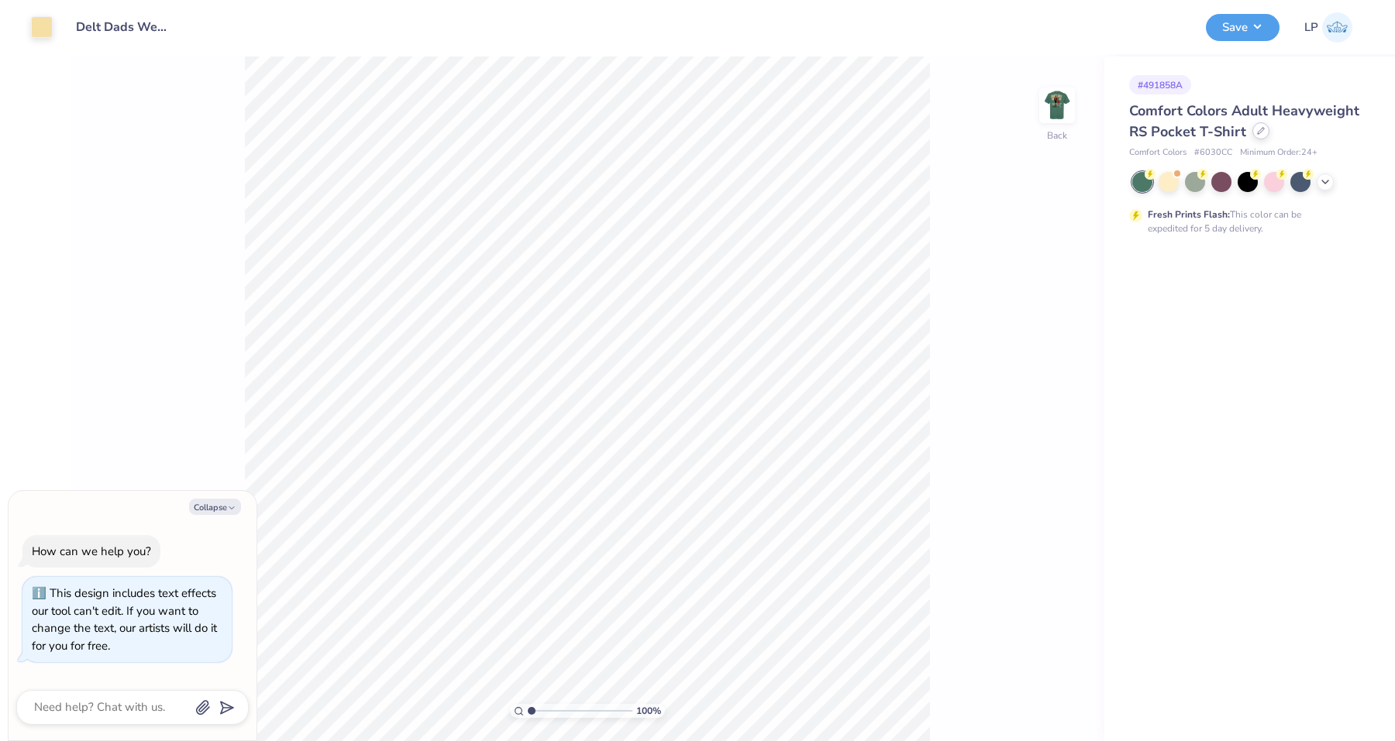
click at [1256, 136] on div at bounding box center [1260, 130] width 17 height 17
type textarea "x"
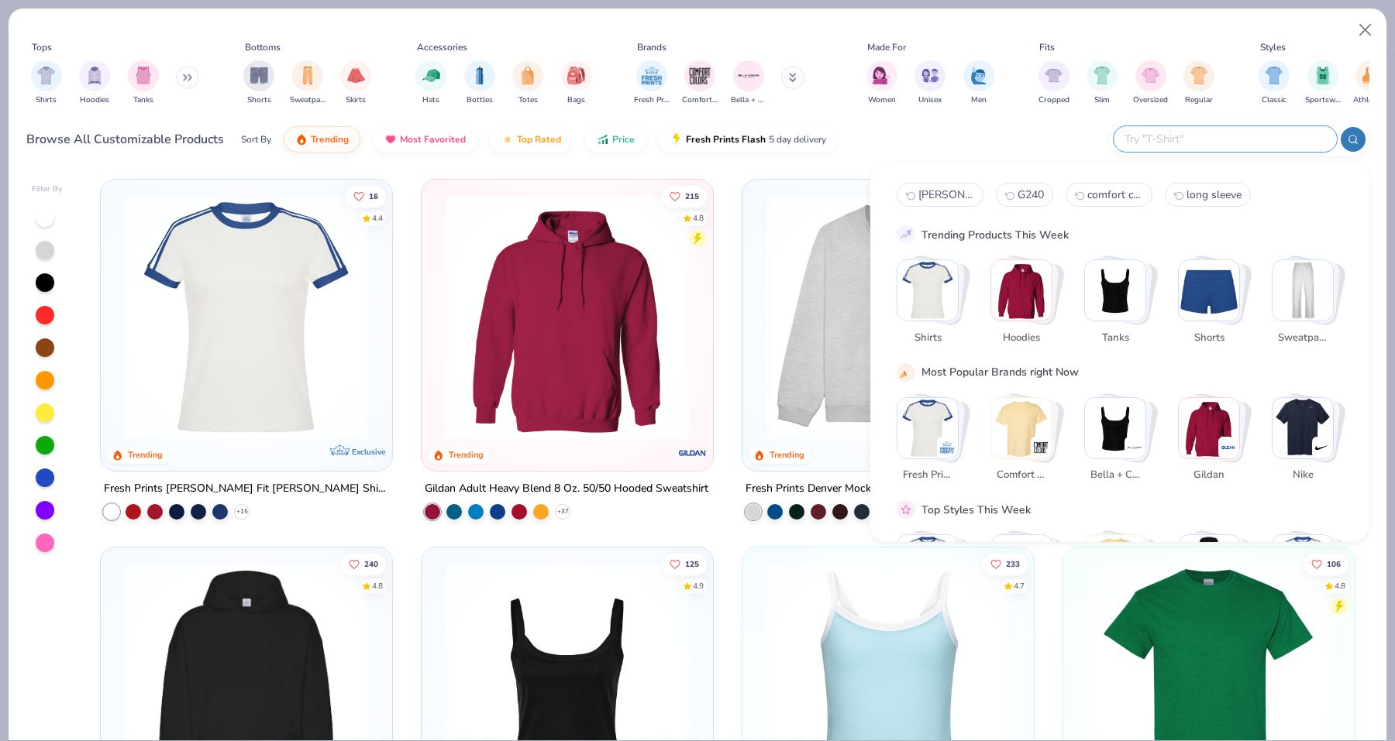
click at [1221, 136] on input "text" at bounding box center [1224, 139] width 203 height 18
paste input "G800"
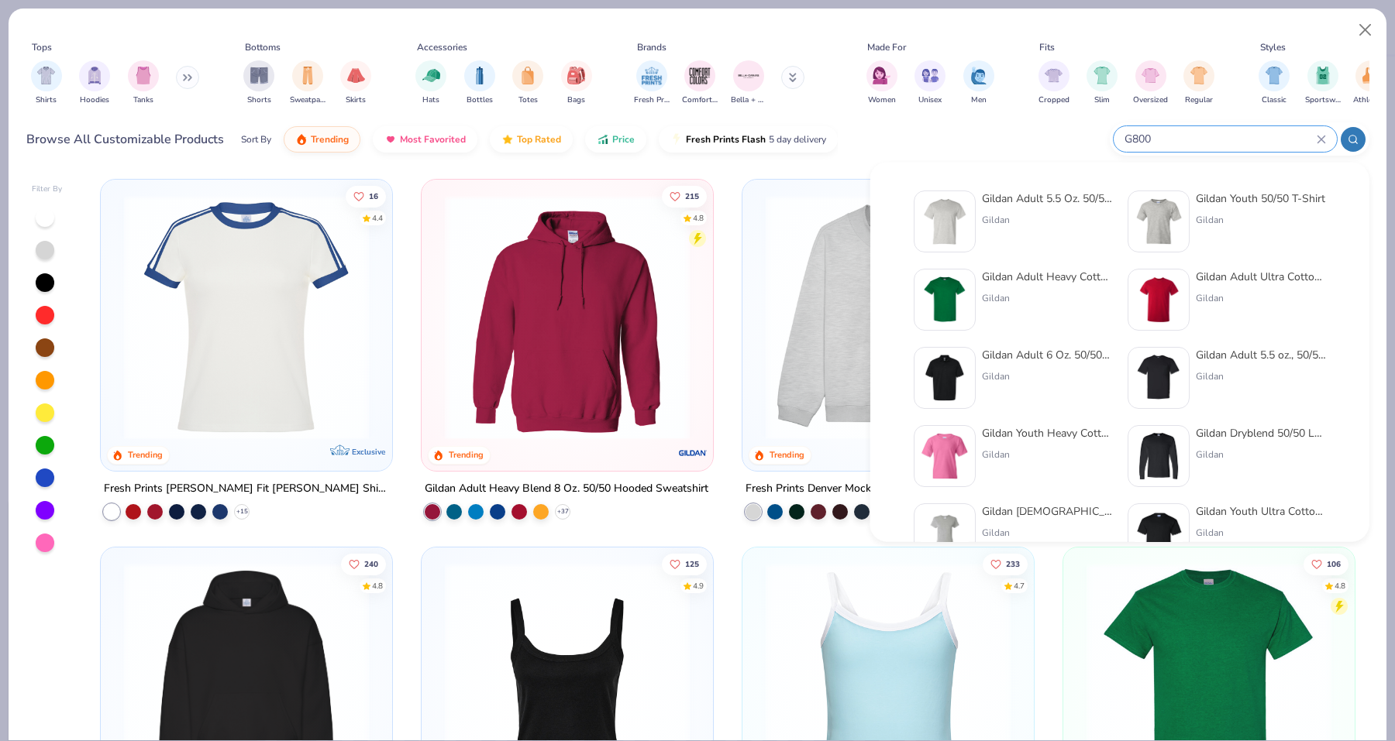
type input "G800"
click at [1021, 279] on div "Gildan Adult Heavy Cotton T-Shirt" at bounding box center [1047, 277] width 130 height 16
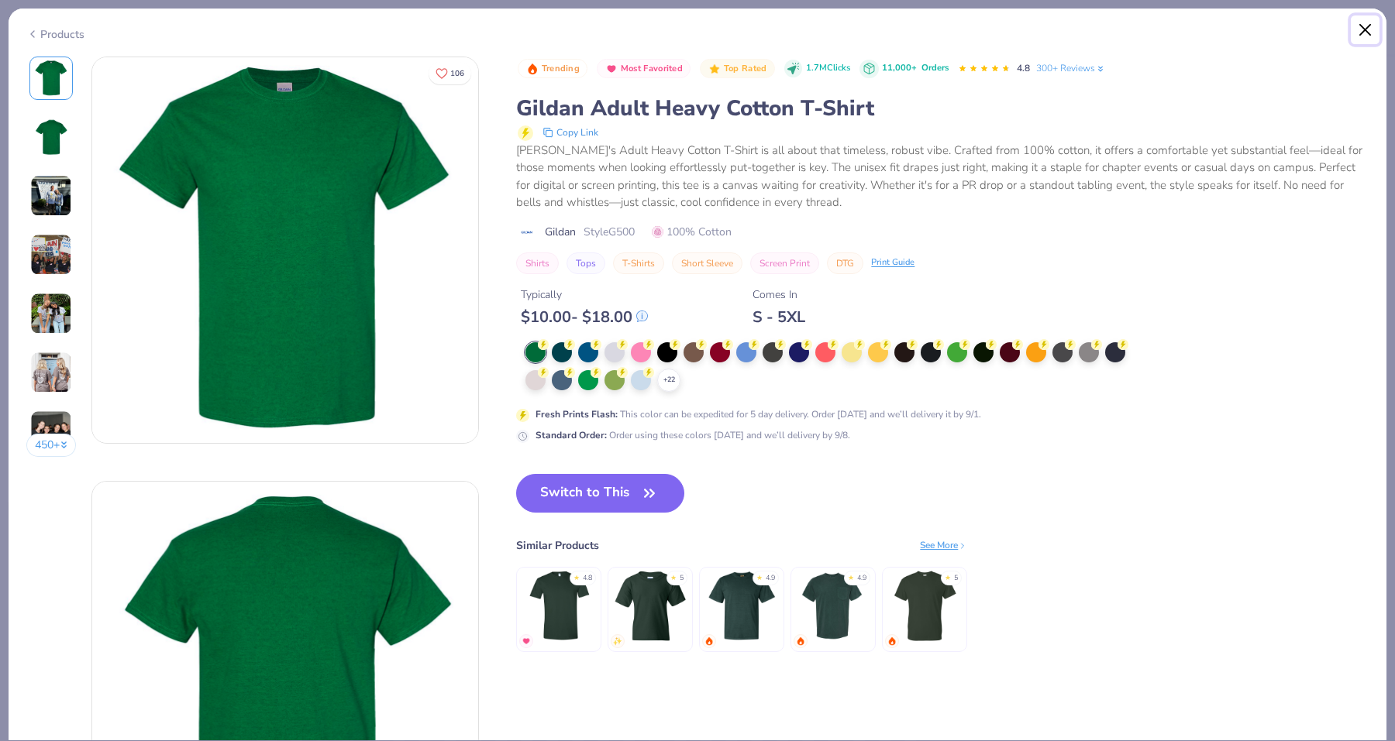
click at [1360, 26] on button "Close" at bounding box center [1364, 29] width 29 height 29
type textarea "x"
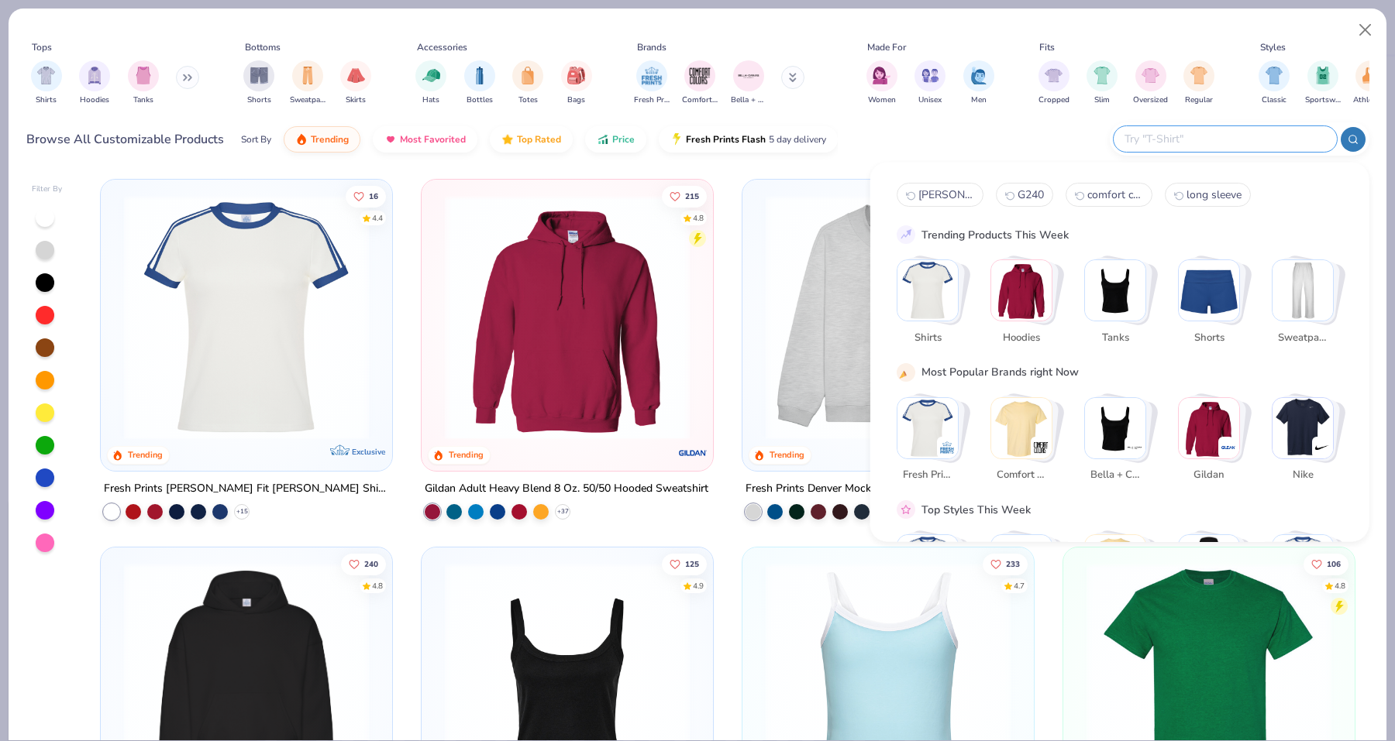
click at [1261, 131] on input "text" at bounding box center [1224, 139] width 203 height 18
paste input "G800"
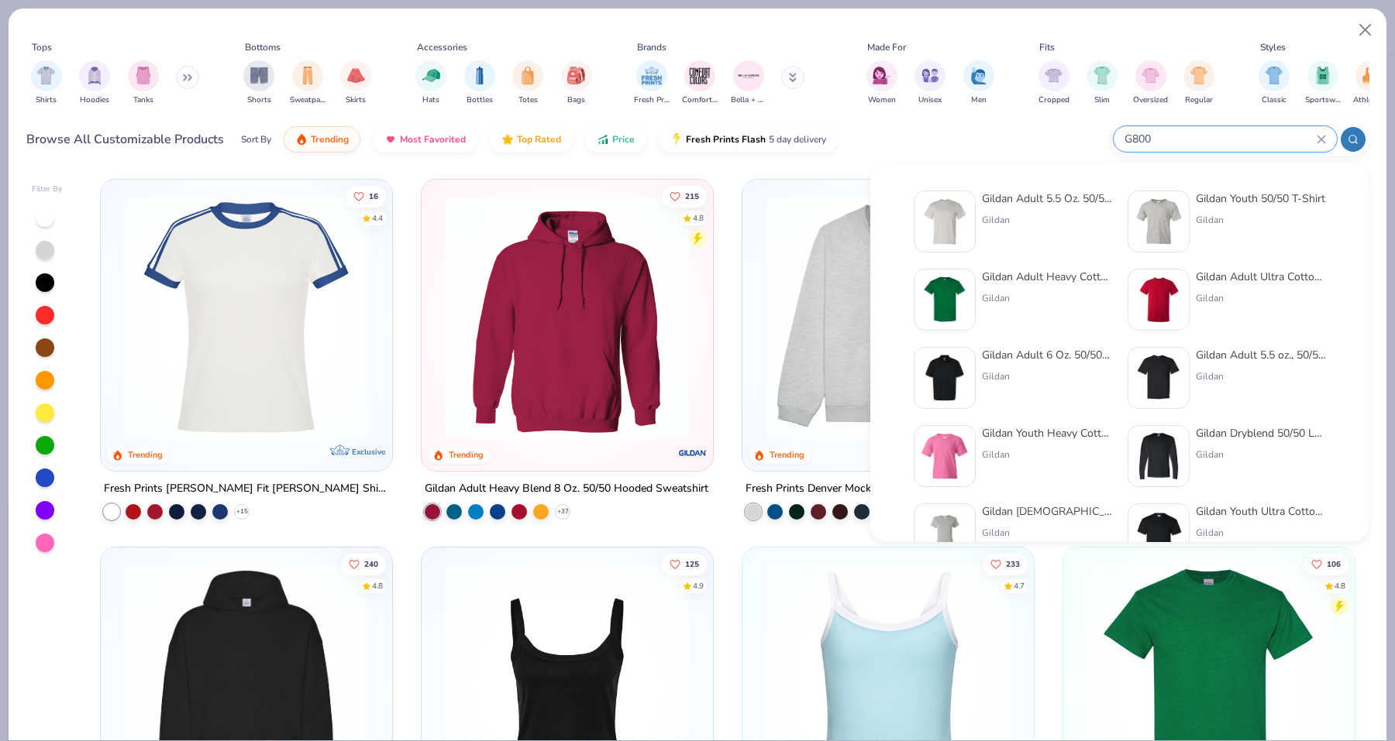
type input "G800"
click at [1006, 208] on div "Gildan Adult 5.5 Oz. 50/50 T-Shirt Gildan" at bounding box center [1047, 222] width 130 height 62
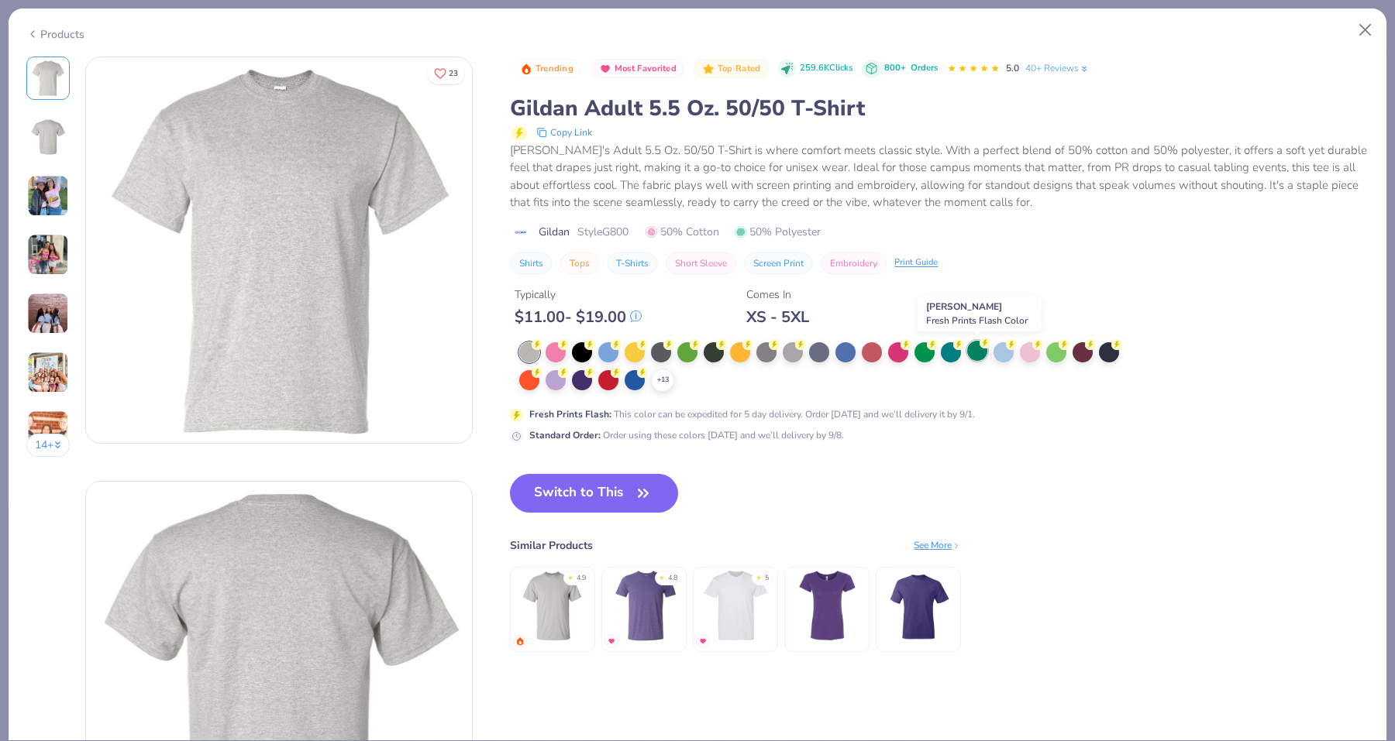
click at [969, 351] on div at bounding box center [977, 351] width 20 height 20
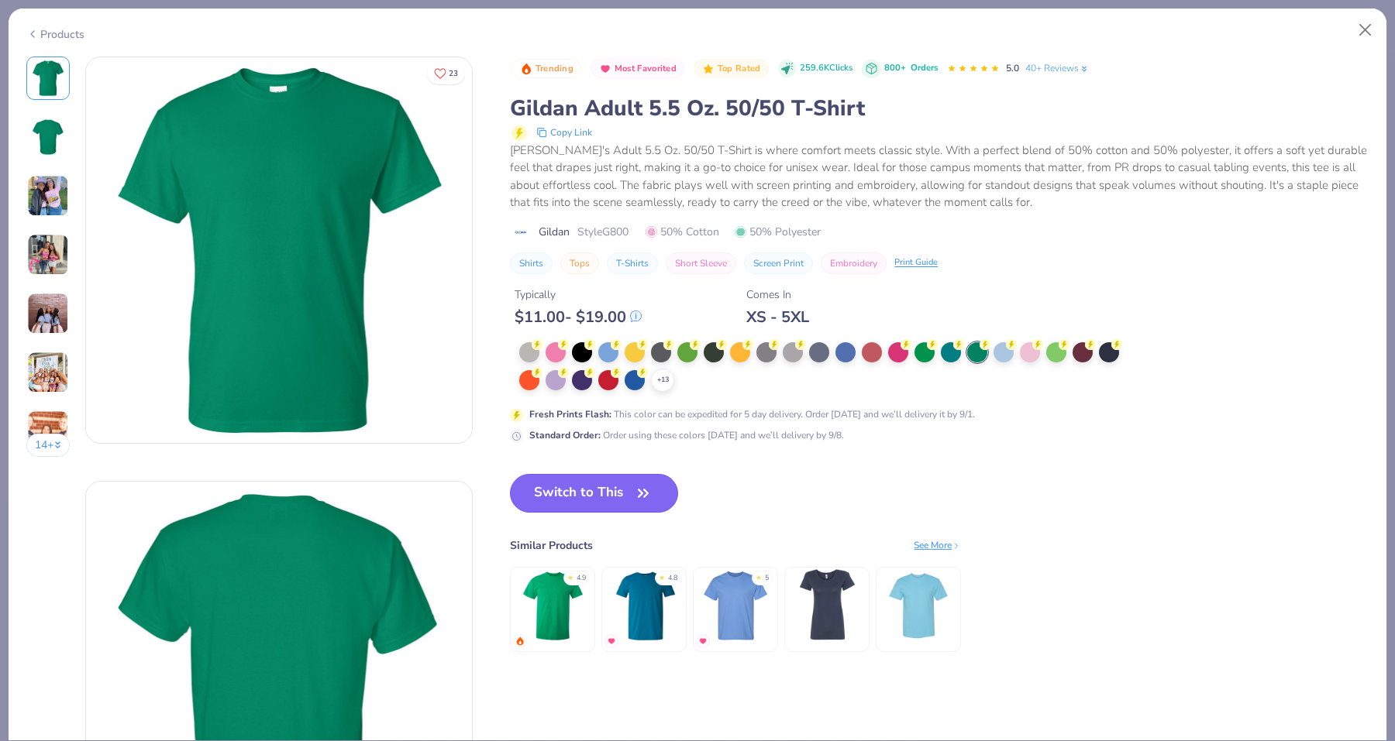
click at [620, 494] on button "Switch to This" at bounding box center [594, 493] width 168 height 39
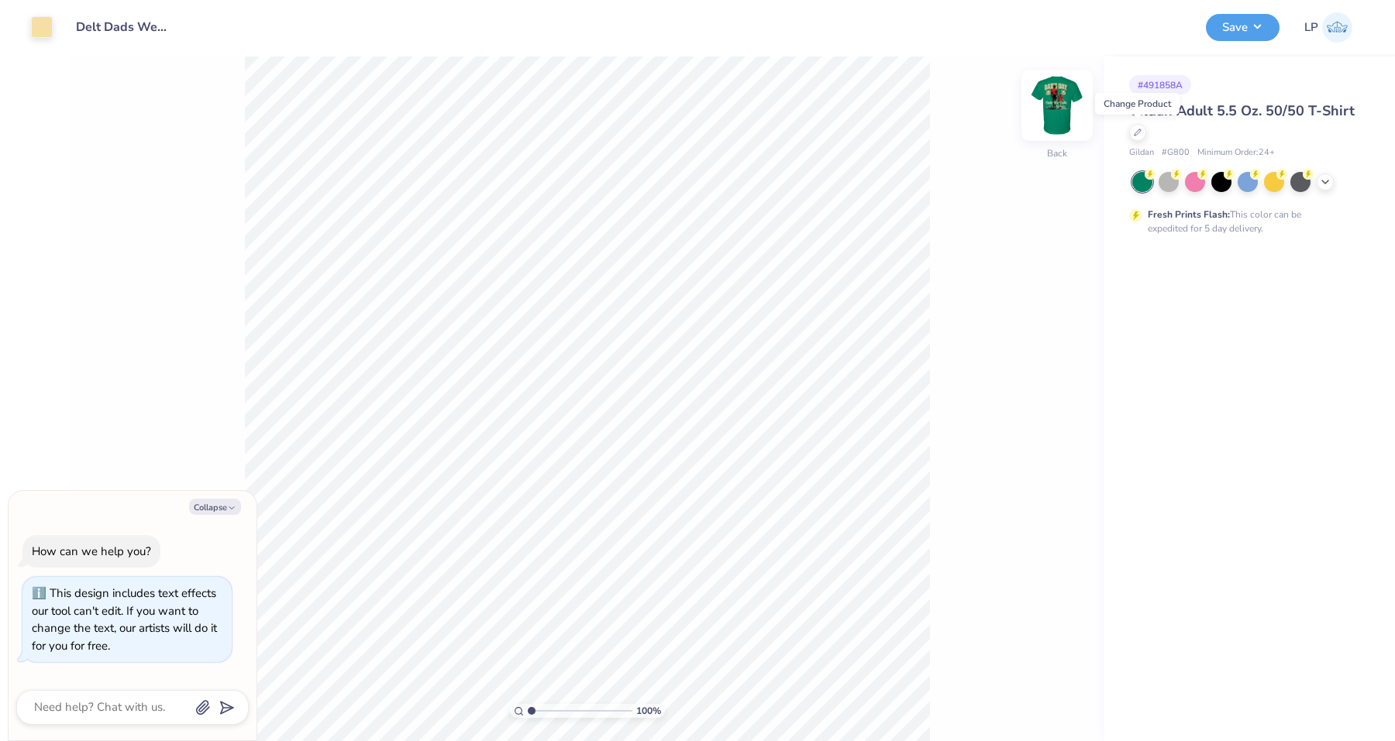
click at [1069, 105] on img at bounding box center [1057, 105] width 62 height 62
click at [1069, 105] on img at bounding box center [1056, 105] width 31 height 31
click at [1050, 100] on img at bounding box center [1057, 105] width 62 height 62
click at [1140, 129] on icon at bounding box center [1138, 131] width 8 height 8
type textarea "x"
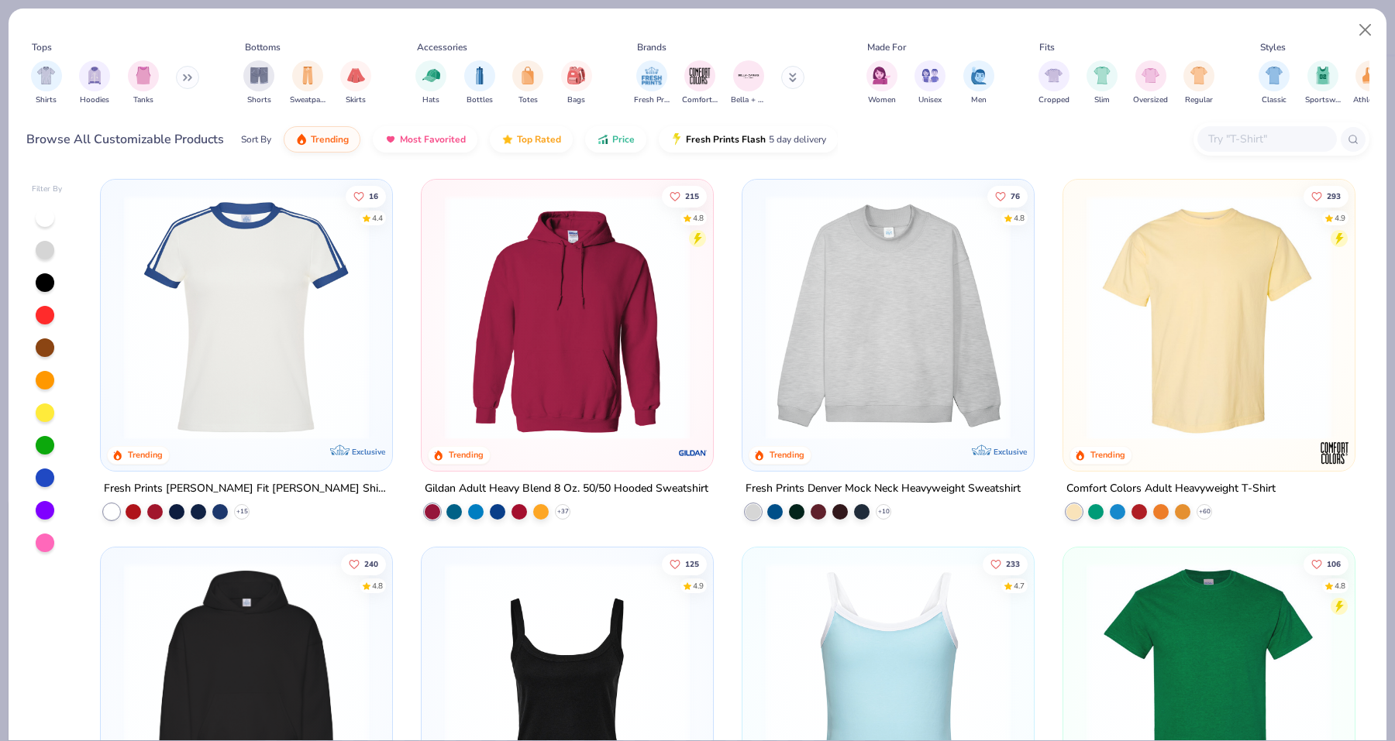
click at [1295, 142] on input "text" at bounding box center [1265, 139] width 119 height 18
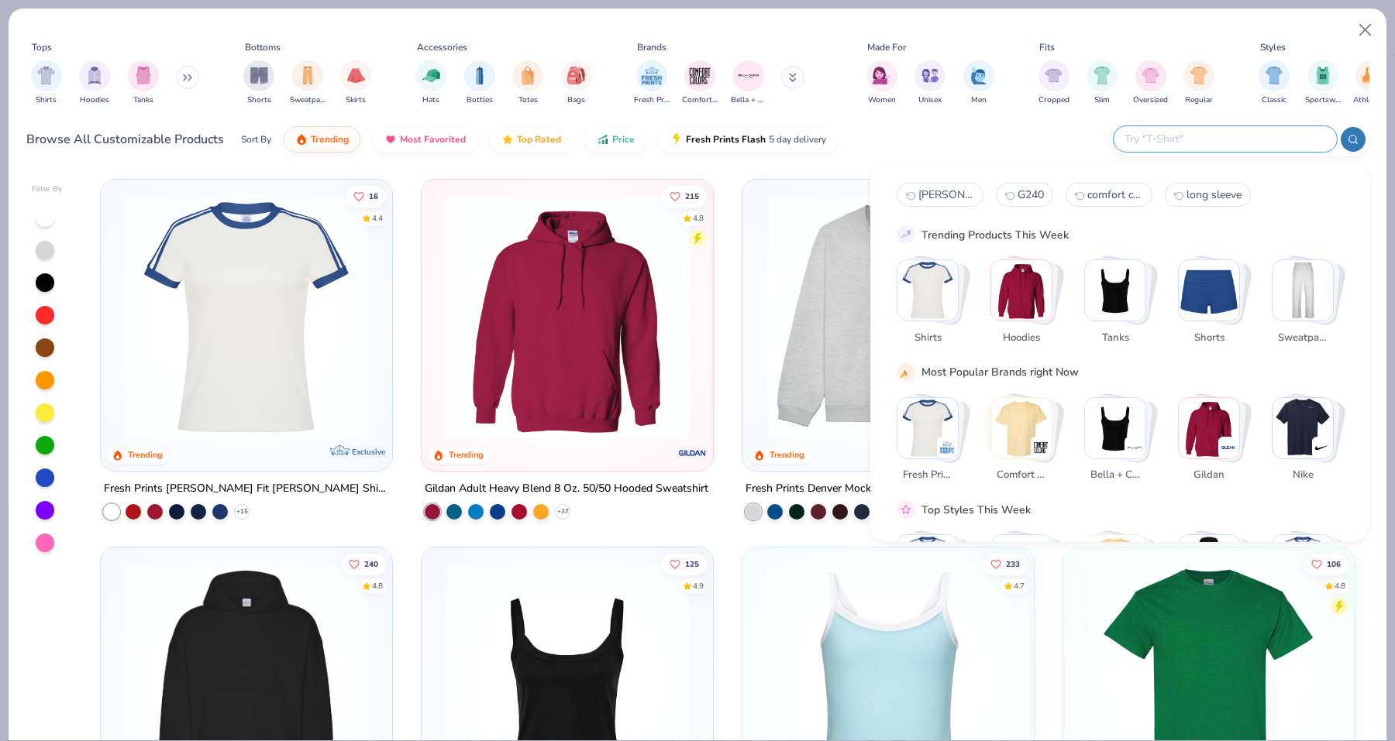
paste input "G800"
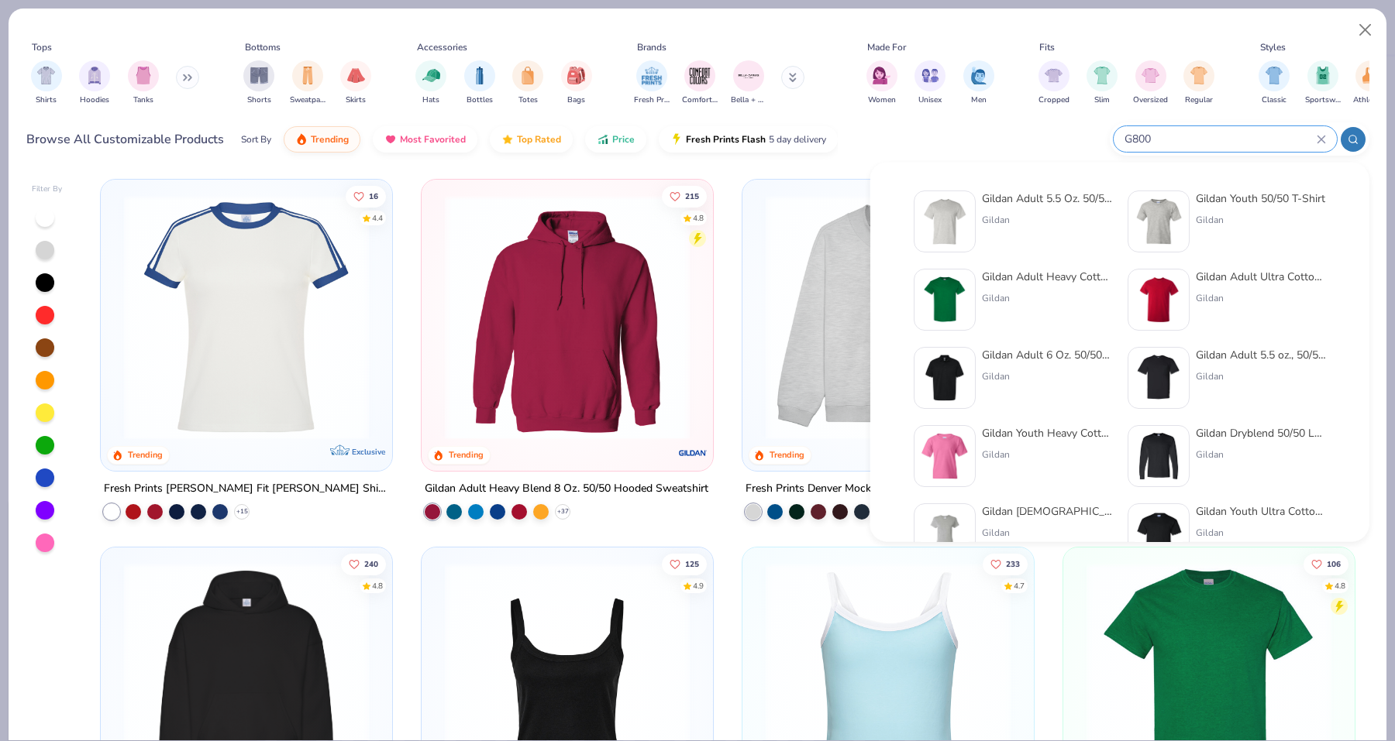
type input "G800"
click at [1034, 282] on div "Gildan Adult Heavy Cotton T-Shirt" at bounding box center [1047, 277] width 130 height 16
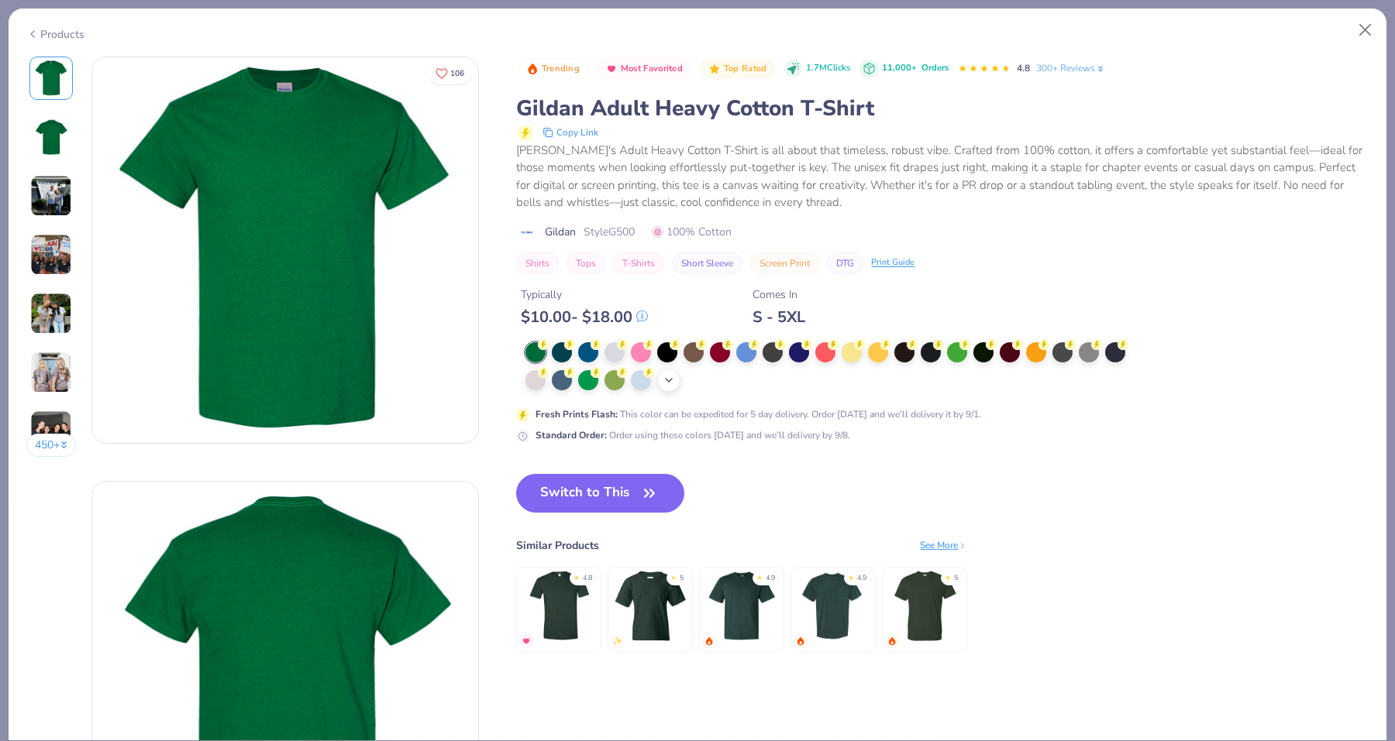
click at [670, 384] on icon at bounding box center [668, 380] width 12 height 12
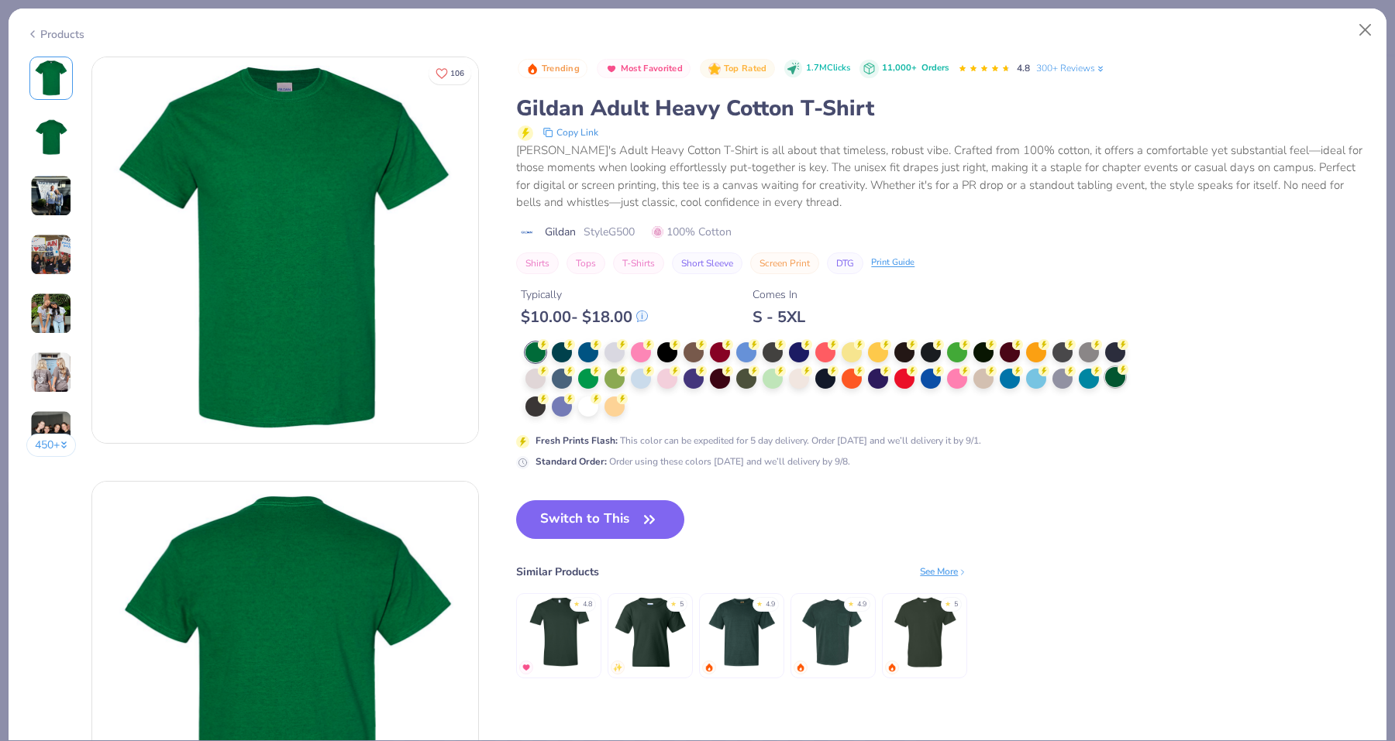
click at [1108, 374] on div at bounding box center [1115, 377] width 20 height 20
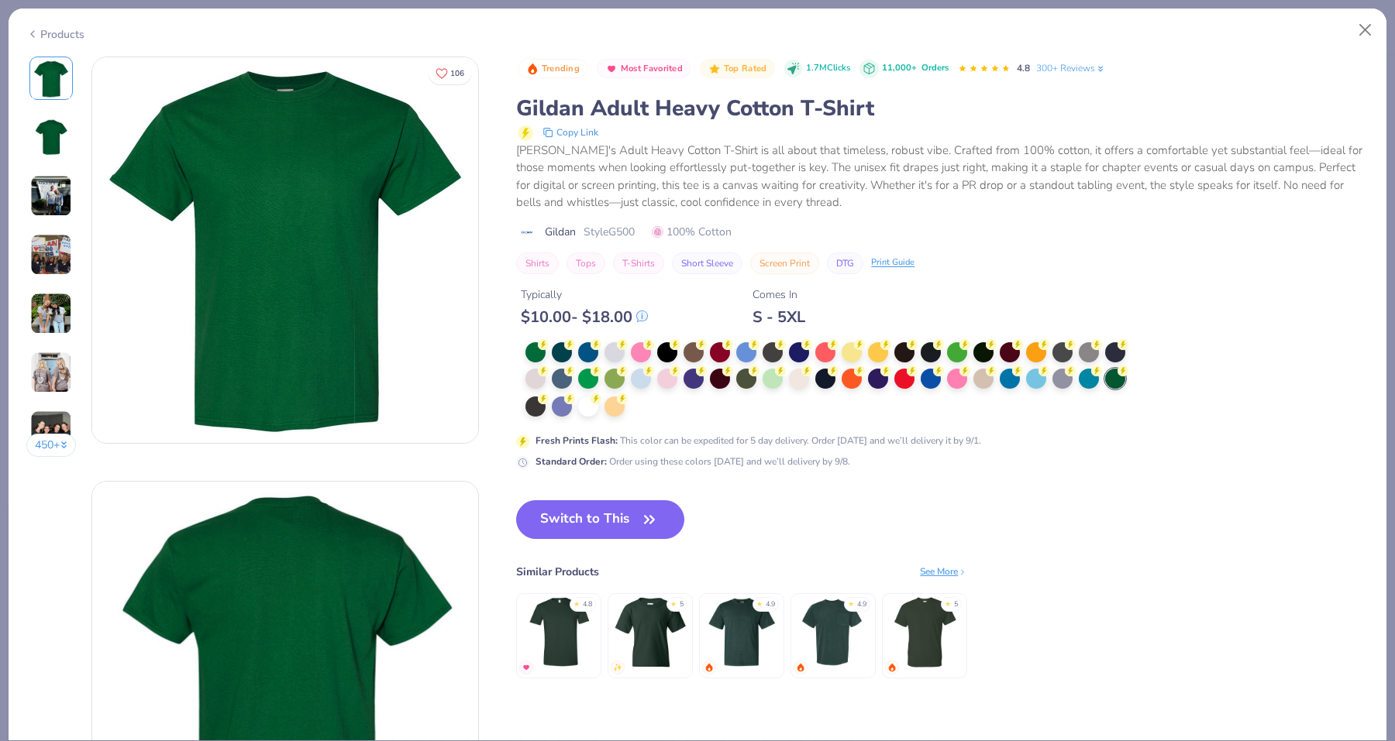
type textarea "x"
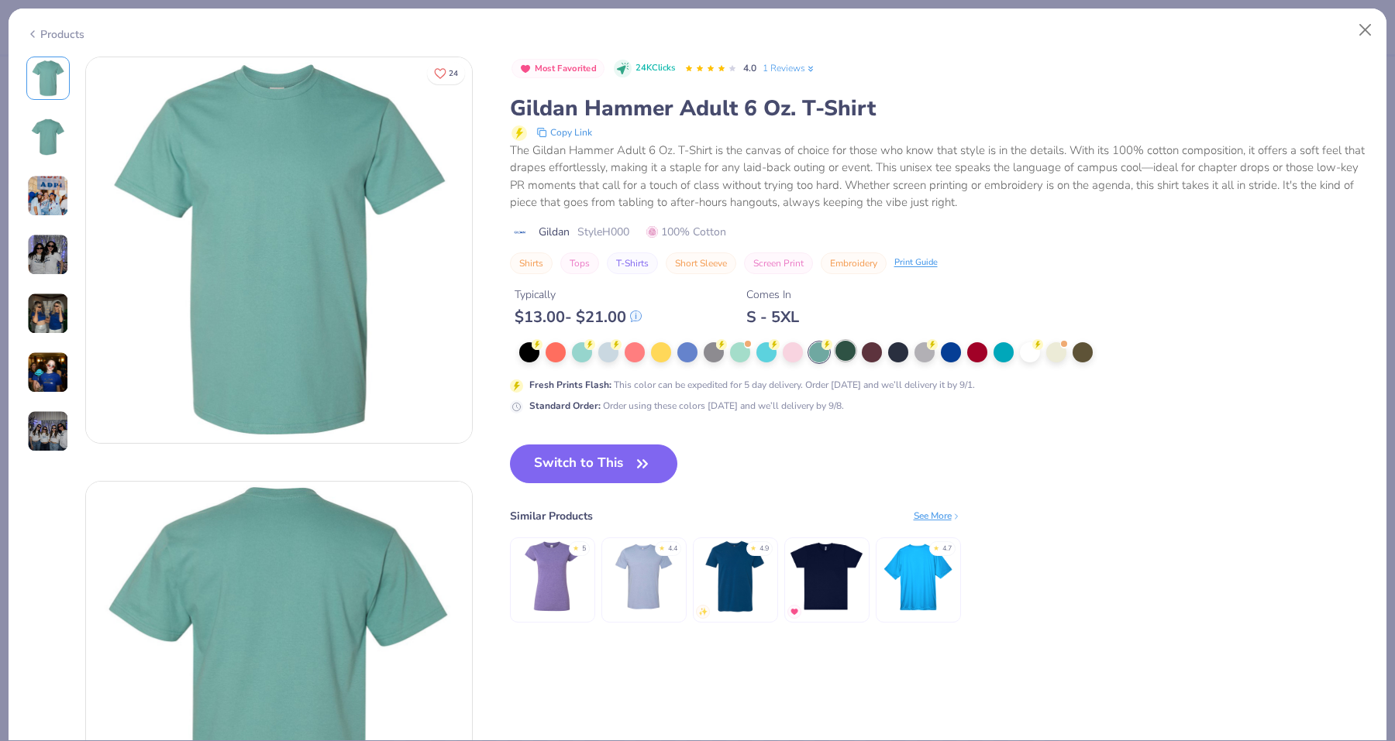
click at [849, 355] on div at bounding box center [845, 351] width 20 height 20
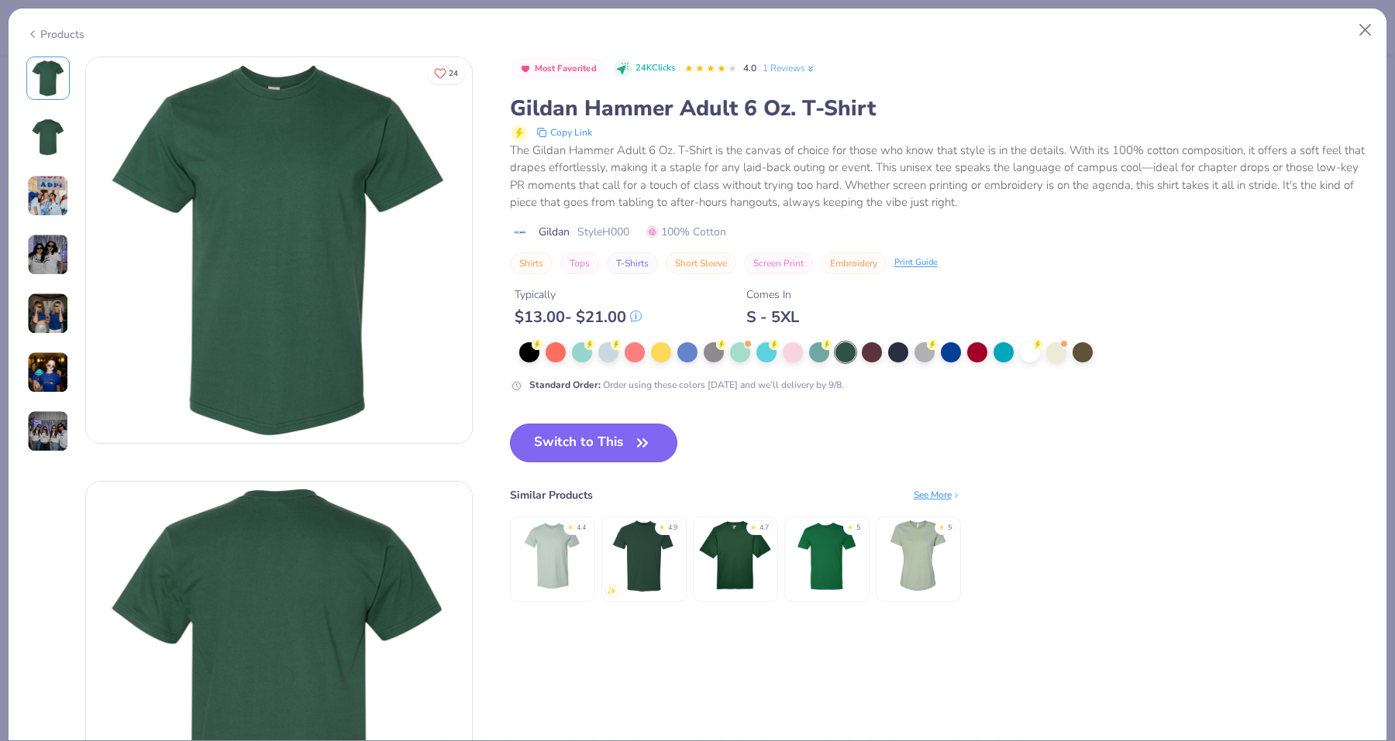
click at [623, 431] on button "Switch to This" at bounding box center [594, 443] width 168 height 39
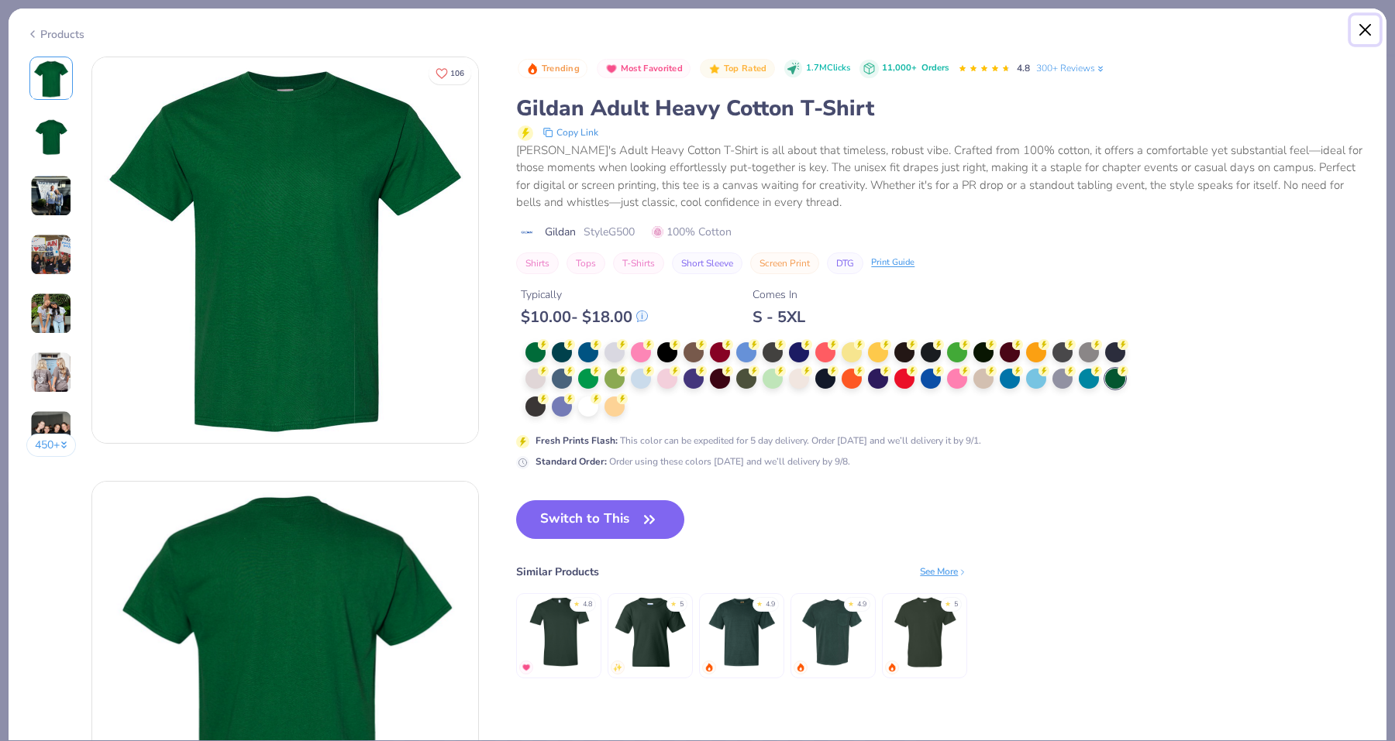
click at [1368, 23] on button "Close" at bounding box center [1364, 29] width 29 height 29
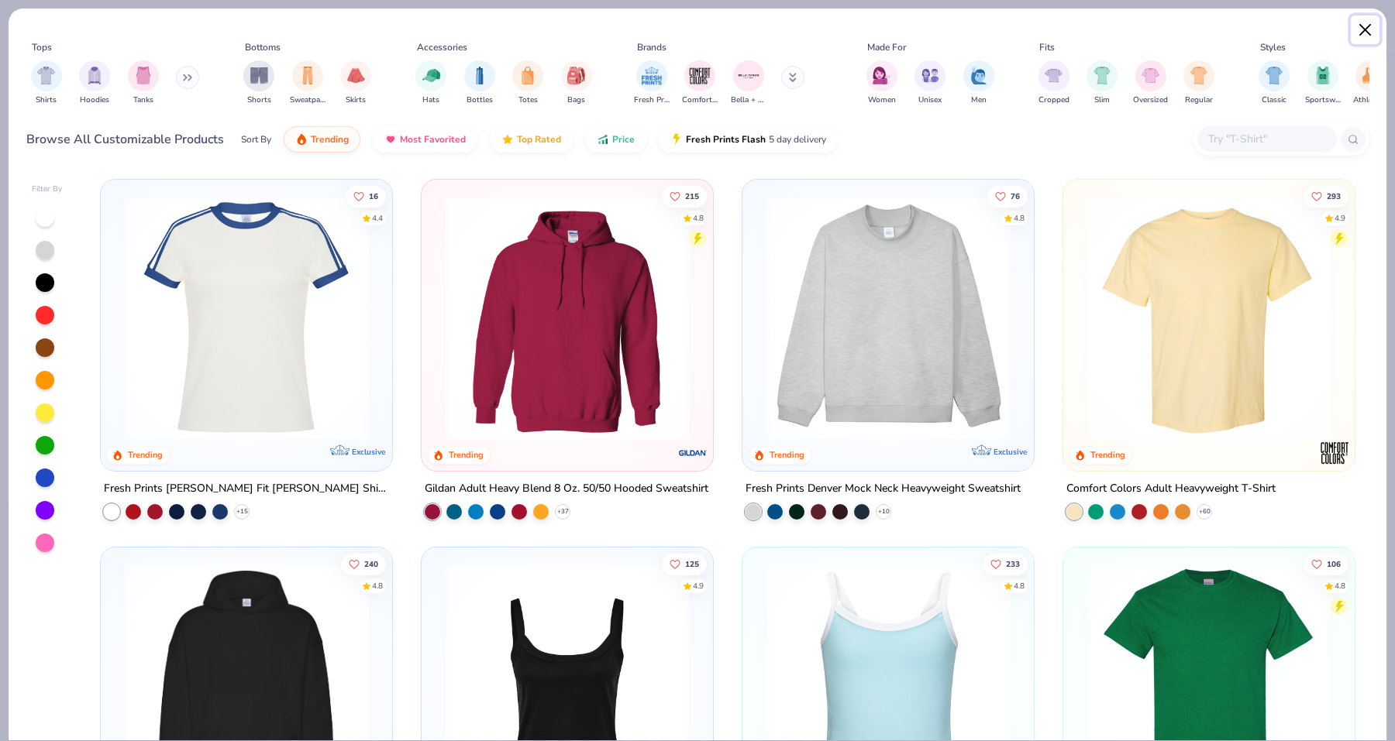
click at [1364, 20] on button "Close" at bounding box center [1364, 29] width 29 height 29
type textarea "x"
